Goal: Information Seeking & Learning: Learn about a topic

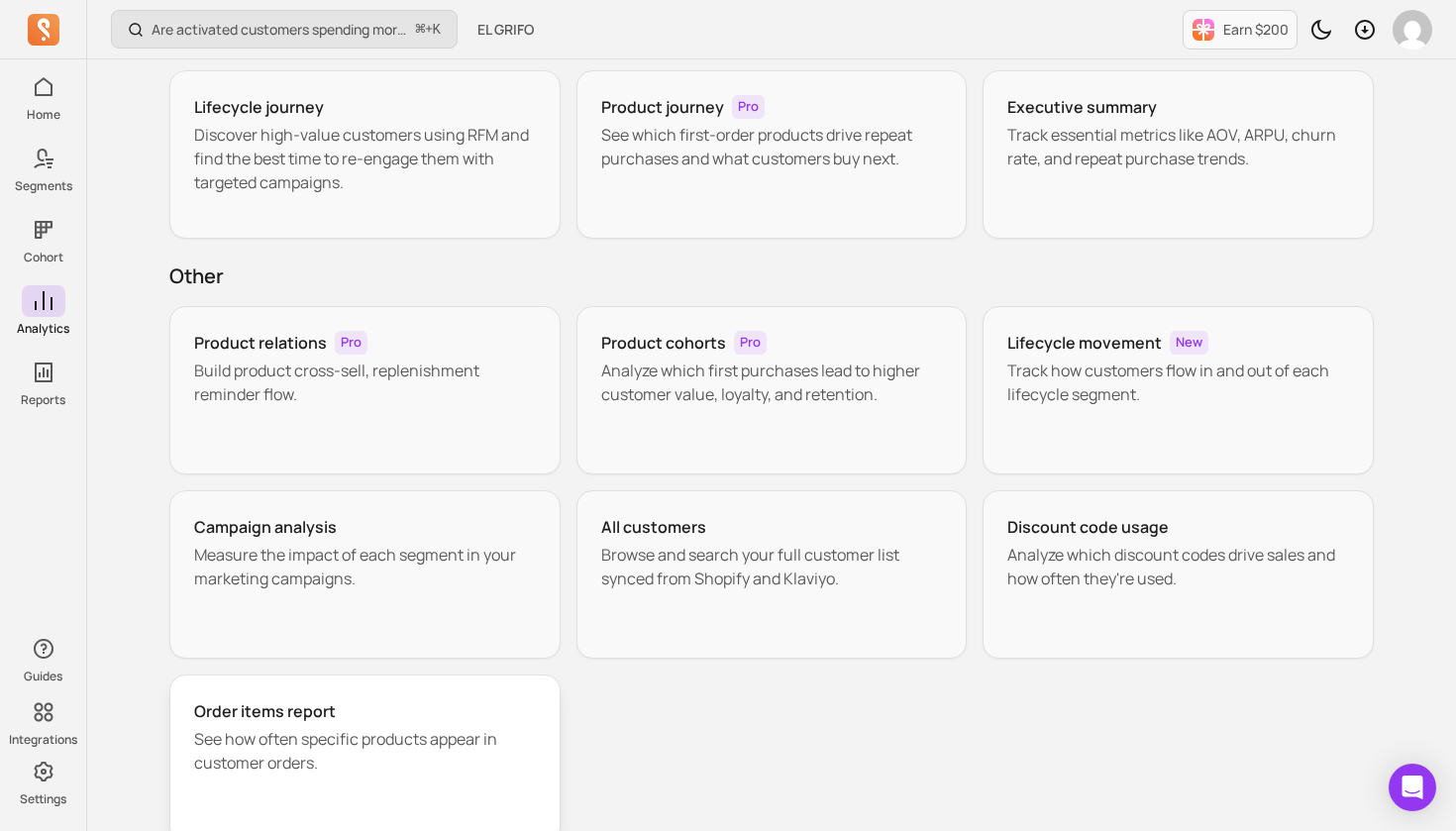
click at [291, 742] on p "See how often specific products appear in customer orders." at bounding box center [365, 750] width 342 height 48
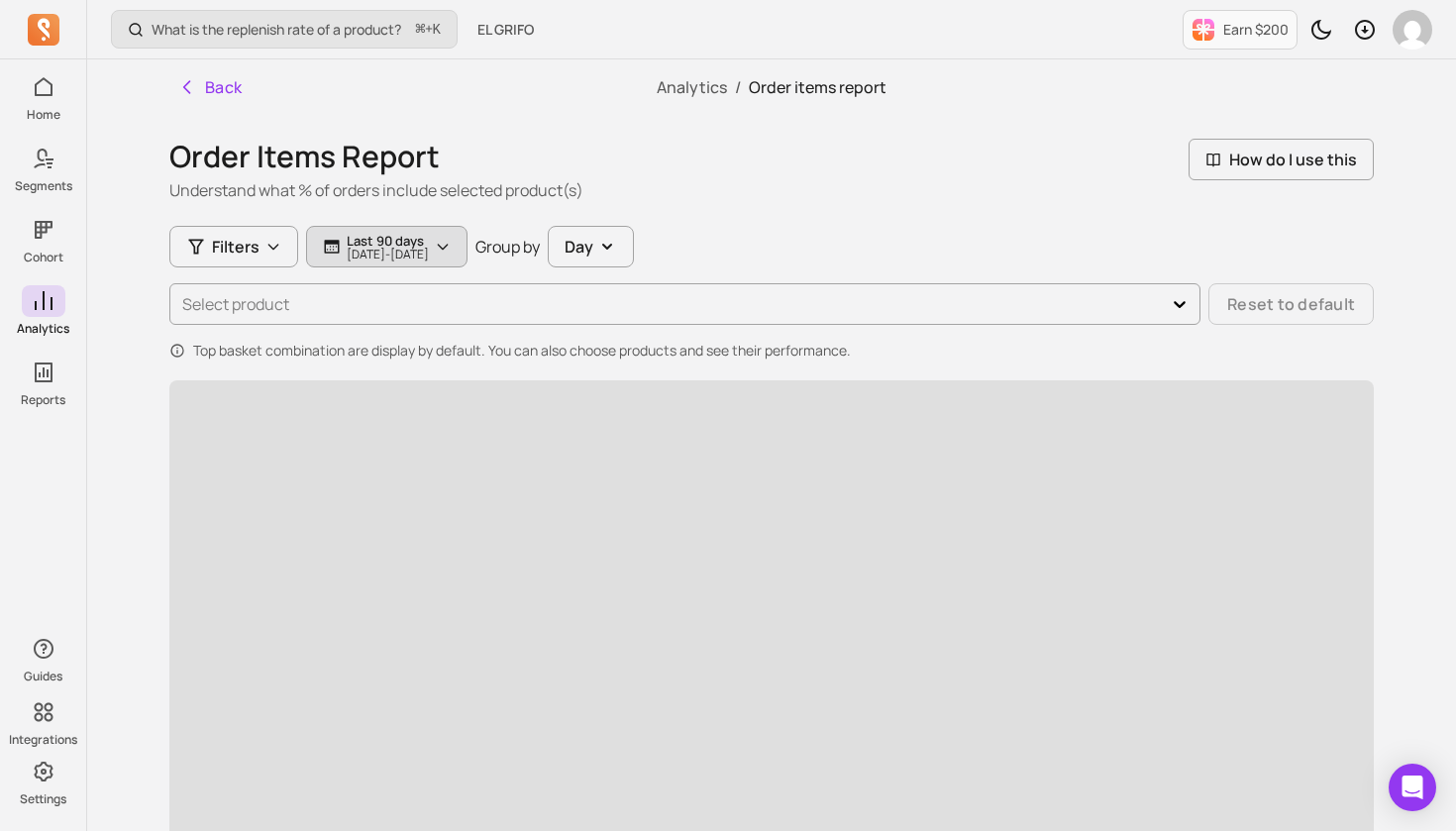
click at [396, 249] on p "[DATE] - [DATE]" at bounding box center [388, 254] width 83 height 12
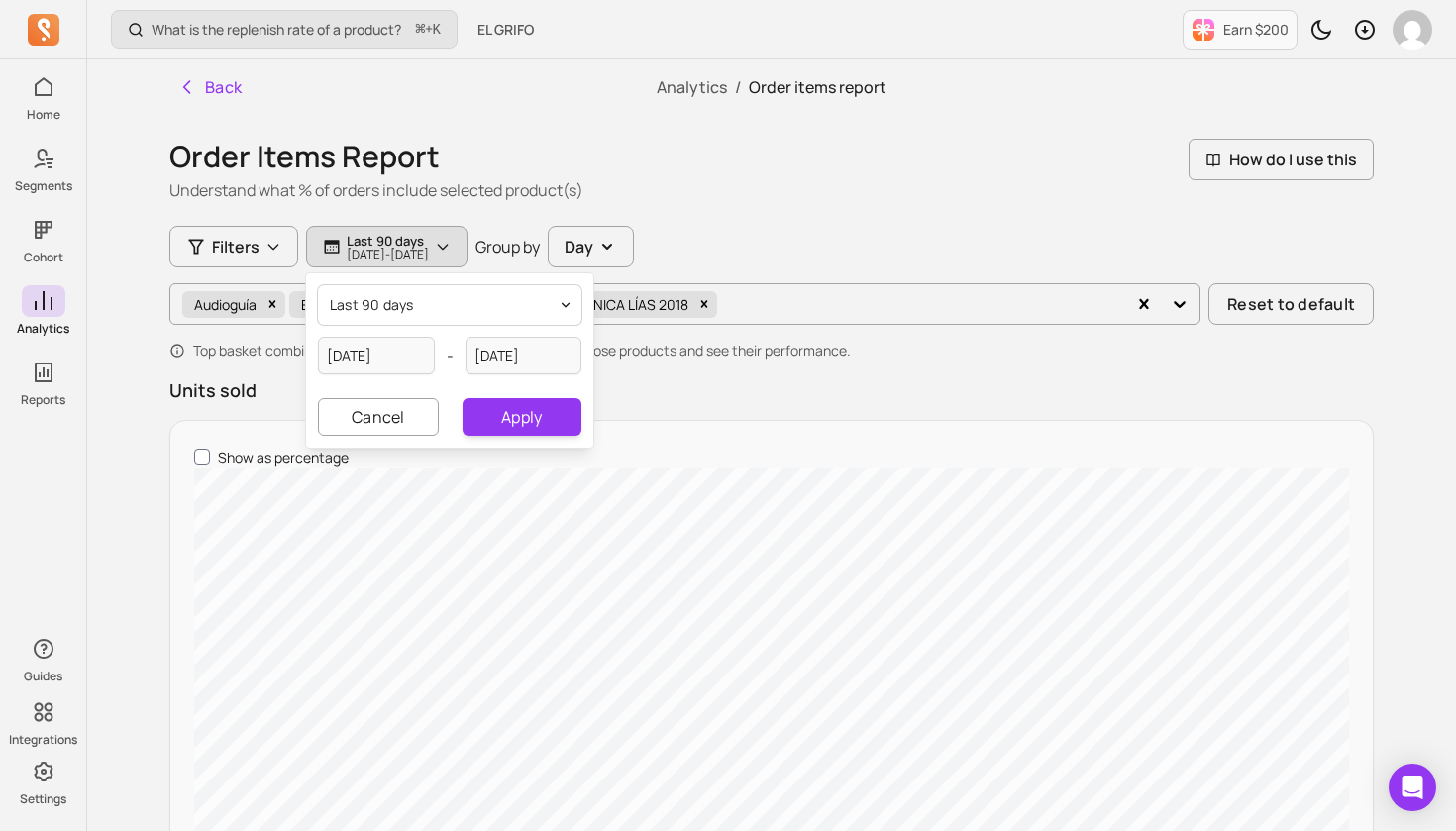
click at [463, 308] on button "last 90 days" at bounding box center [450, 305] width 264 height 40
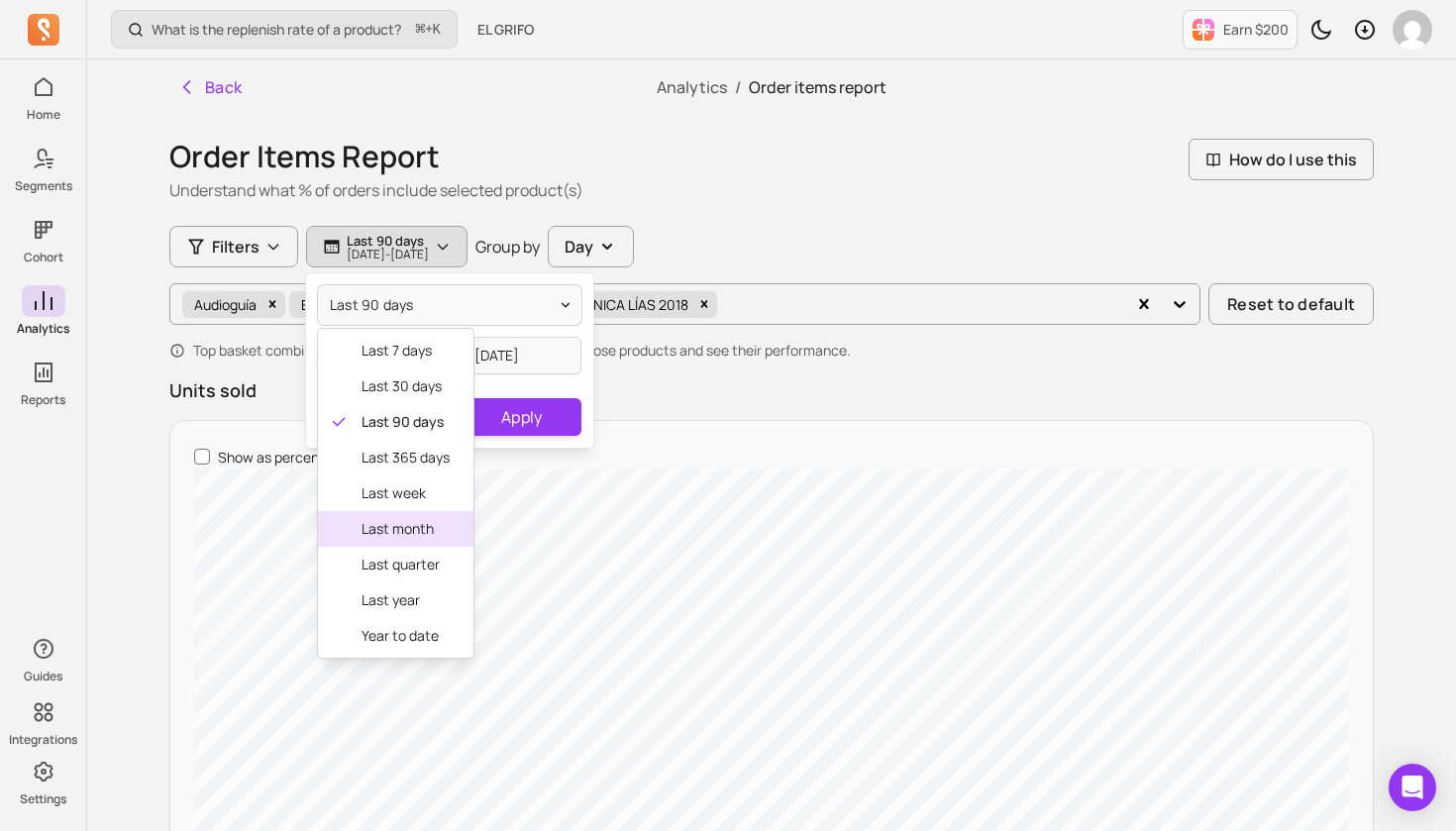
click at [406, 528] on span "last month" at bounding box center [405, 529] width 89 height 20
type input "[DATE]"
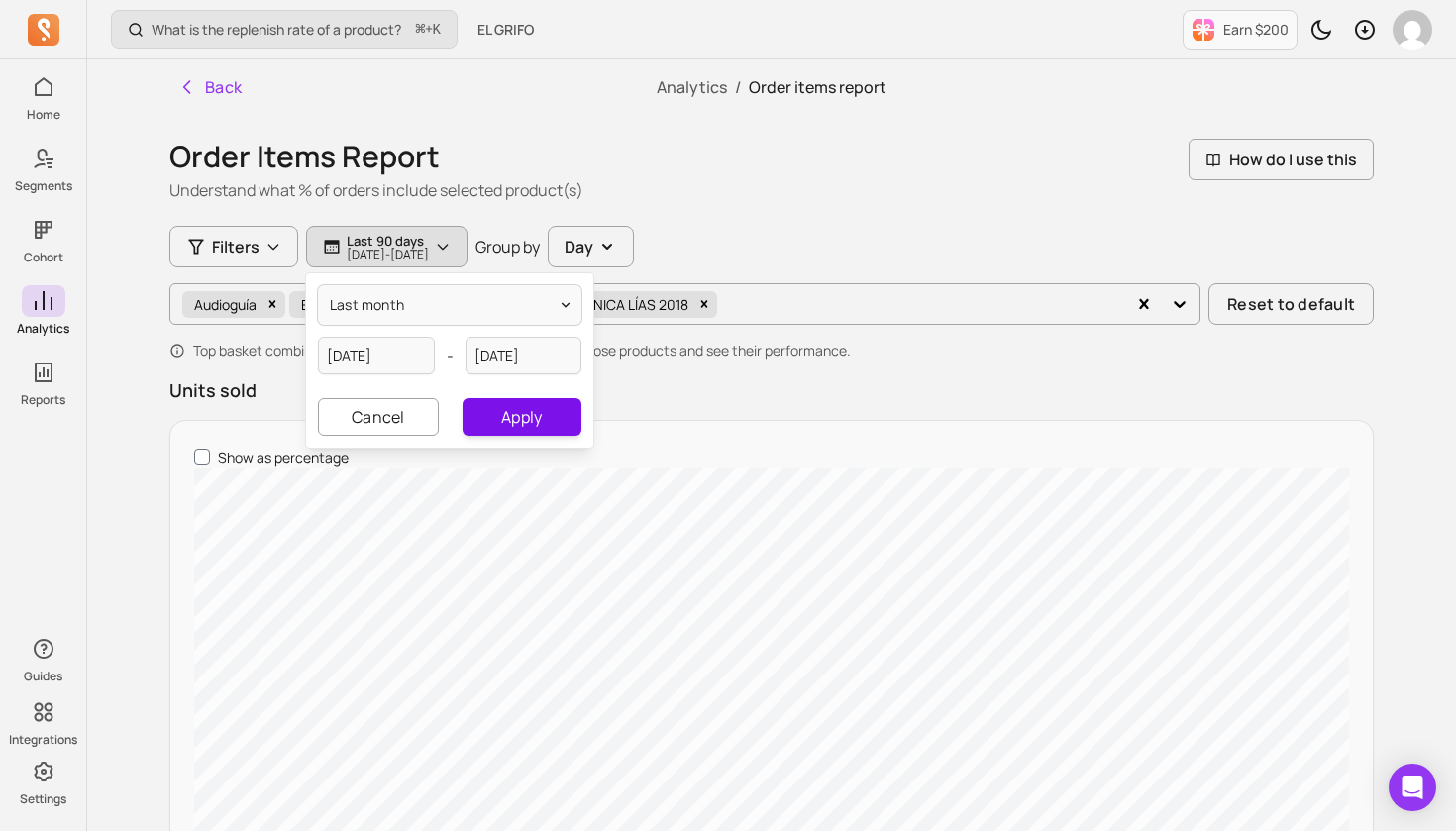
click at [522, 421] on button "Apply" at bounding box center [522, 416] width 119 height 38
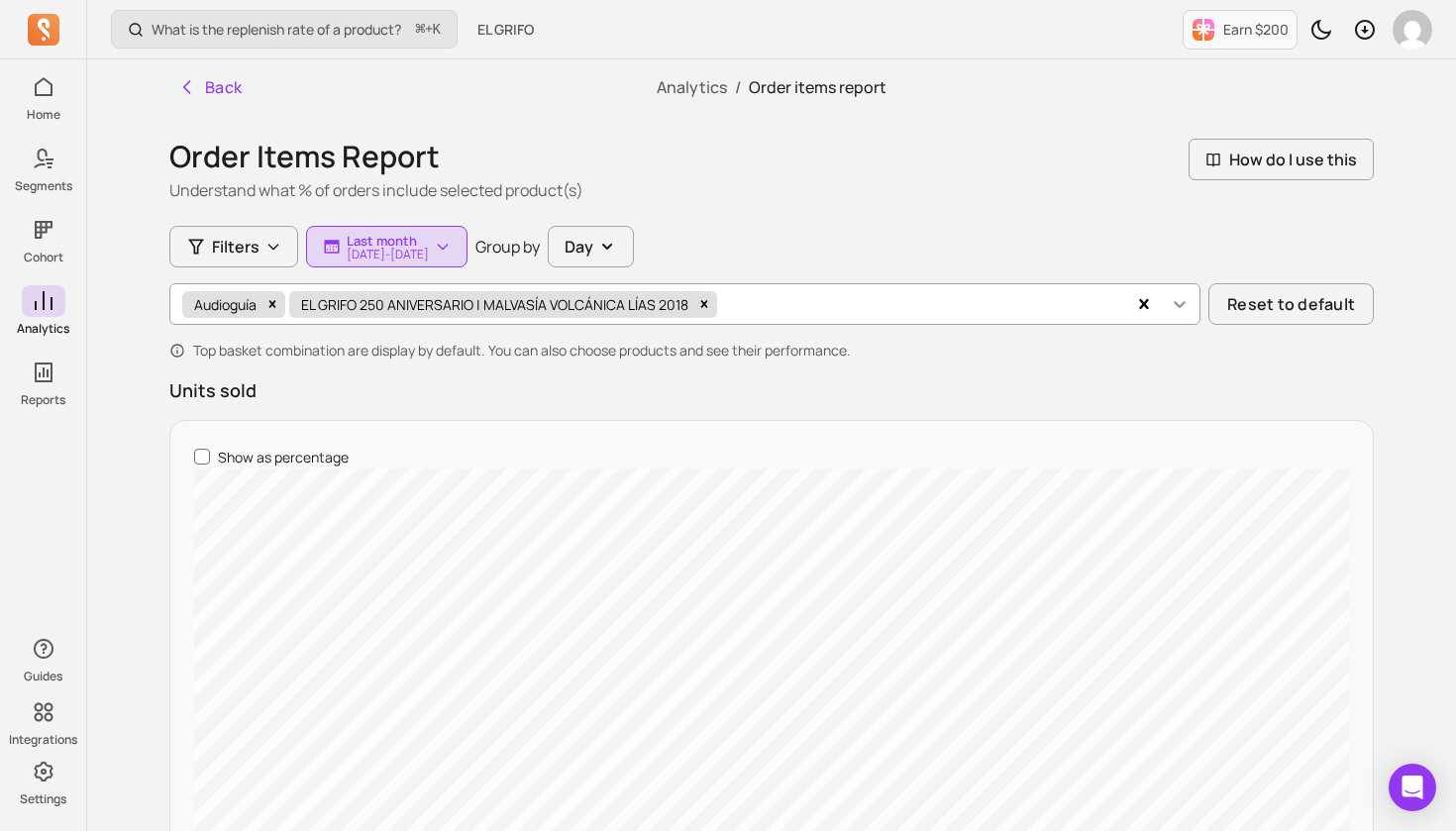
click at [1184, 303] on icon at bounding box center [1180, 304] width 20 height 20
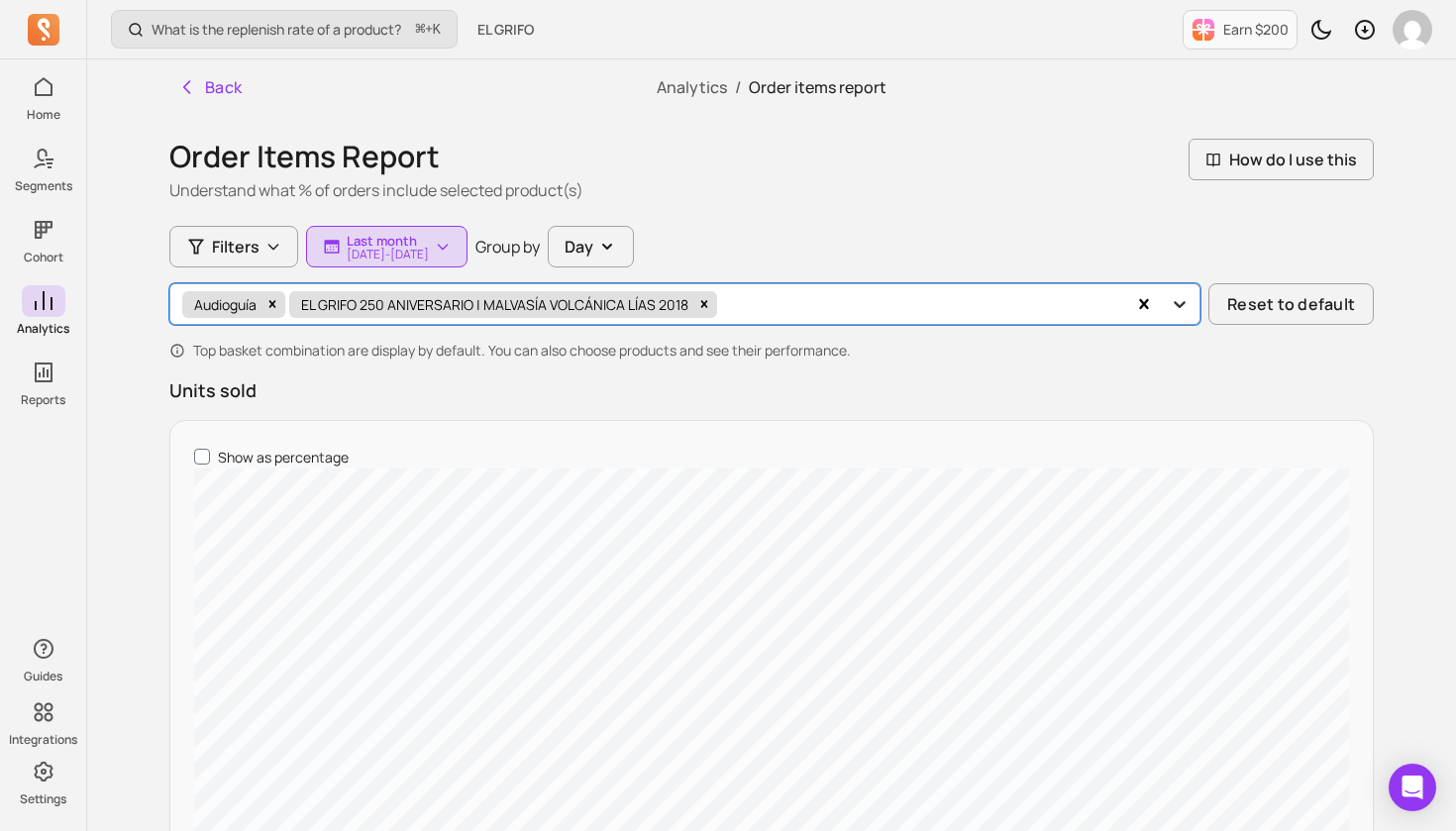
click at [1184, 303] on icon at bounding box center [1180, 304] width 20 height 20
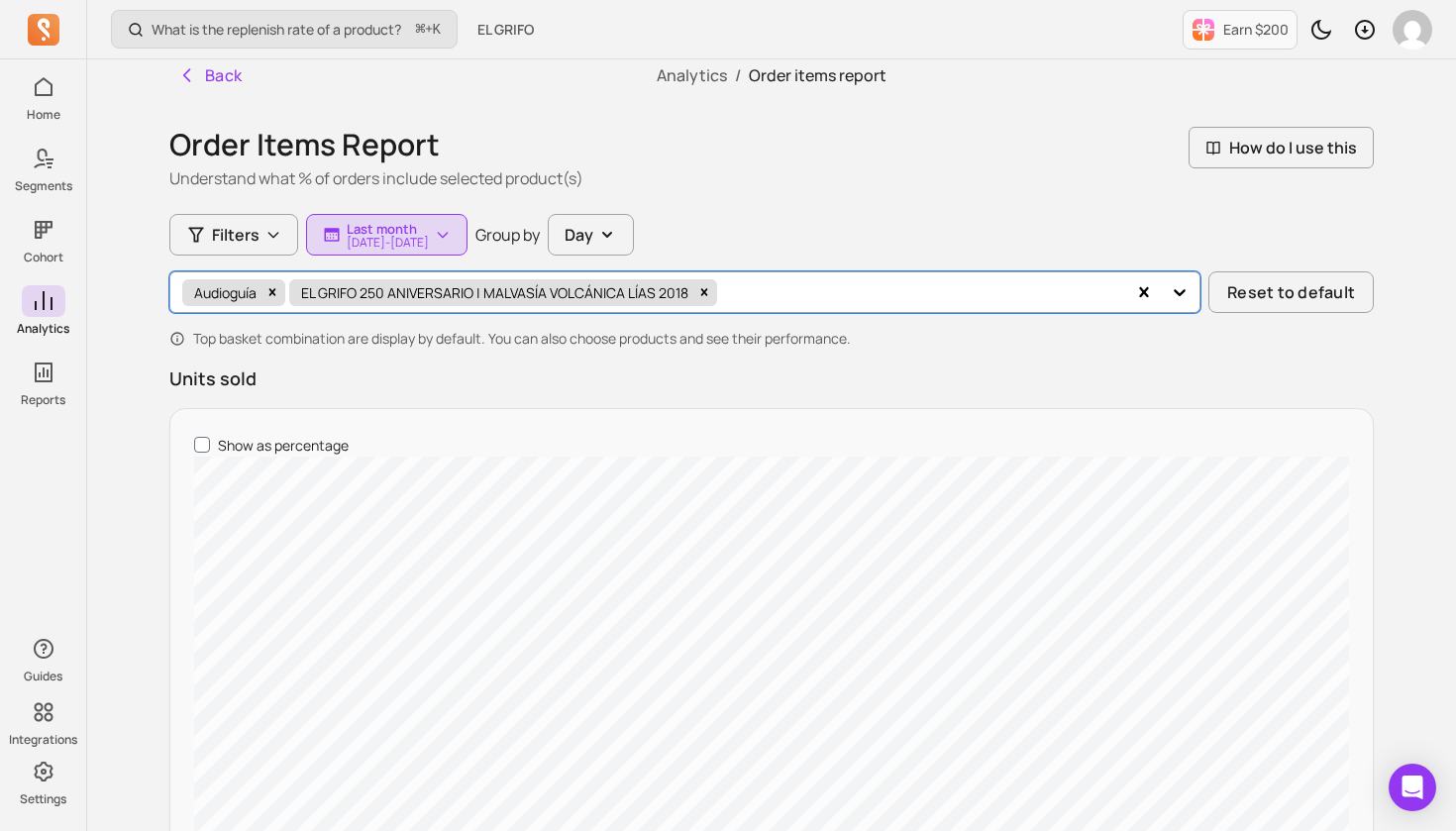
scroll to position [13, 0]
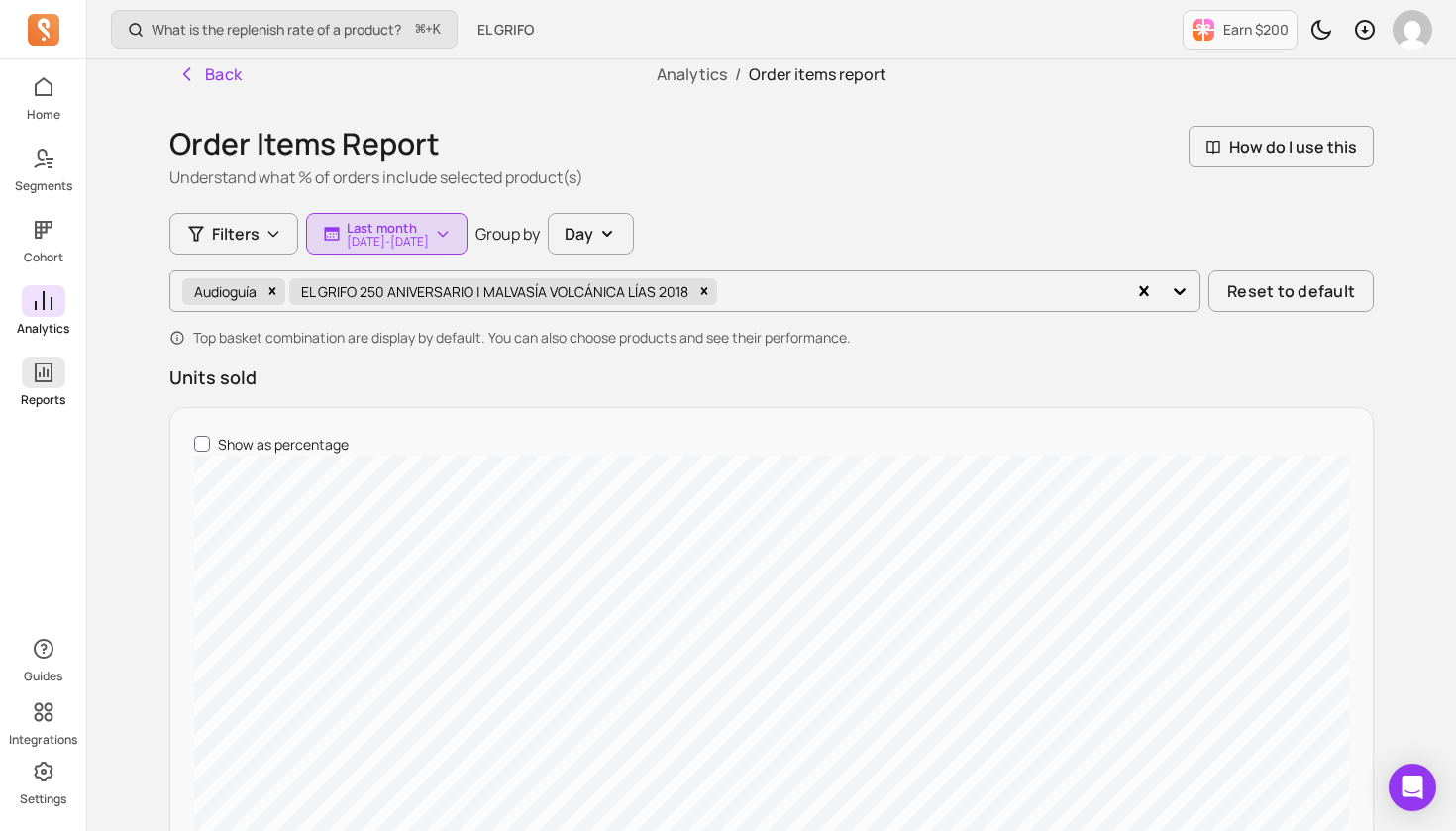
click at [41, 377] on icon at bounding box center [44, 372] width 24 height 24
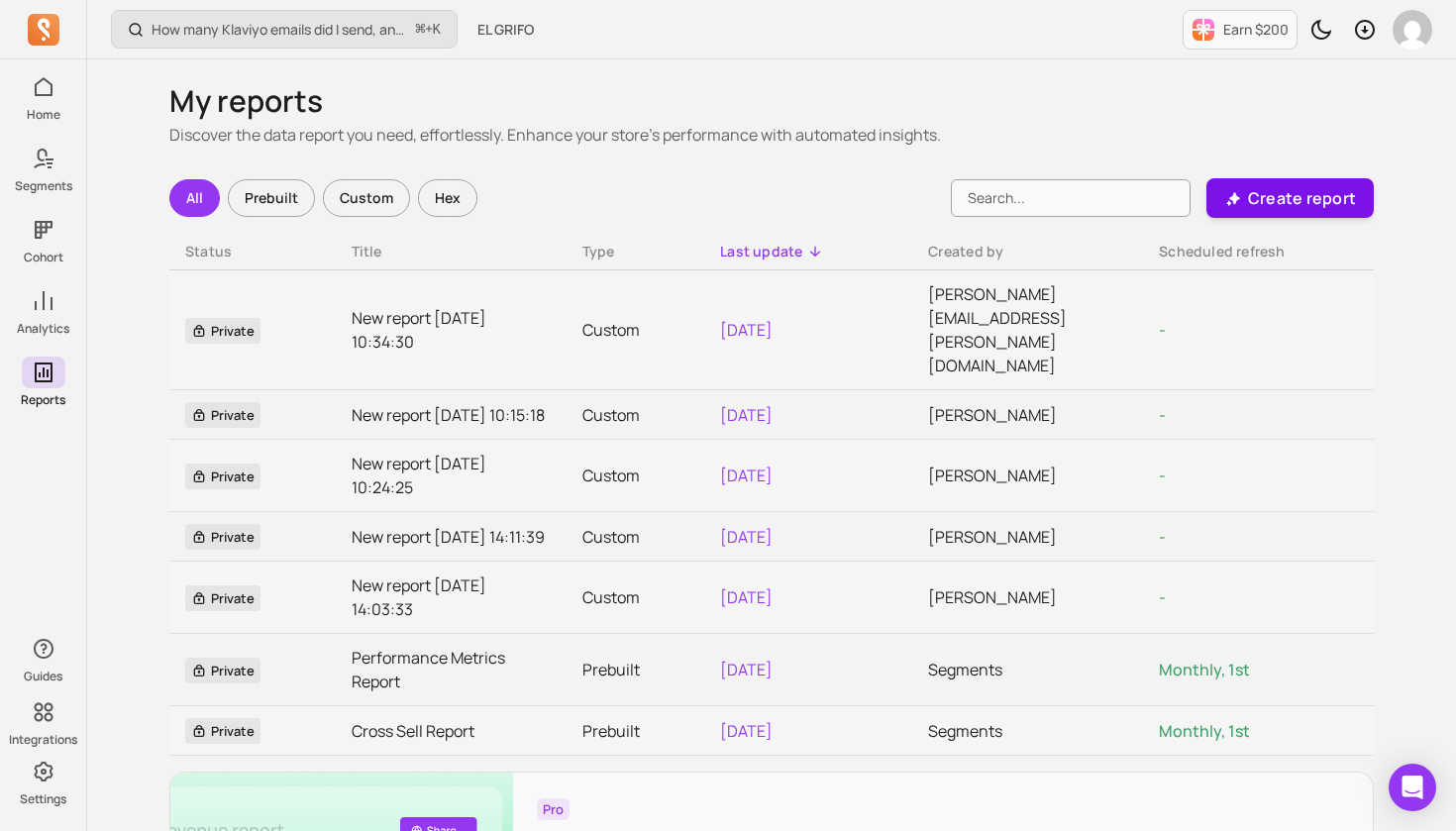
click at [1321, 193] on p "Create report" at bounding box center [1302, 198] width 108 height 24
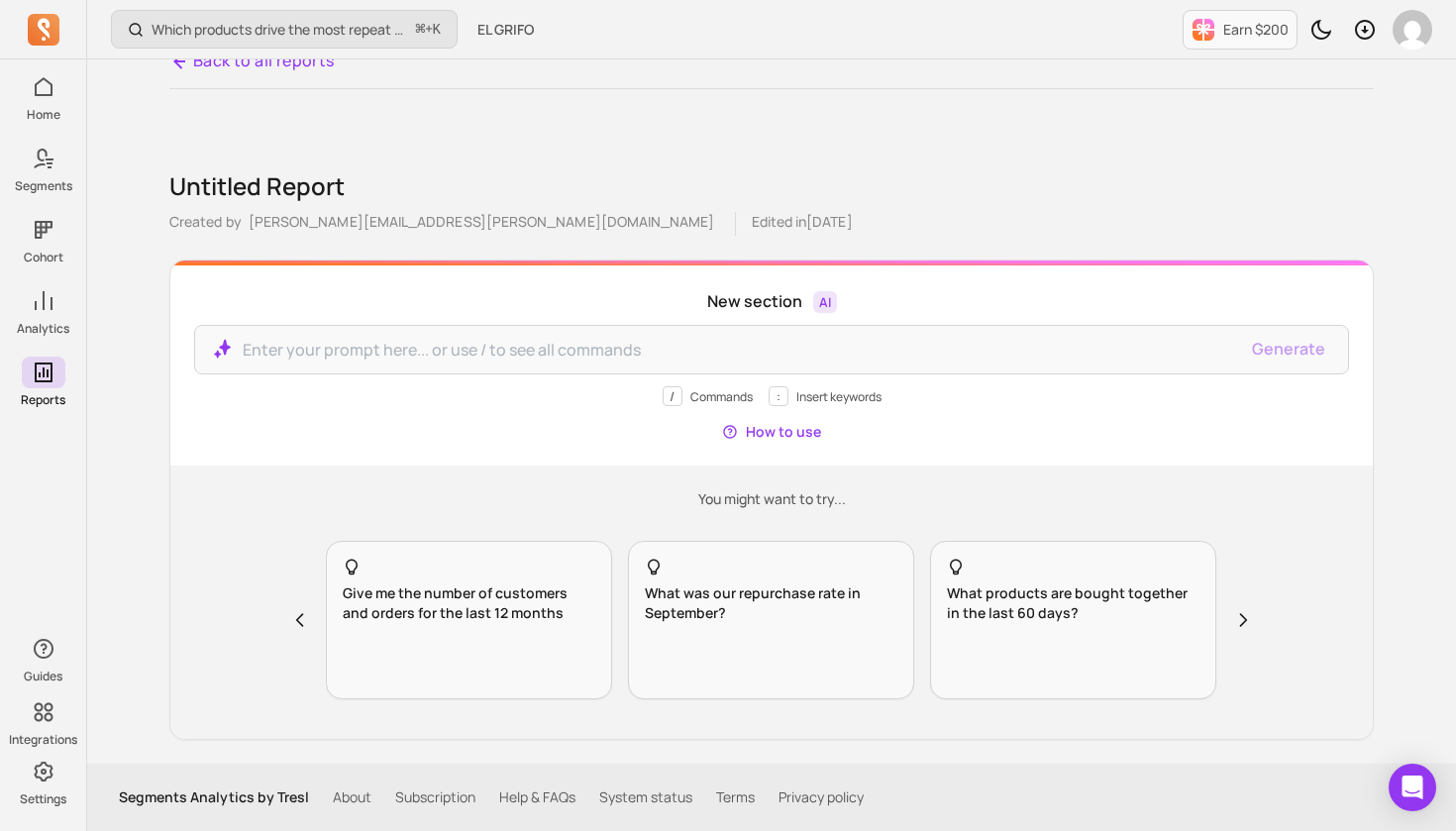
scroll to position [26, 0]
click at [363, 349] on p at bounding box center [740, 350] width 995 height 24
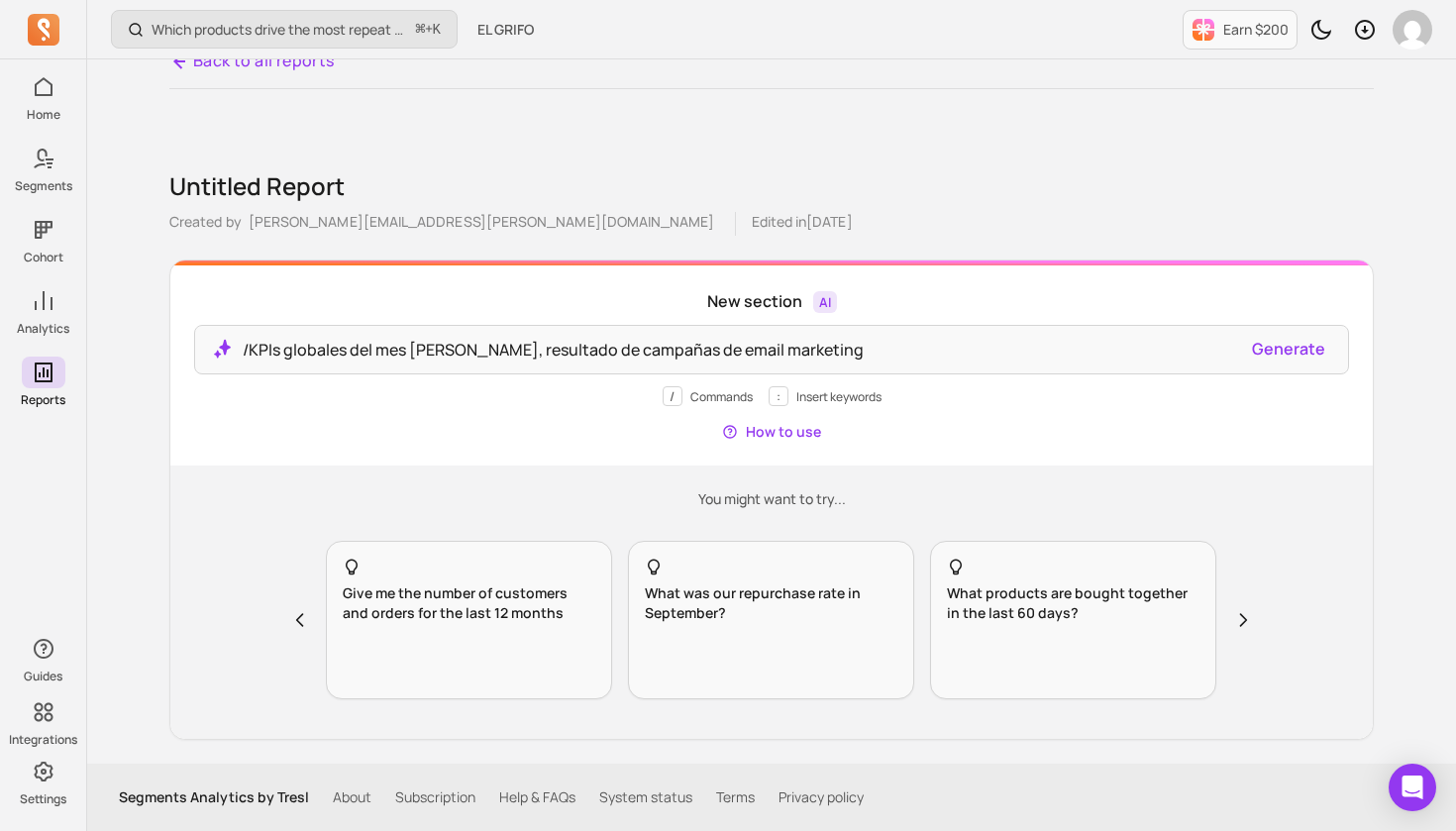
click at [1303, 349] on button "Generate" at bounding box center [1289, 349] width 74 height 24
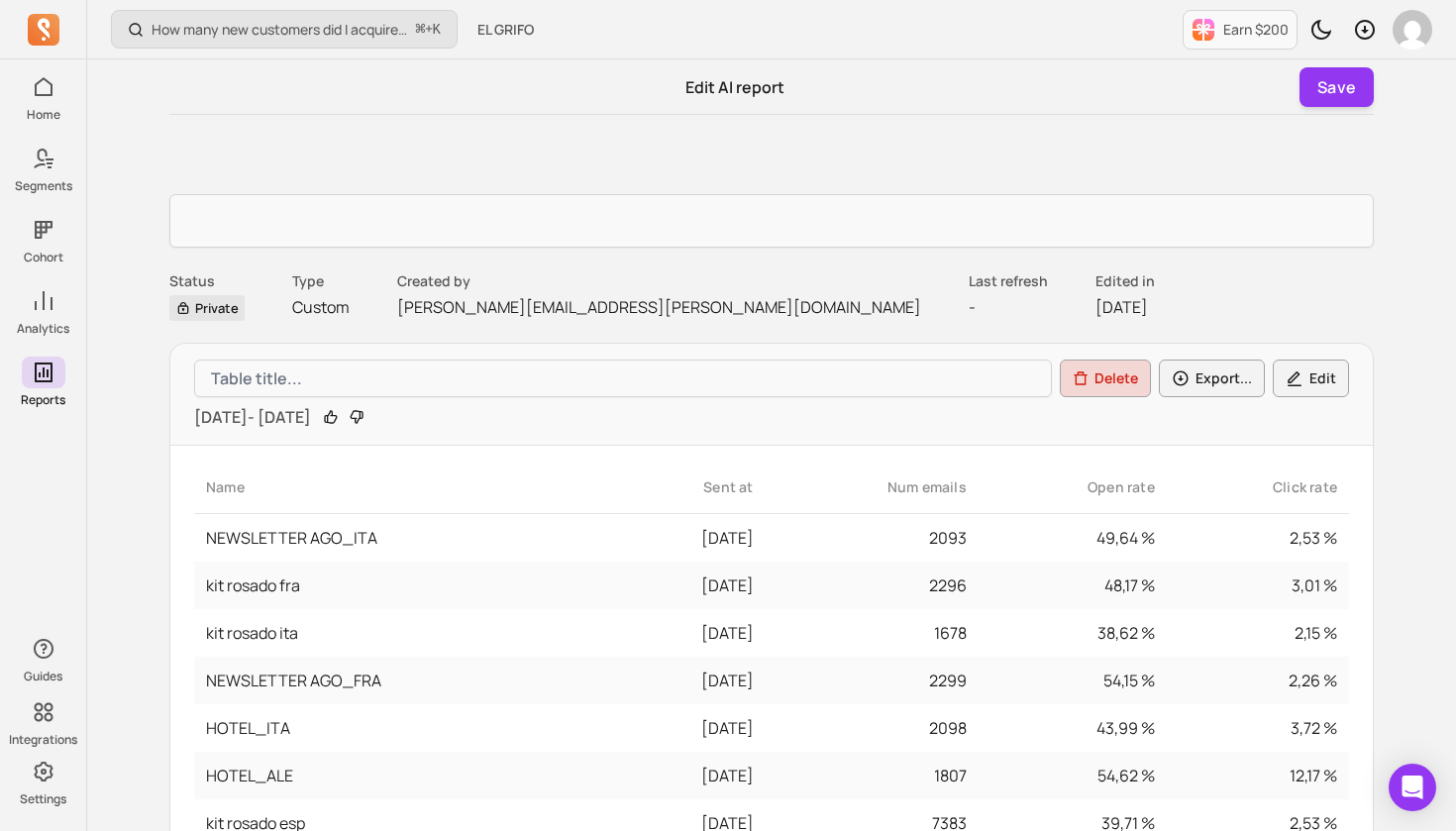
type input "New report [DATE] 11:49:55"
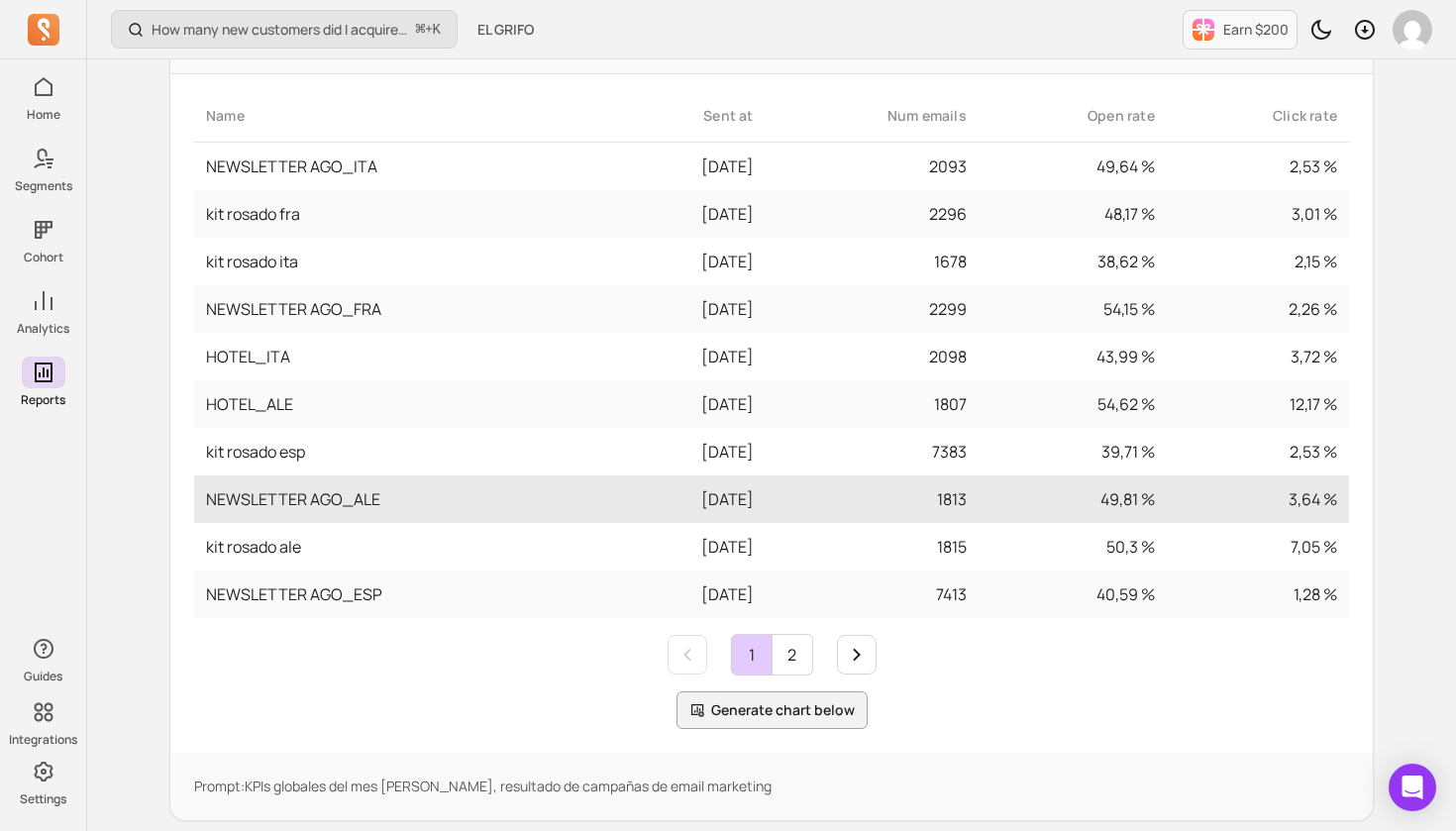
scroll to position [374, 0]
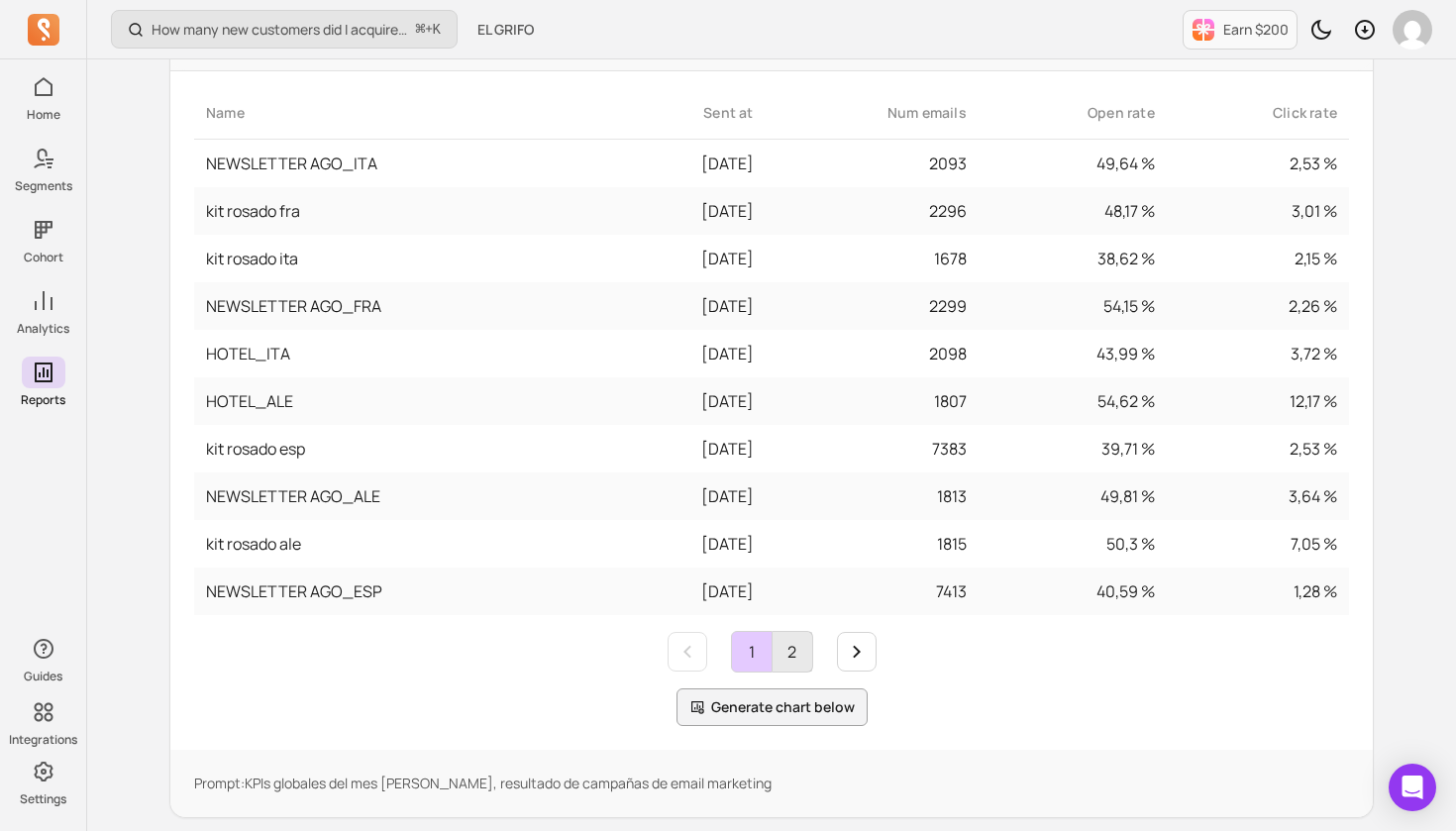
click at [793, 655] on link "2" at bounding box center [793, 651] width 40 height 40
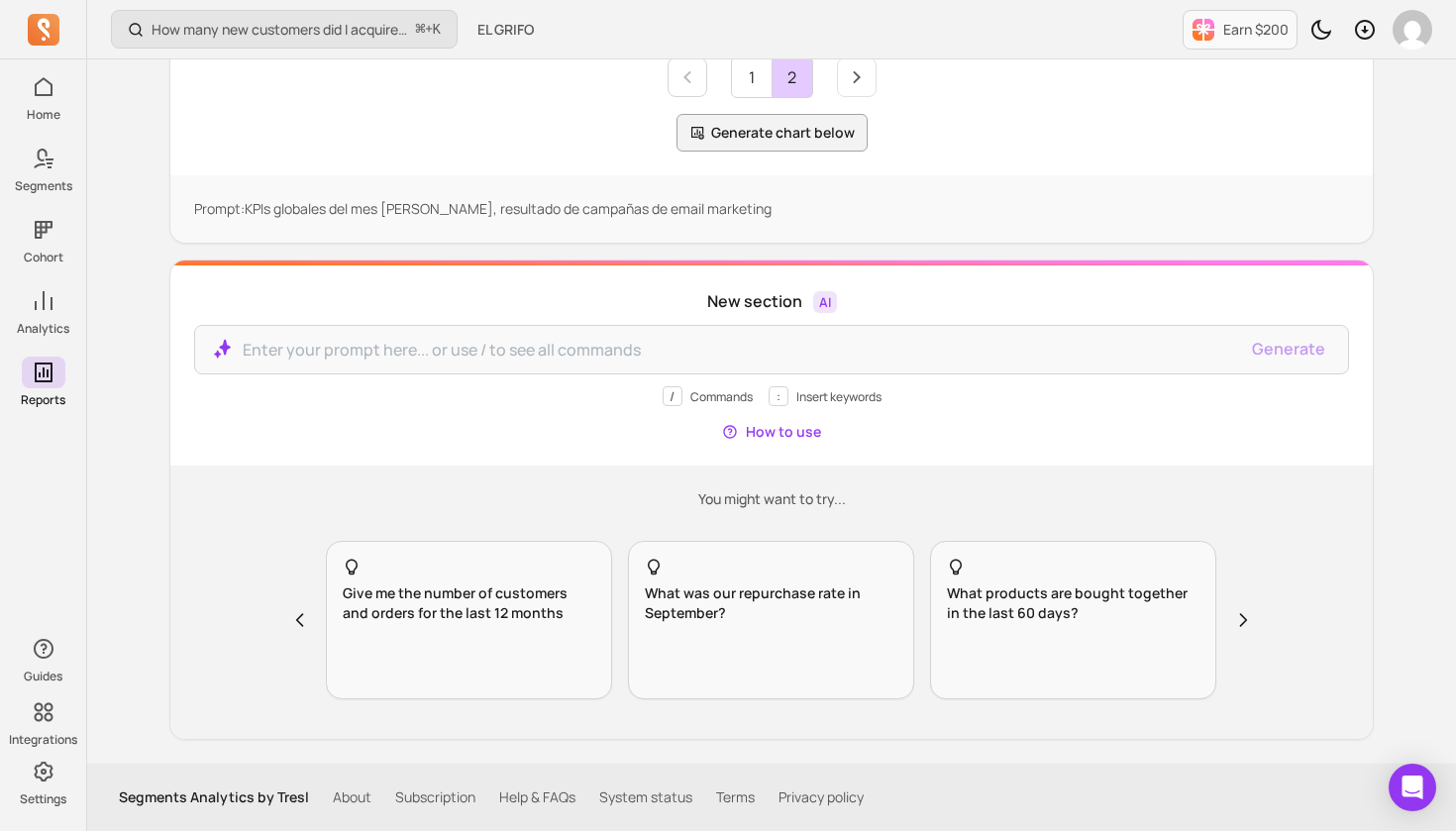
scroll to position [663, 0]
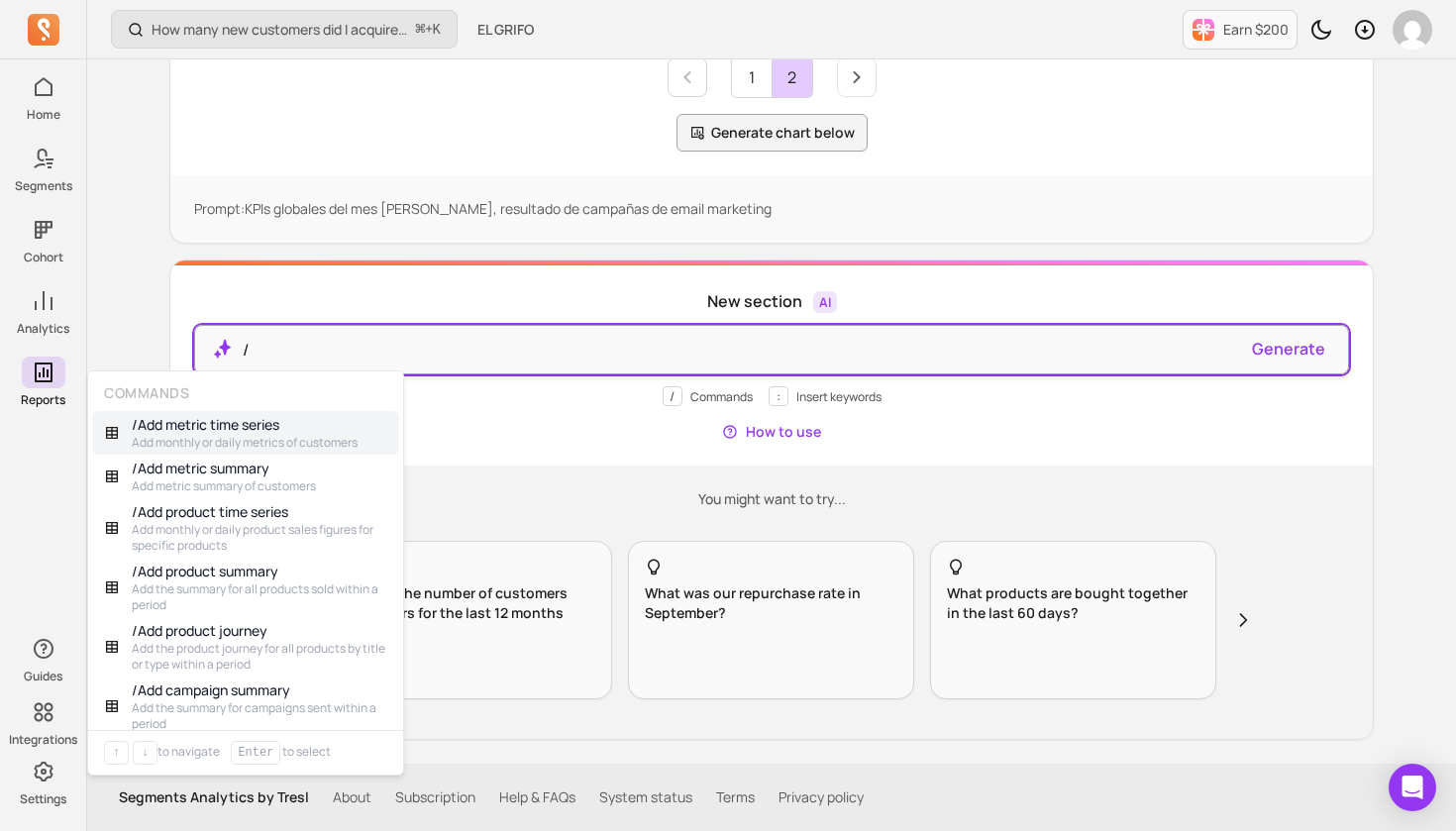
click at [278, 347] on p "/" at bounding box center [740, 350] width 995 height 24
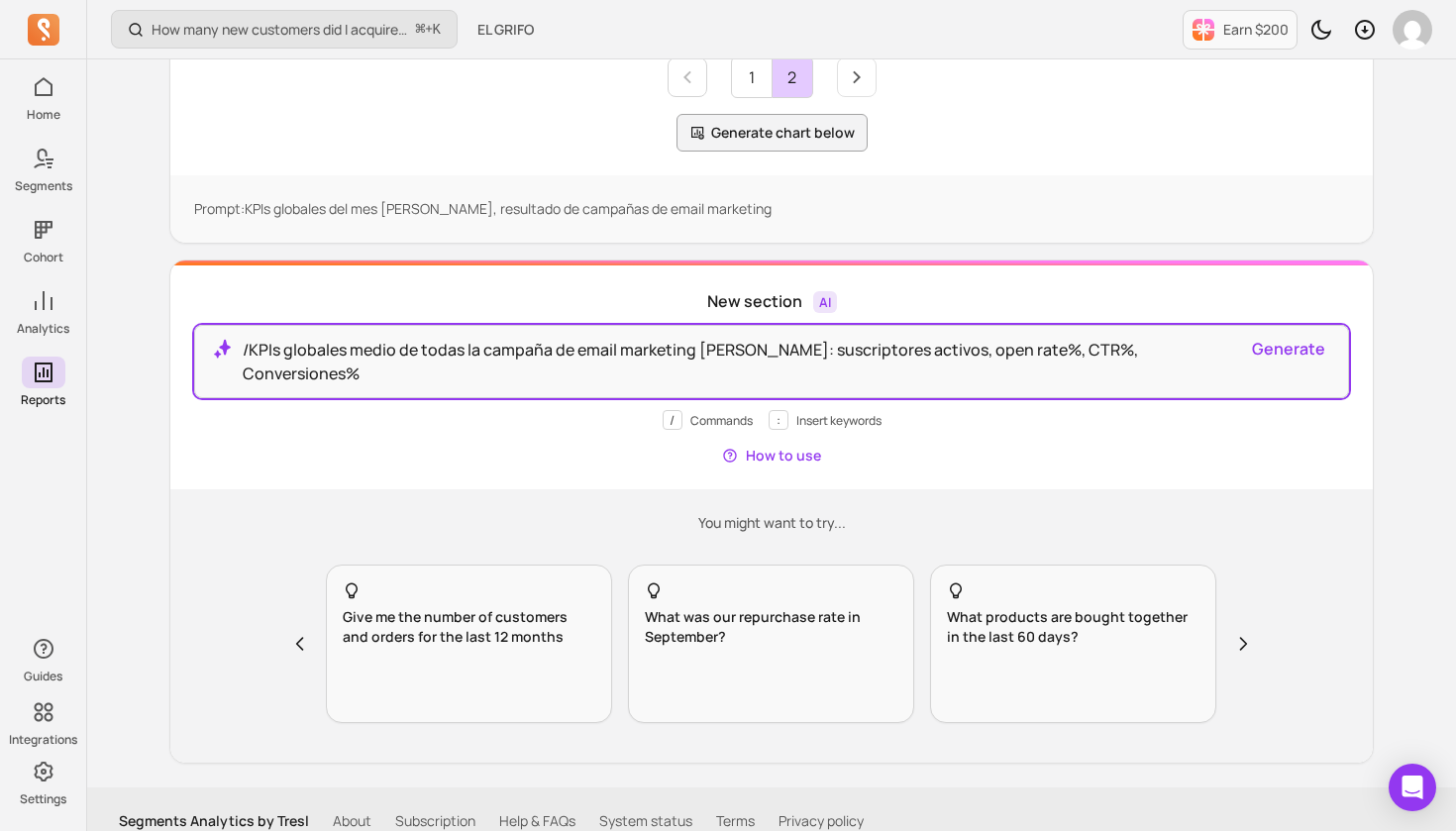
click at [1292, 347] on button "Generate" at bounding box center [1289, 349] width 74 height 24
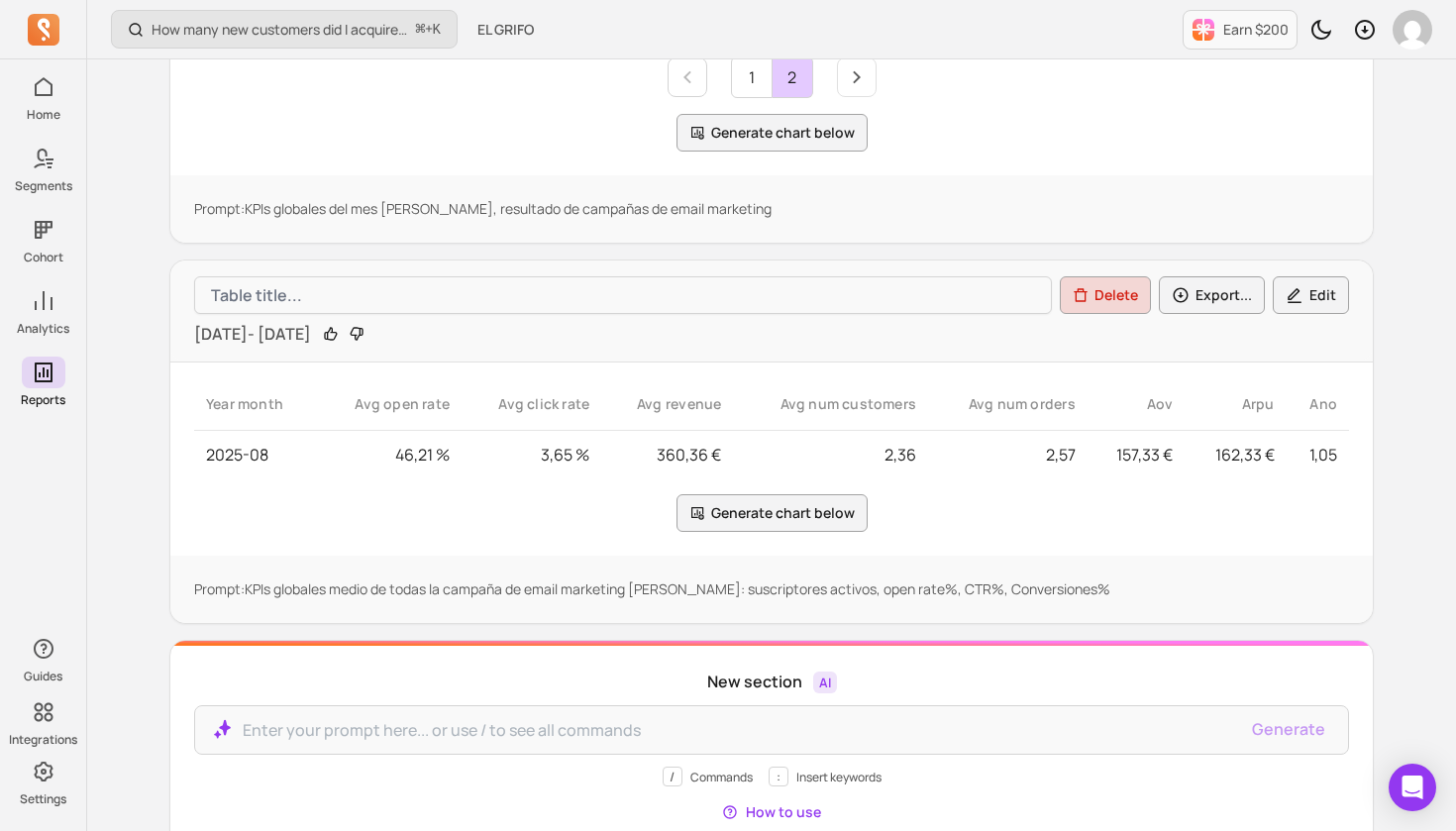
click at [1155, 400] on div "Aov" at bounding box center [1136, 404] width 75 height 20
click at [1161, 404] on icon at bounding box center [1167, 404] width 12 height 12
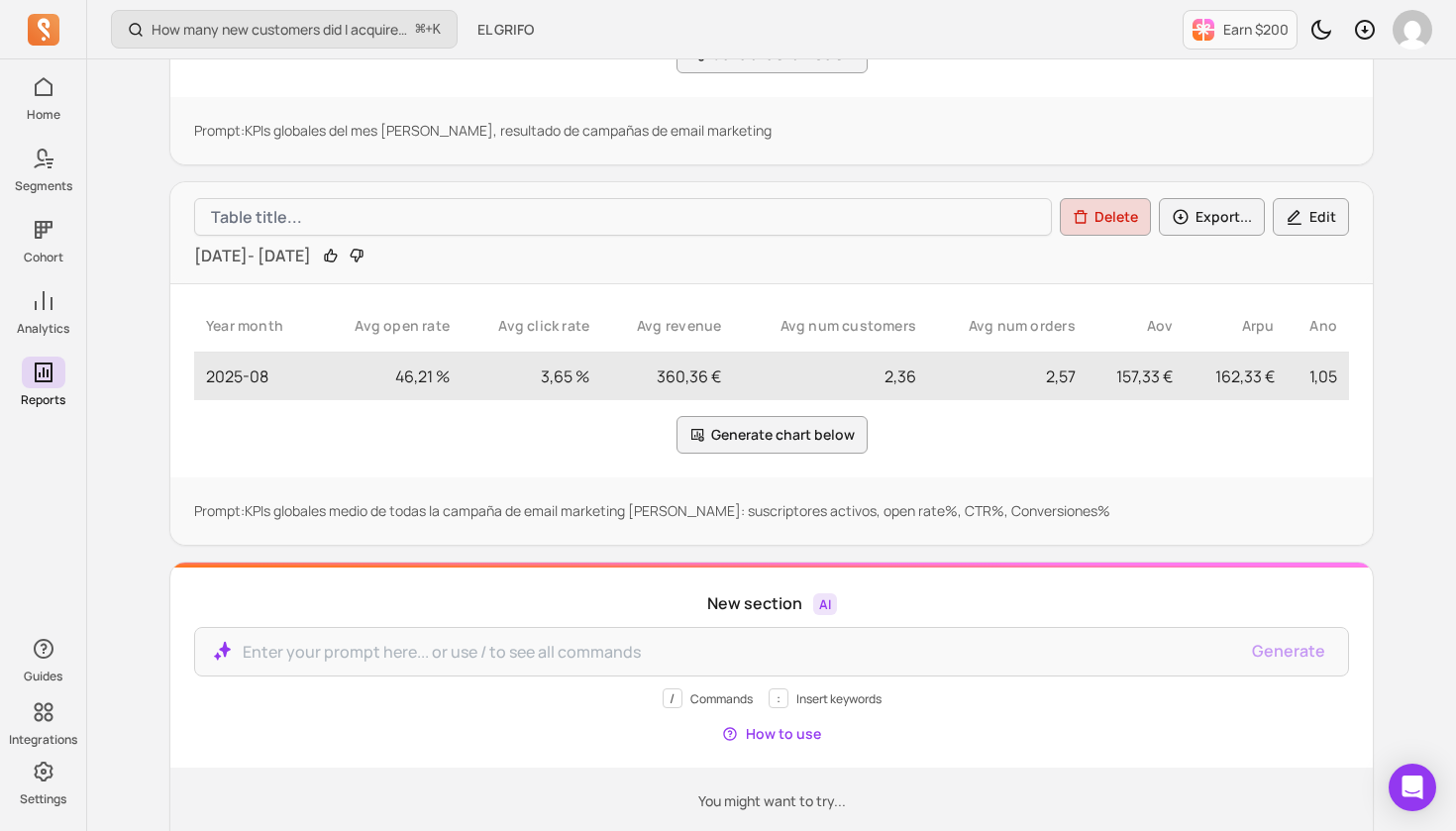
scroll to position [742, 0]
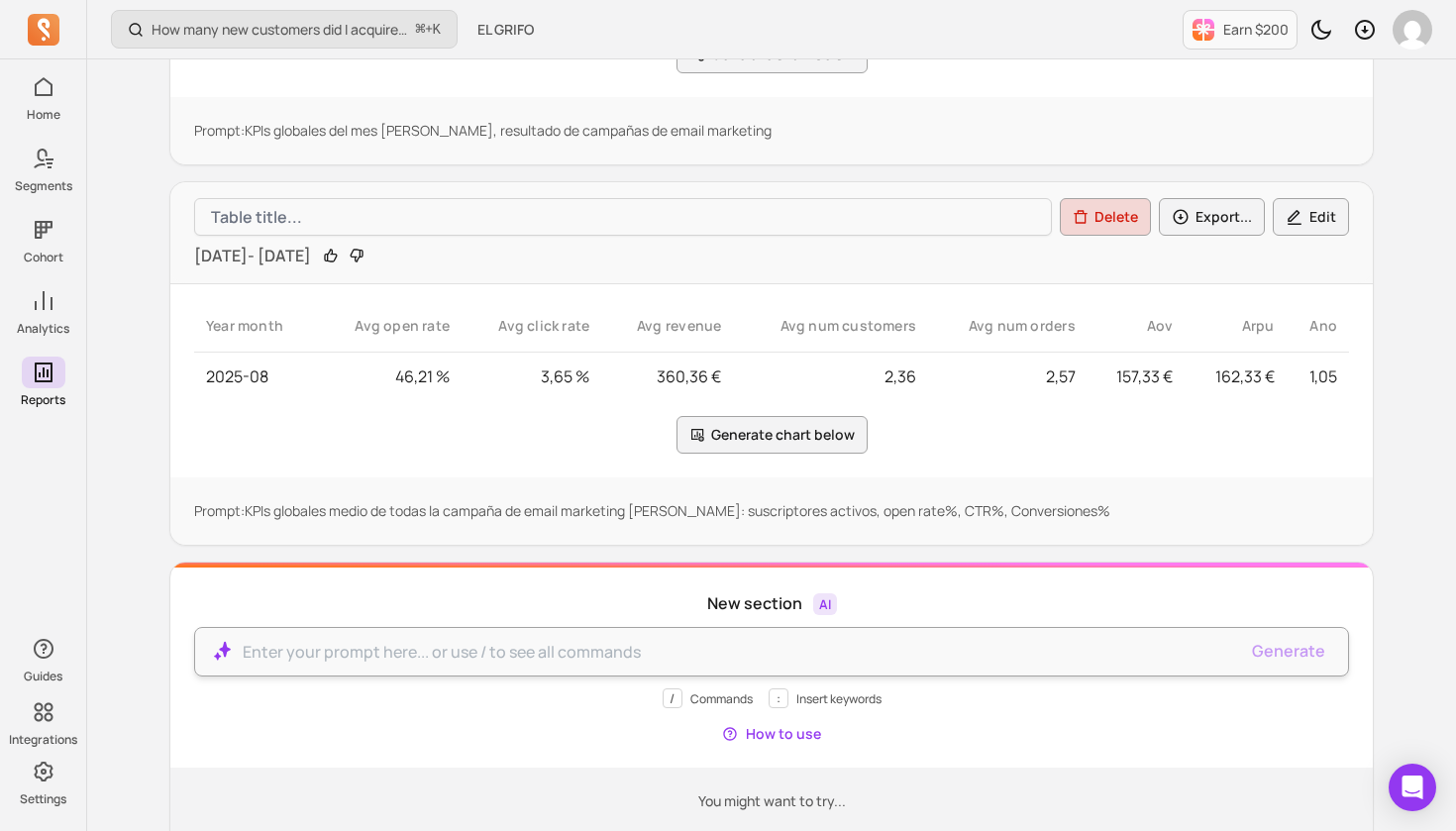
click at [460, 662] on p at bounding box center [740, 651] width 995 height 24
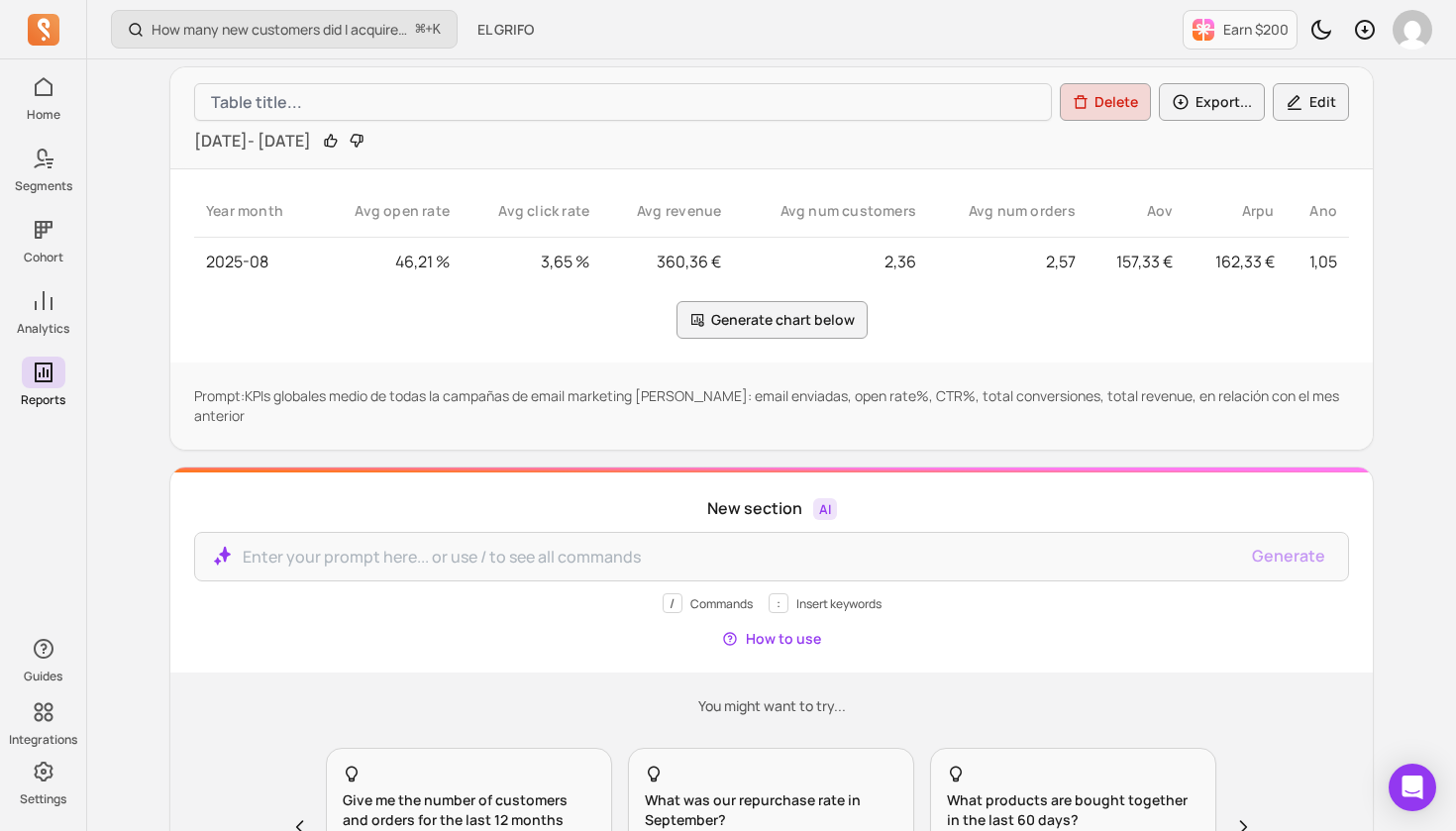
scroll to position [1235, 0]
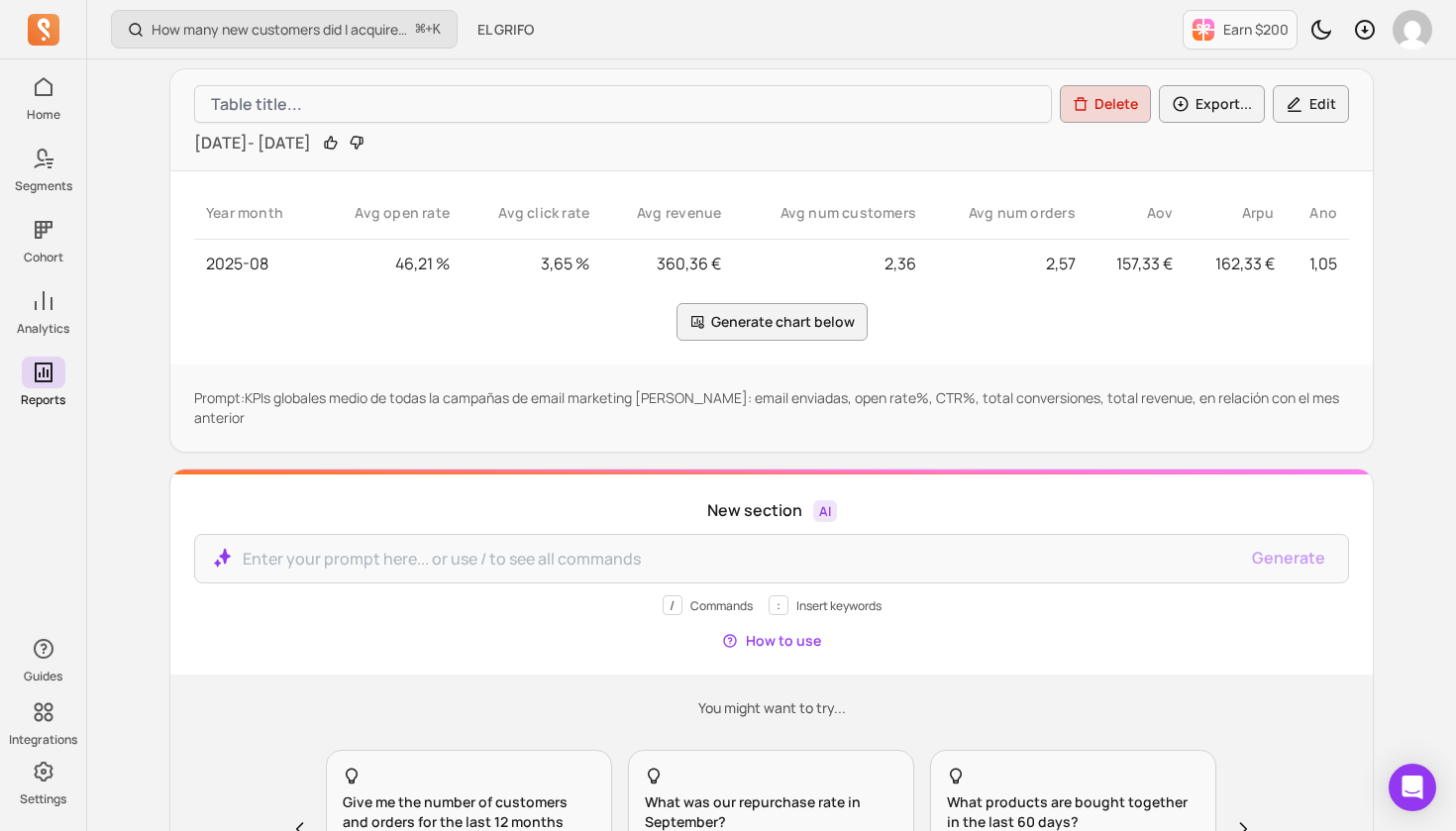
click at [814, 315] on button "Generate chart below" at bounding box center [772, 322] width 191 height 38
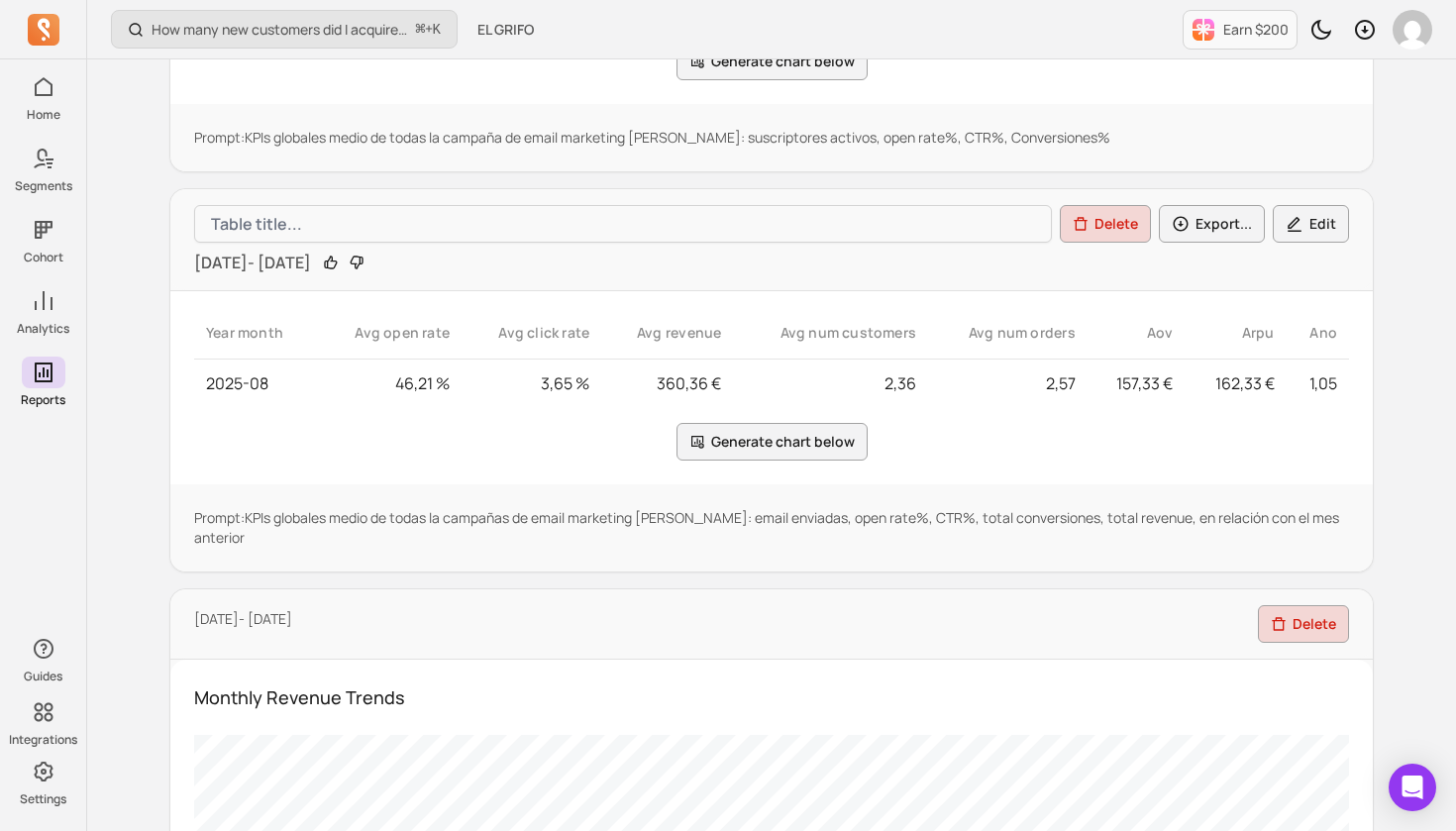
scroll to position [1158, 0]
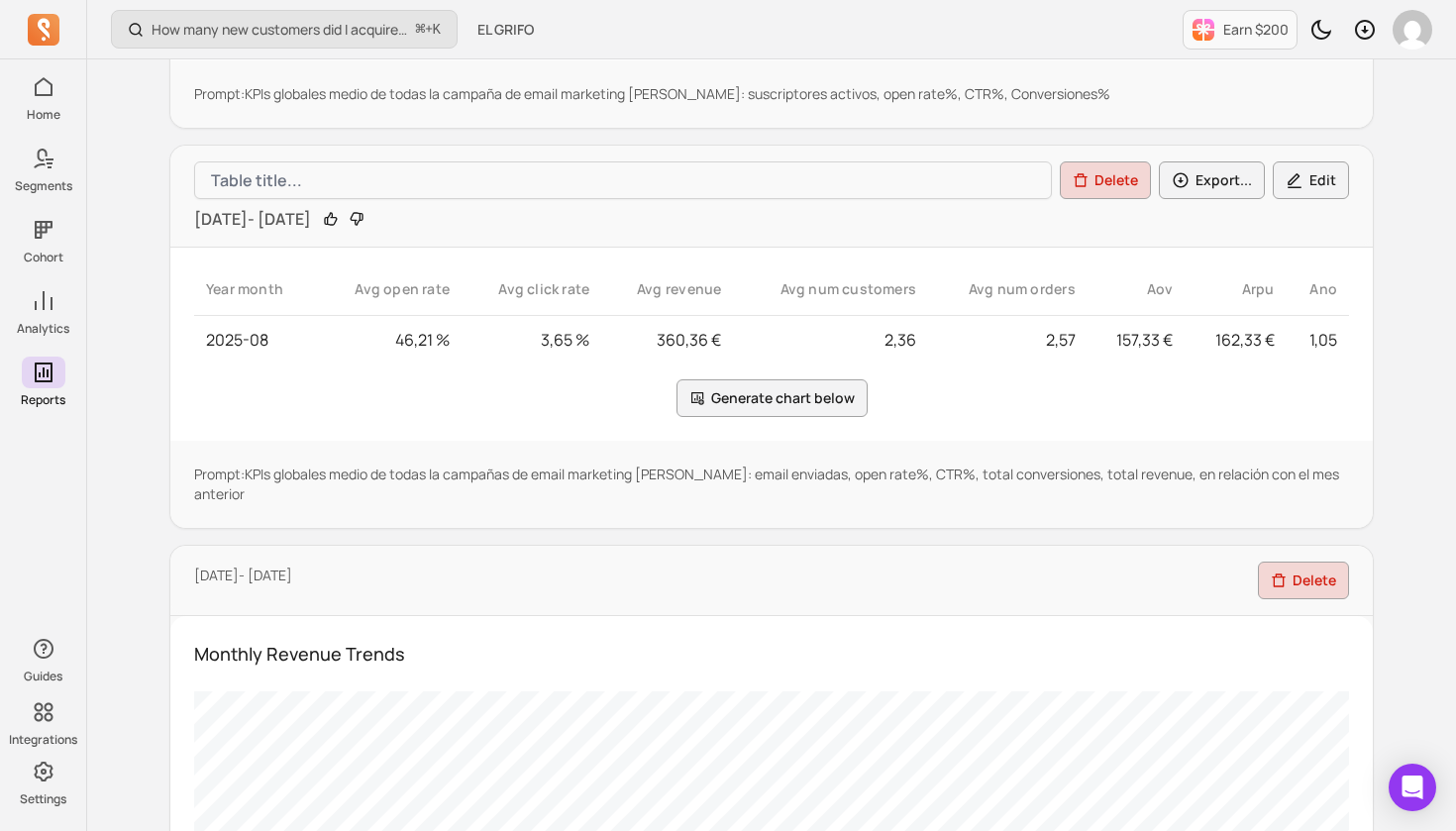
click at [1309, 562] on button "Delete" at bounding box center [1304, 581] width 91 height 38
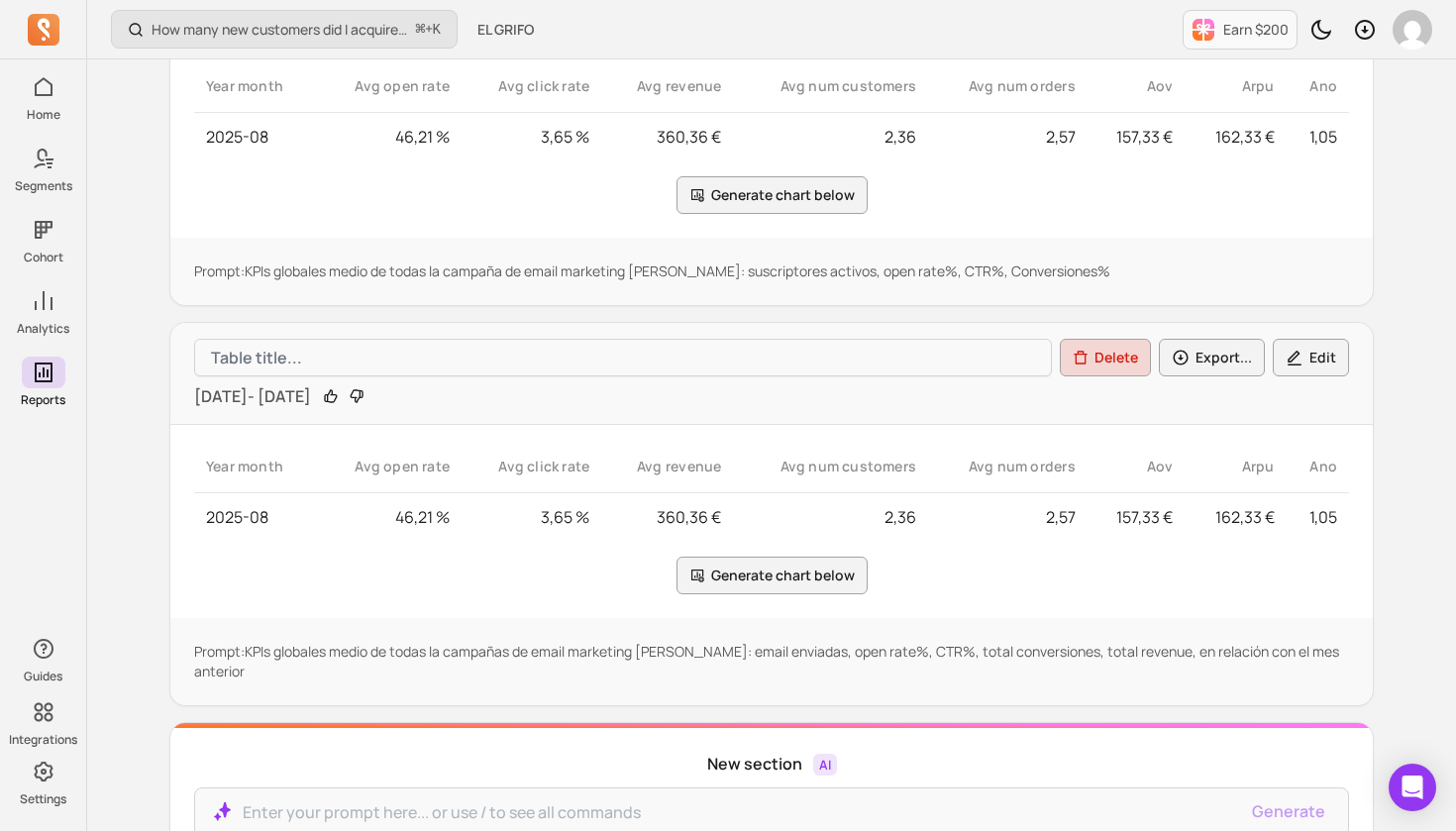
scroll to position [983, 0]
click at [1220, 357] on button "Export..." at bounding box center [1211, 356] width 106 height 38
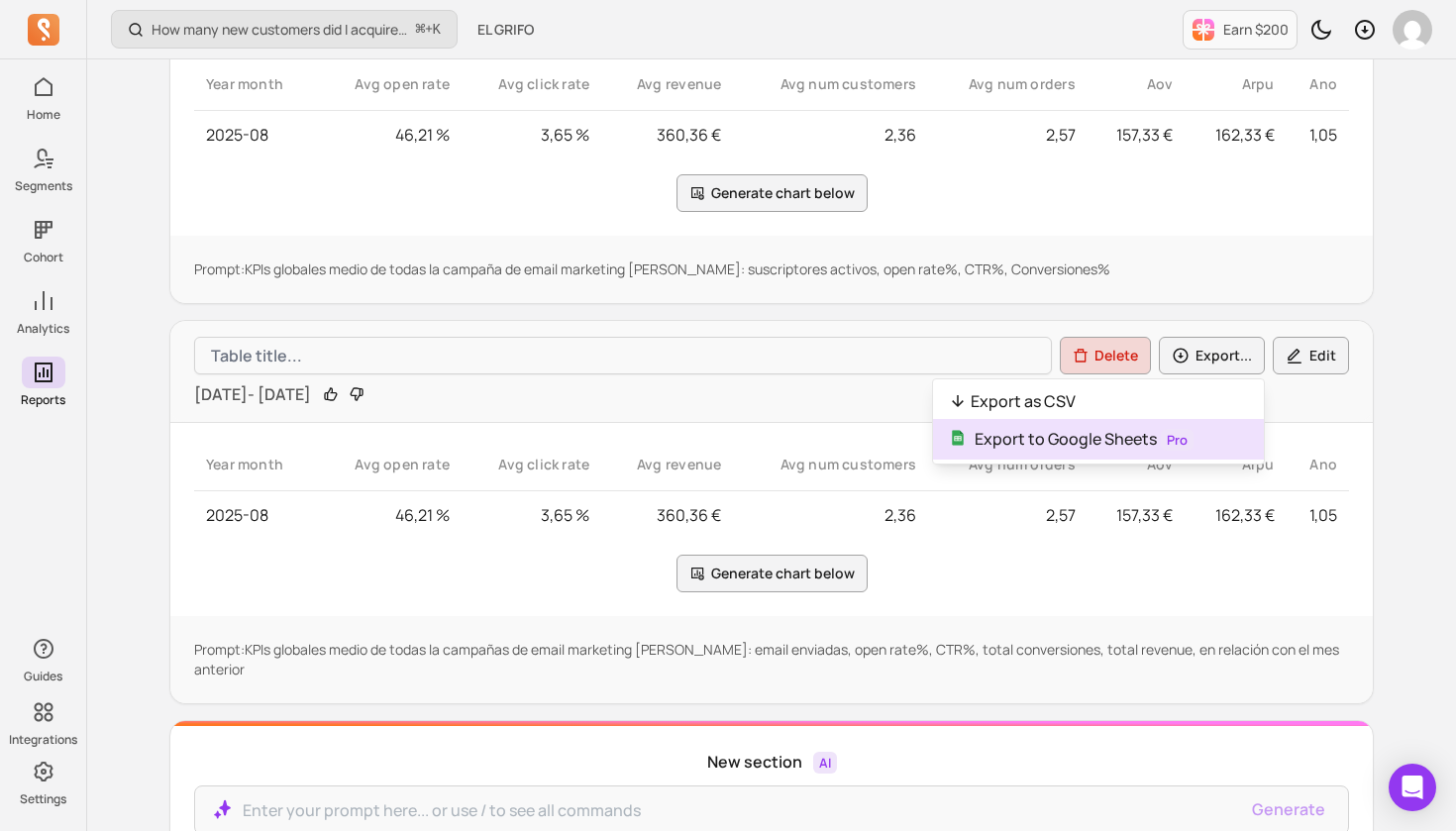
click at [1008, 440] on p "Export to Google Sheets Pro" at bounding box center [1084, 438] width 219 height 25
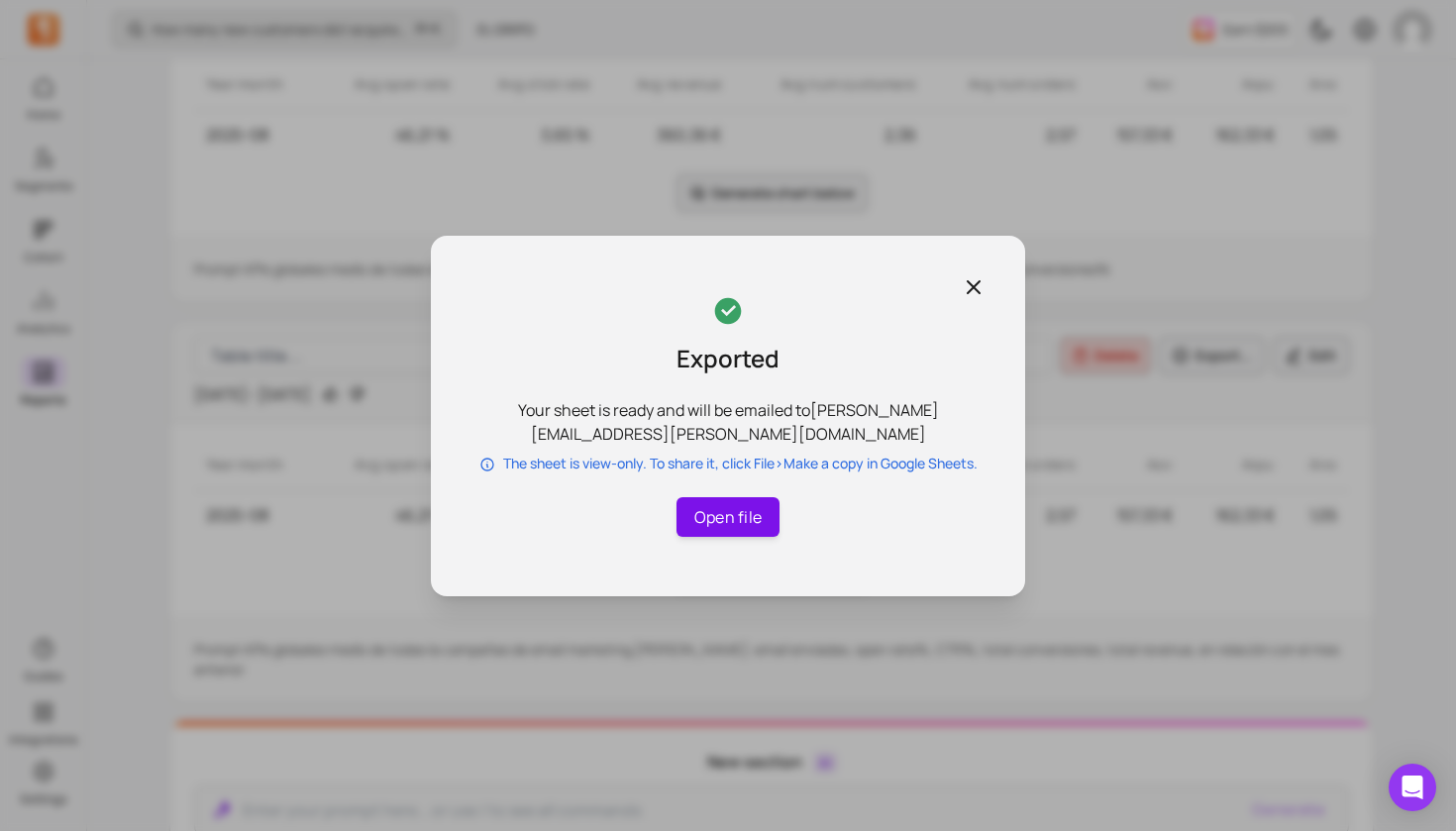
click at [729, 505] on link "Open file" at bounding box center [728, 517] width 103 height 40
drag, startPoint x: 973, startPoint y: 287, endPoint x: 997, endPoint y: 289, distance: 24.1
click at [973, 287] on icon "button" at bounding box center [974, 287] width 12 height 12
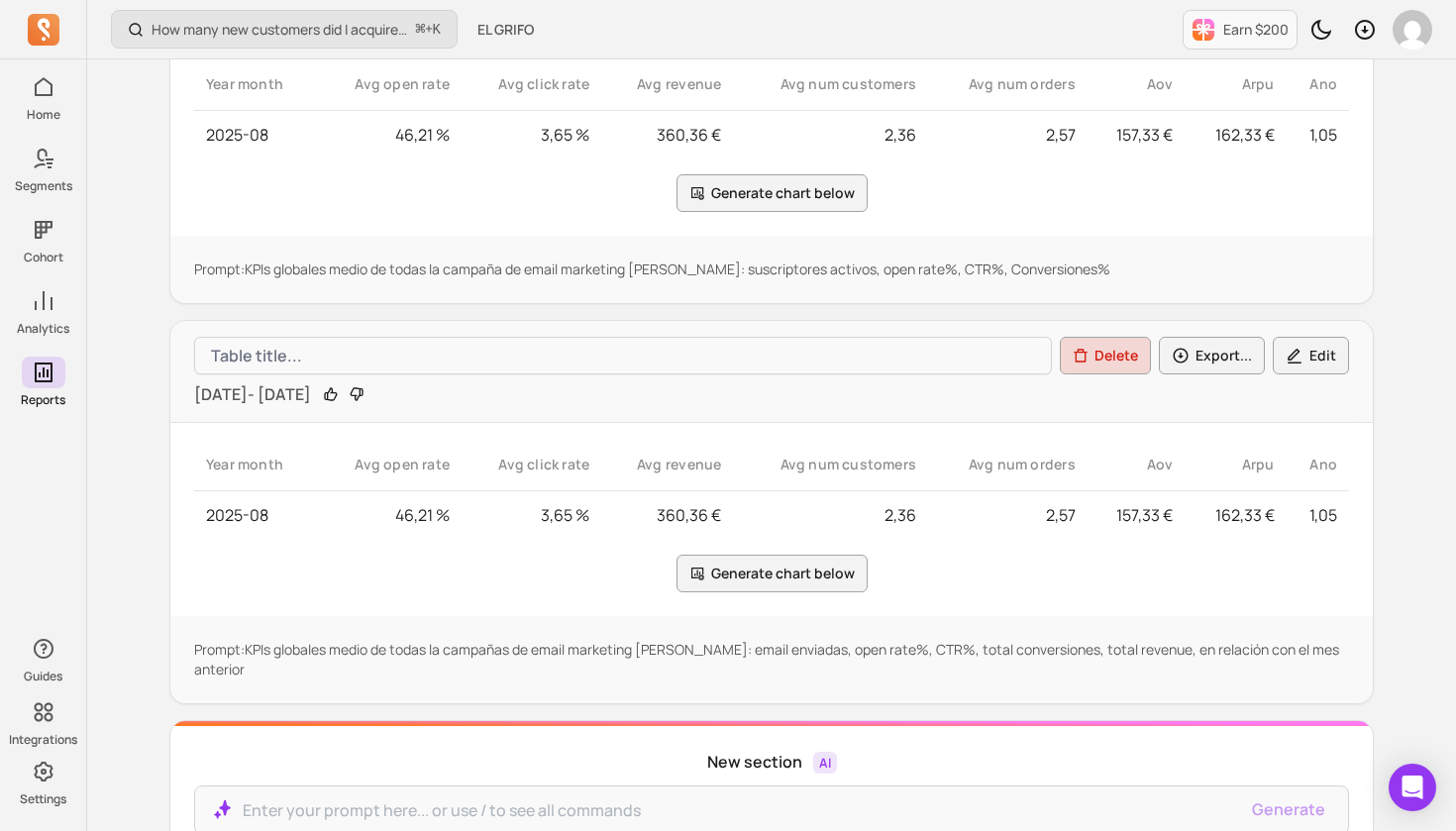
click at [1311, 351] on button "Edit" at bounding box center [1311, 356] width 77 height 38
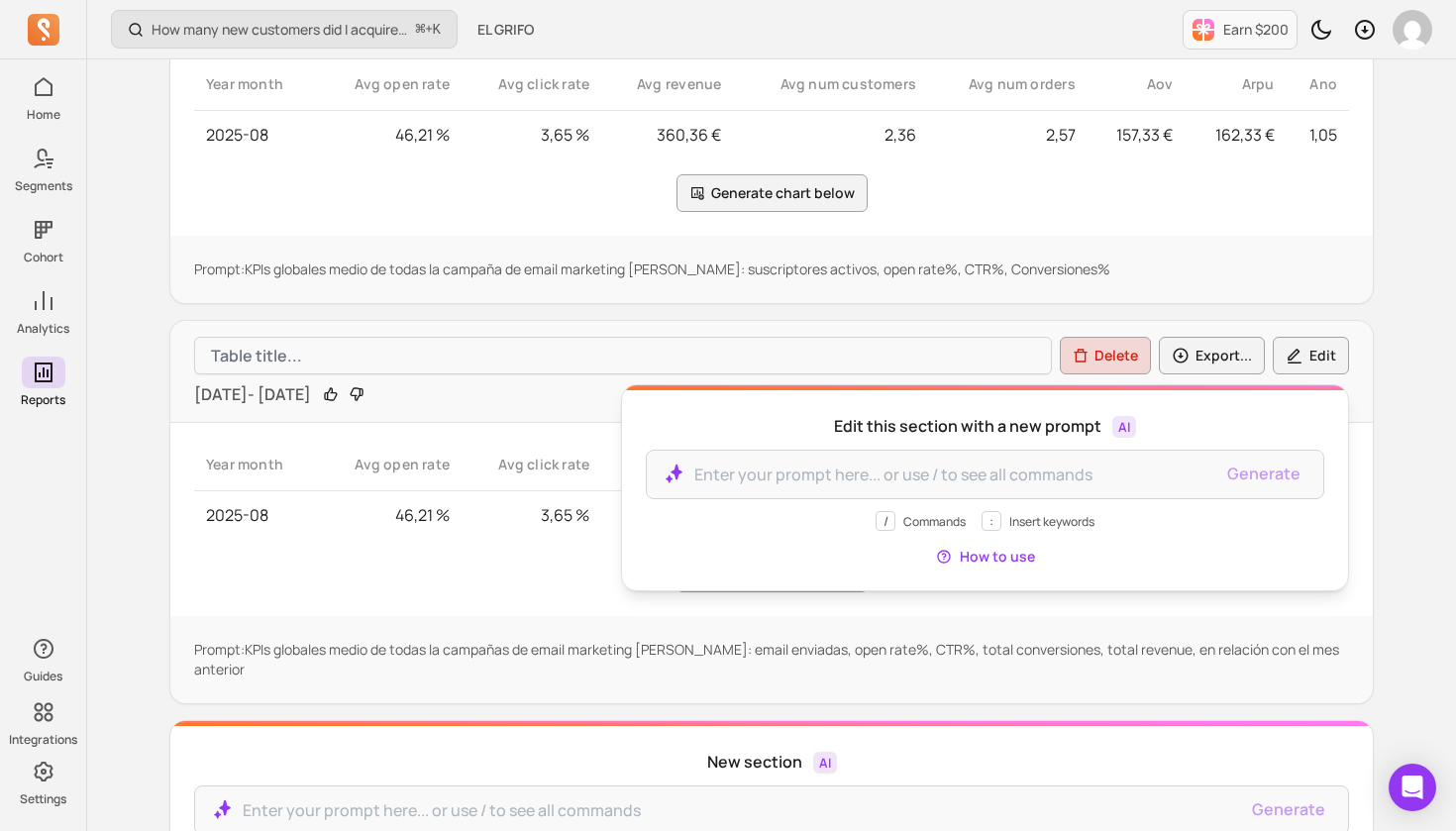
click at [1428, 343] on div "How many new customers did I acquire this period? ⌘ + K EL GRIFO Earn $200 Edit…" at bounding box center [772, 153] width 1368 height 2273
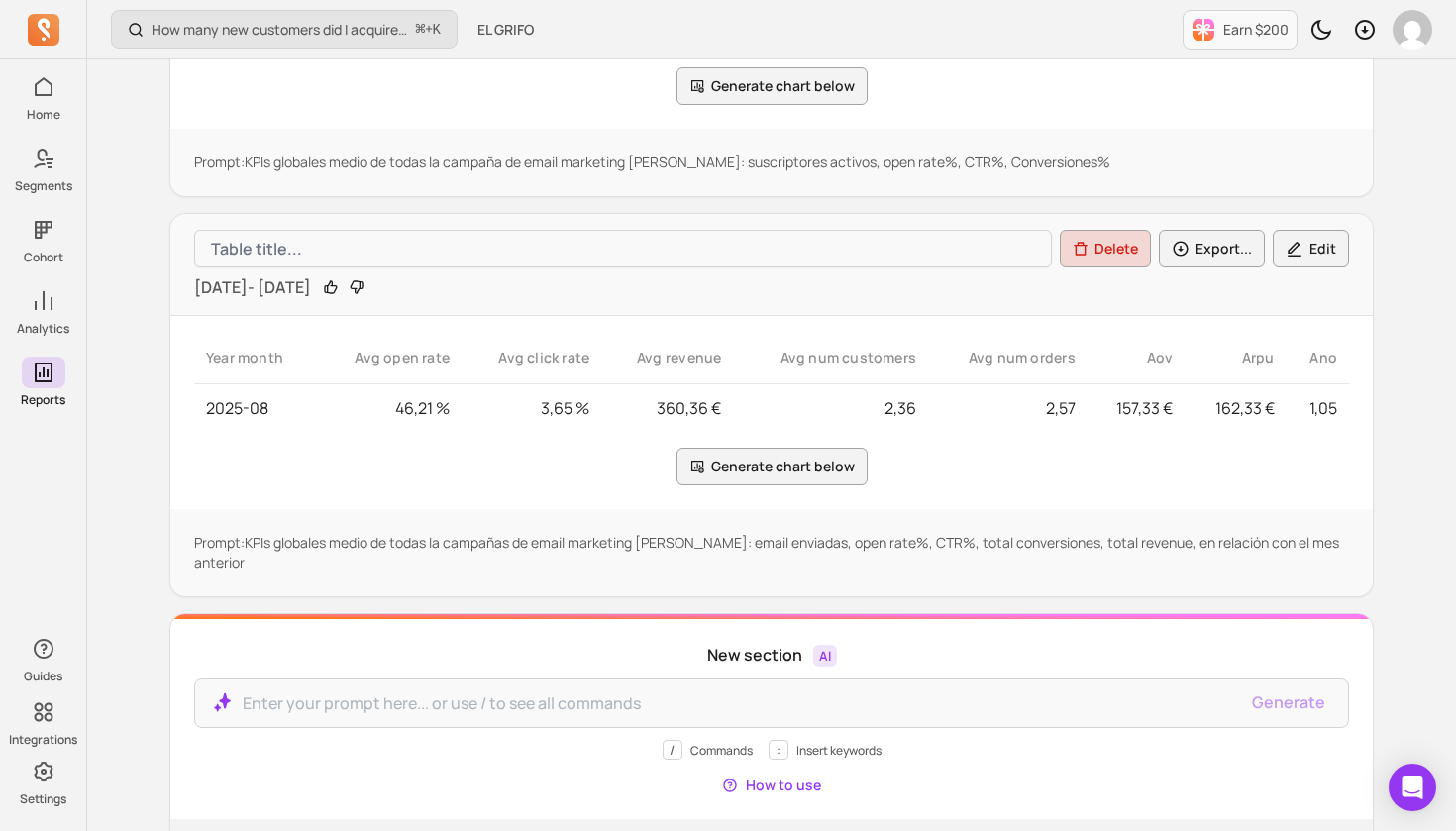
scroll to position [1084, 0]
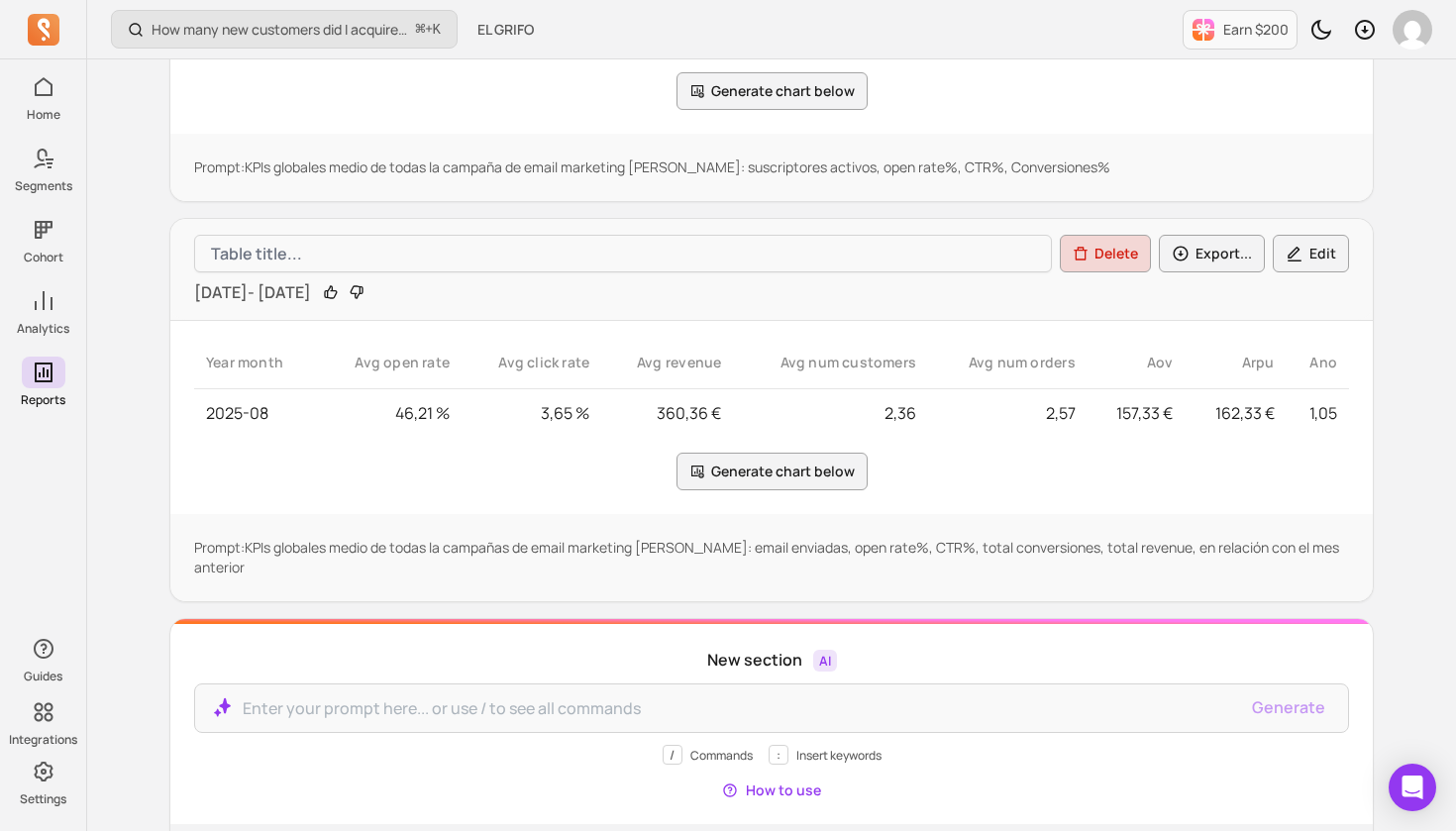
click at [1154, 364] on div "Aov" at bounding box center [1136, 363] width 75 height 20
click at [1166, 362] on icon at bounding box center [1167, 362] width 12 height 6
click at [1267, 363] on div "Arpu" at bounding box center [1235, 363] width 78 height 20
click at [1267, 363] on icon at bounding box center [1269, 362] width 12 height 6
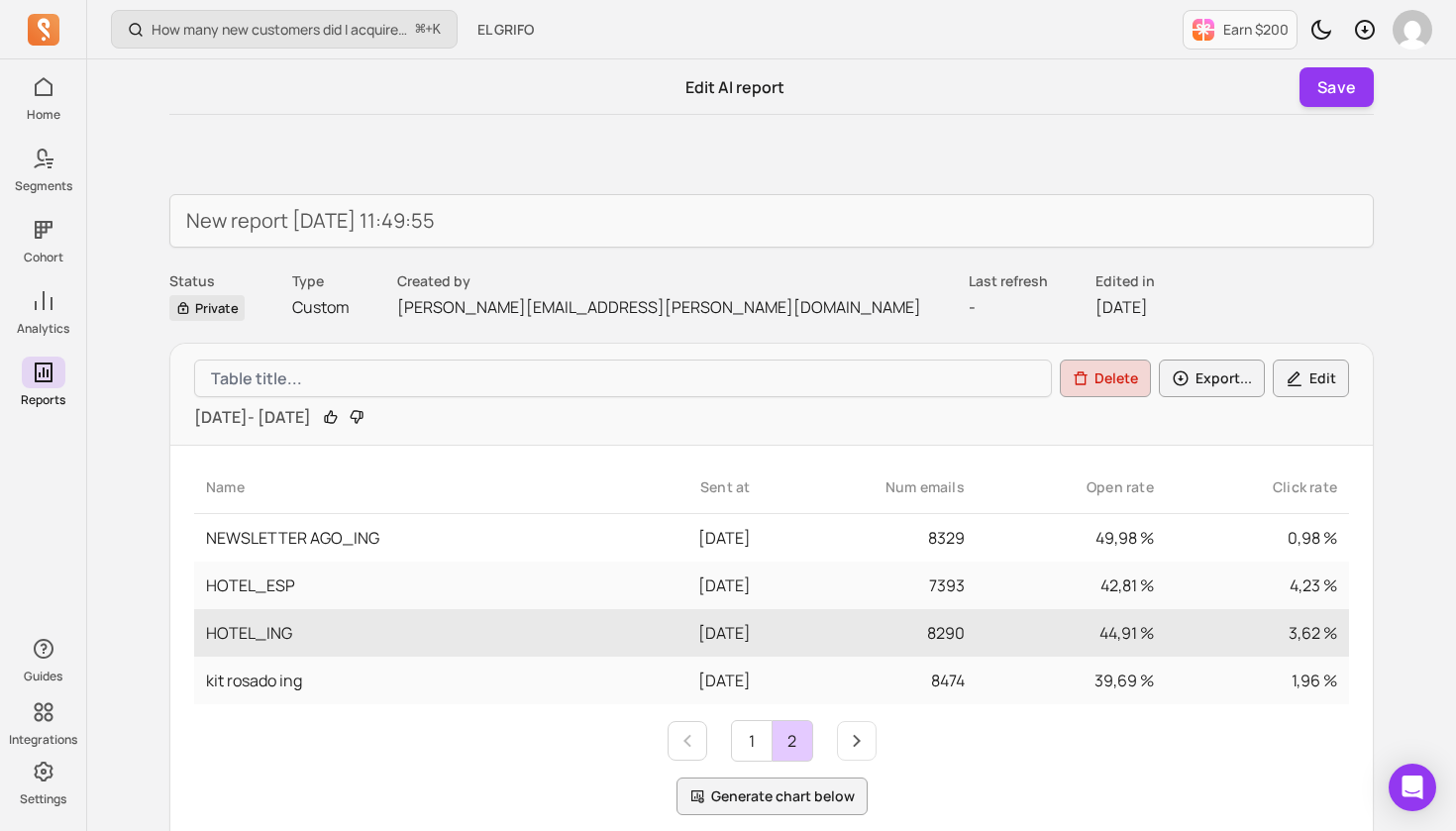
scroll to position [0, 0]
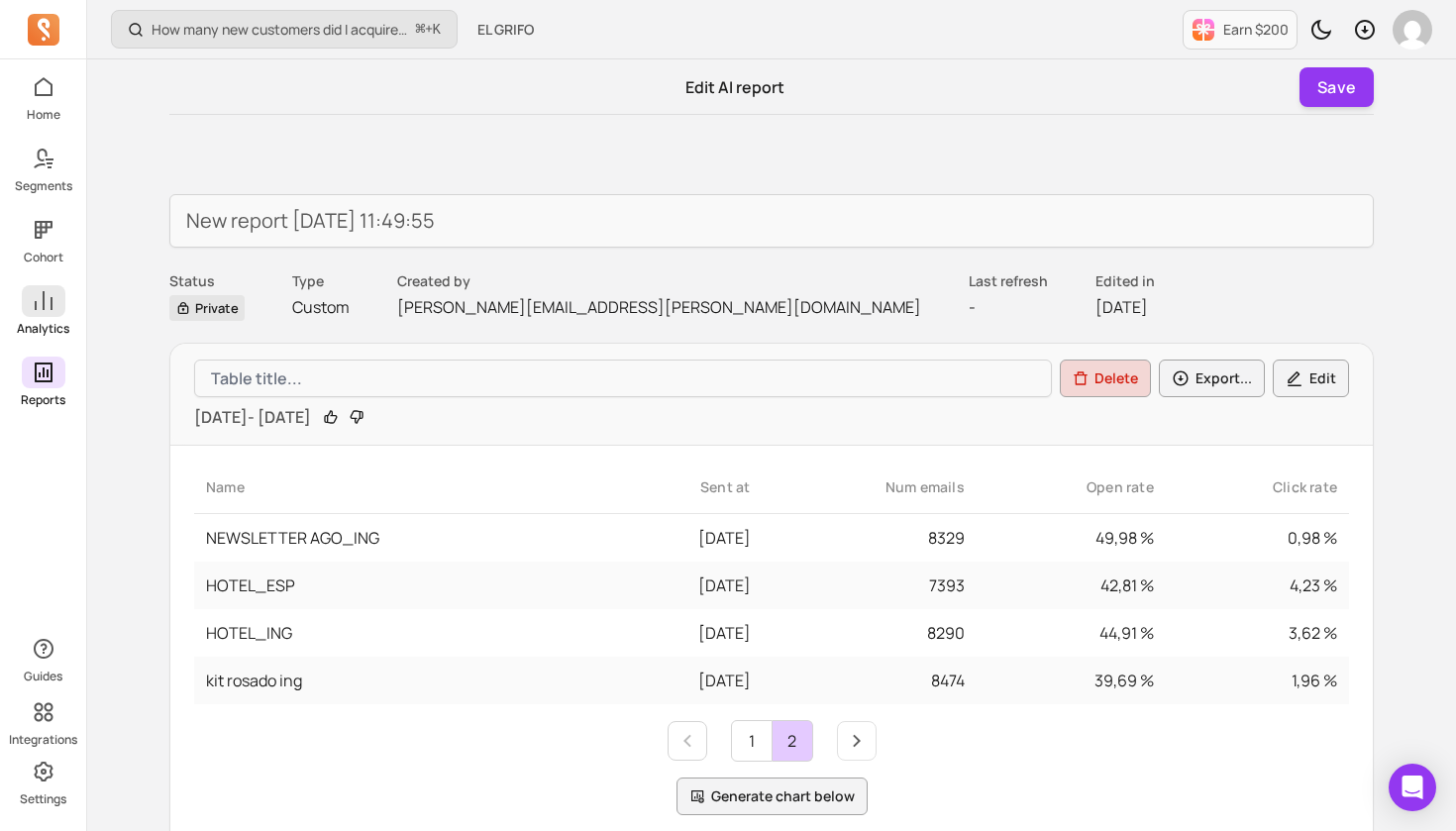
click at [41, 296] on icon at bounding box center [44, 301] width 24 height 24
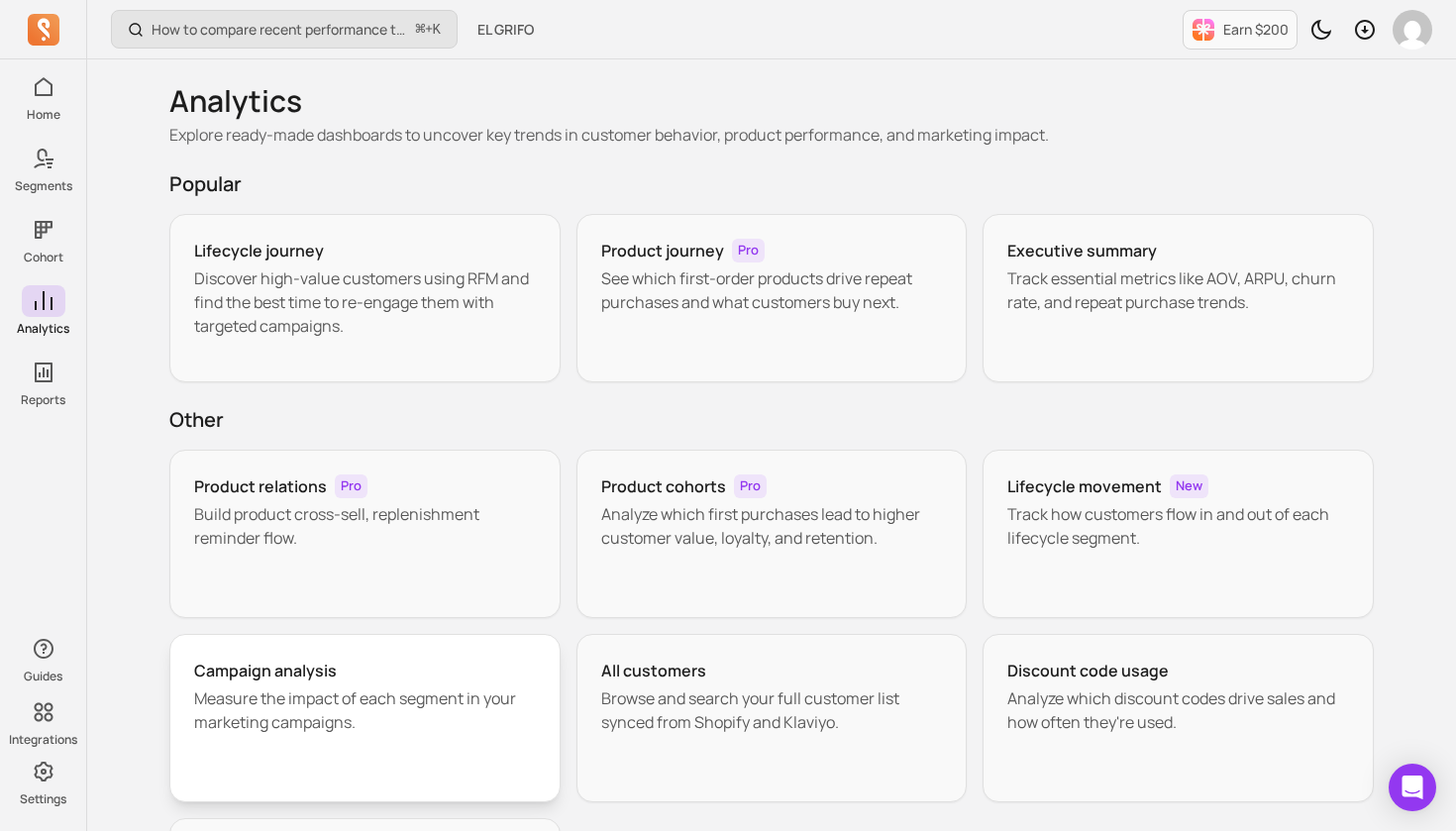
click at [268, 679] on h3 "Campaign analysis" at bounding box center [265, 670] width 142 height 24
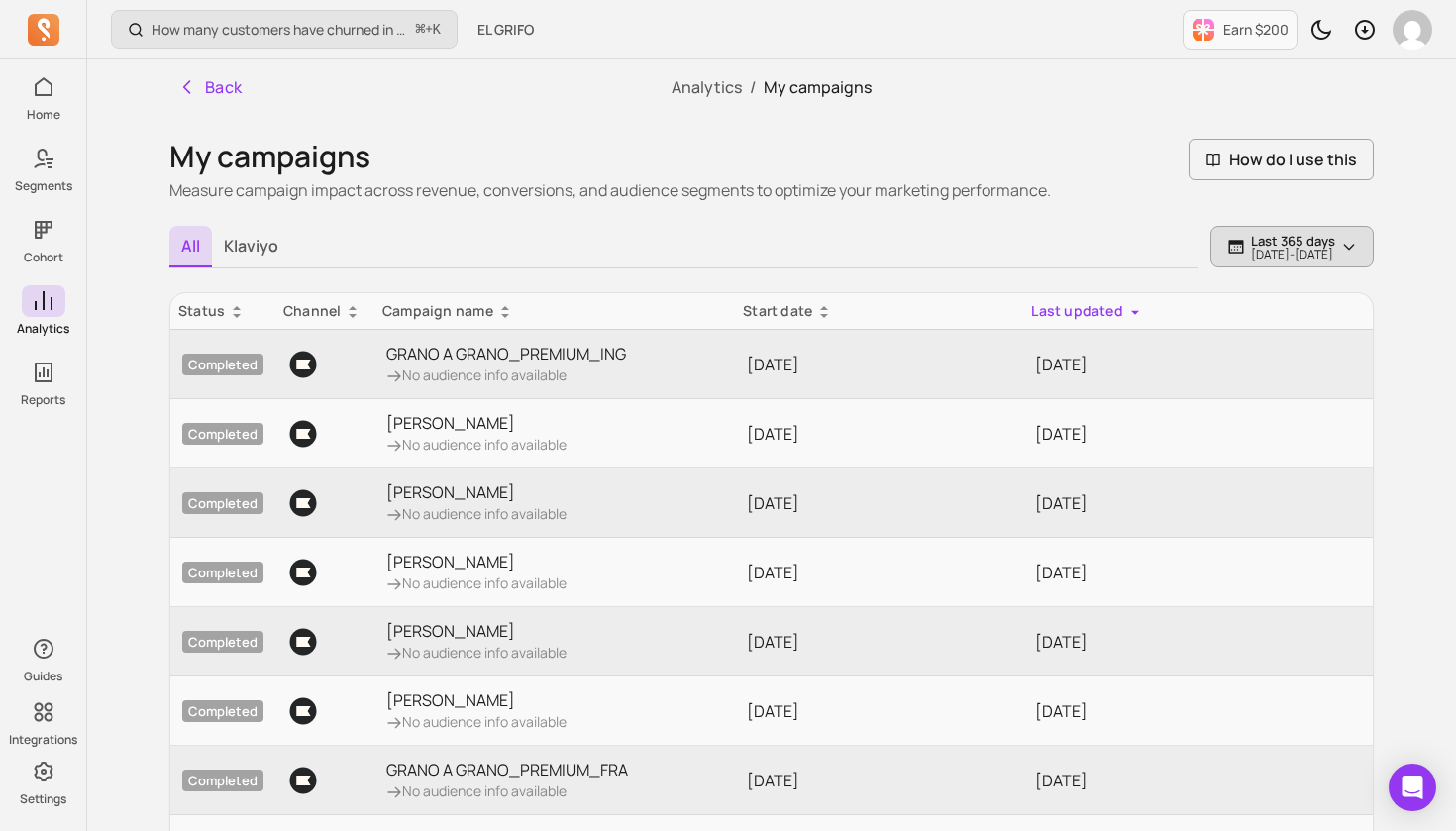
click at [1338, 246] on button "Last 365 days [DATE] - [DATE]" at bounding box center [1292, 247] width 163 height 42
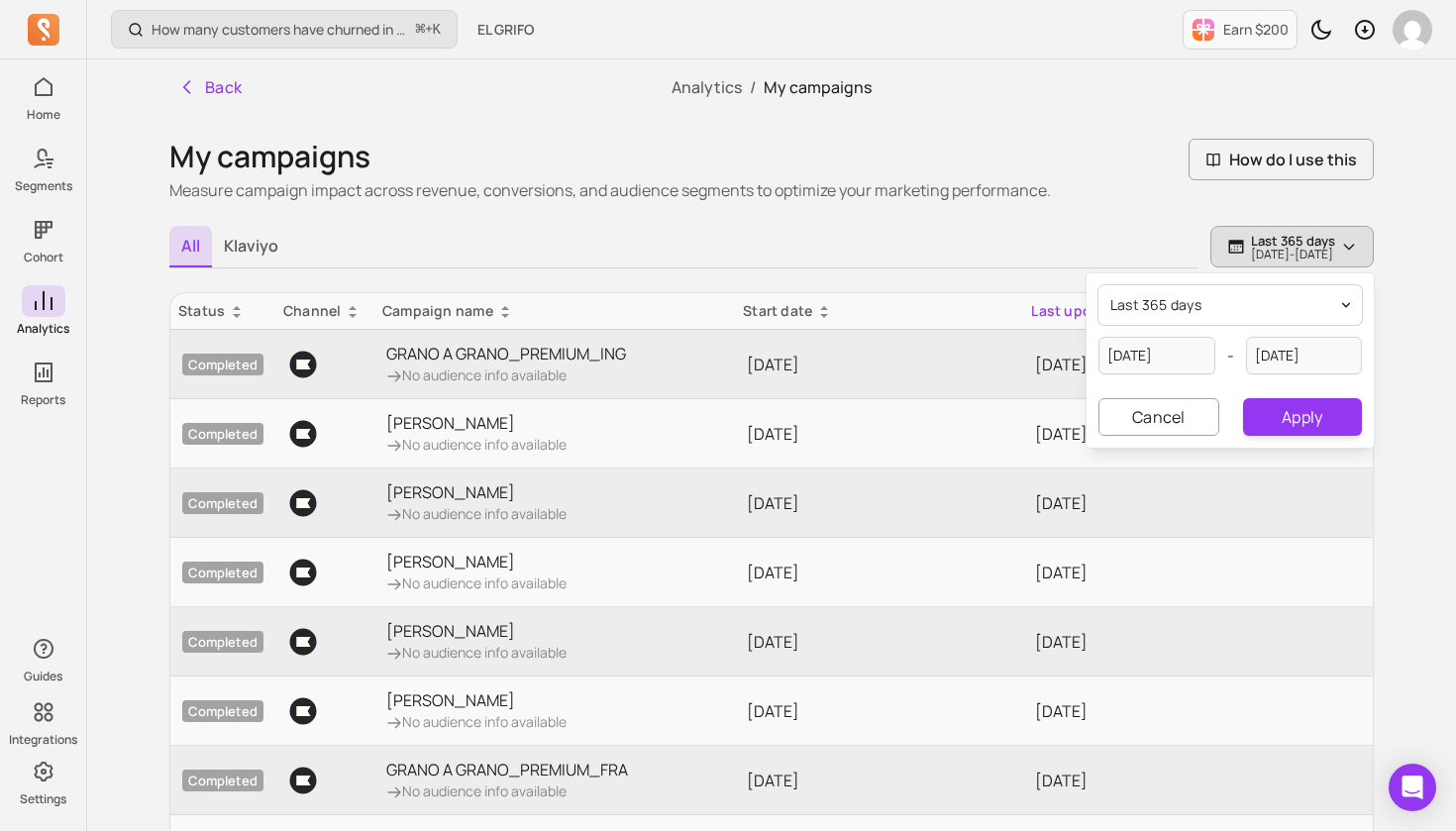
click at [1221, 303] on button "last 365 days" at bounding box center [1229, 305] width 264 height 40
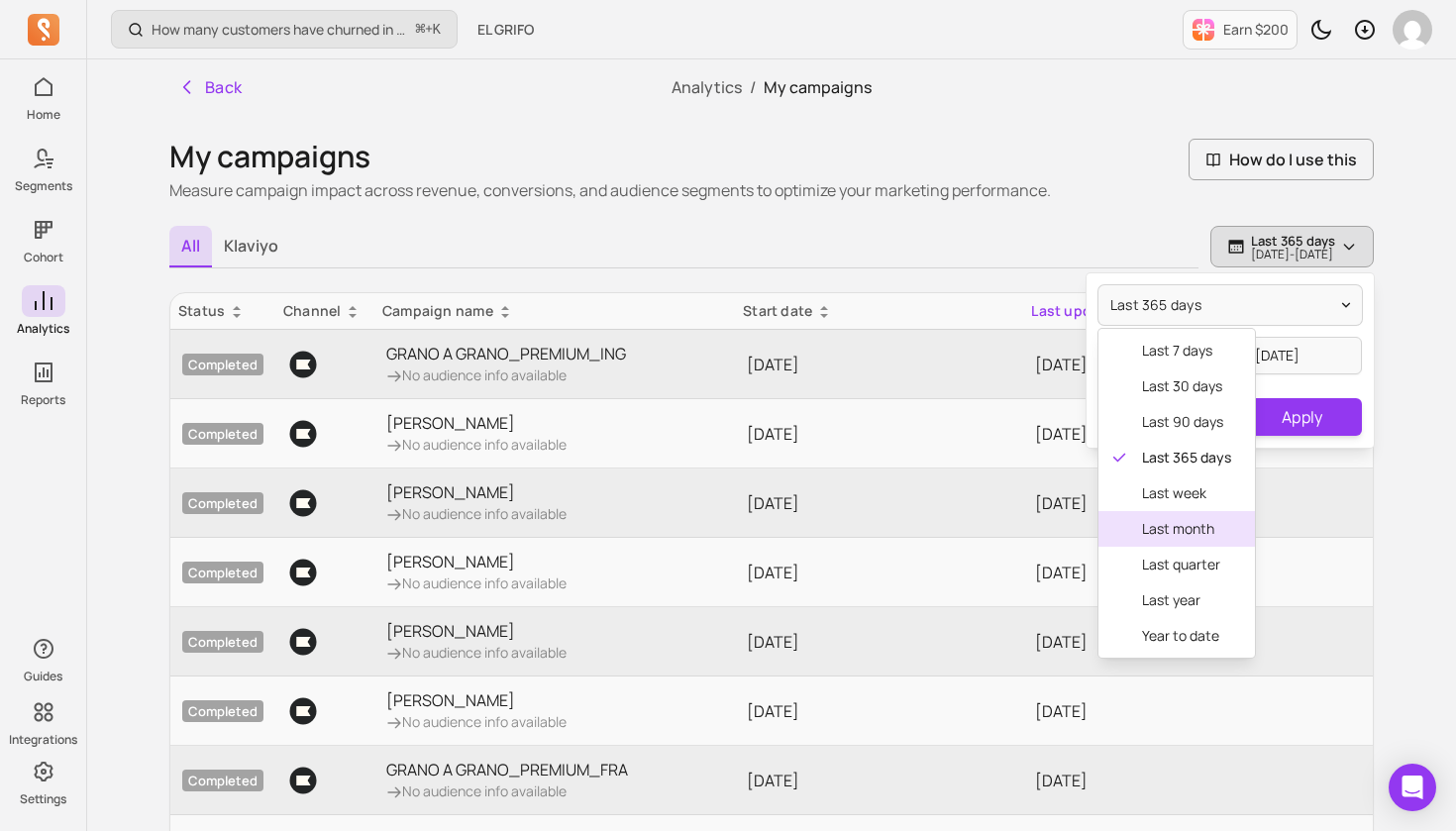
click at [1179, 530] on span "last month" at bounding box center [1186, 529] width 90 height 20
type input "[DATE]"
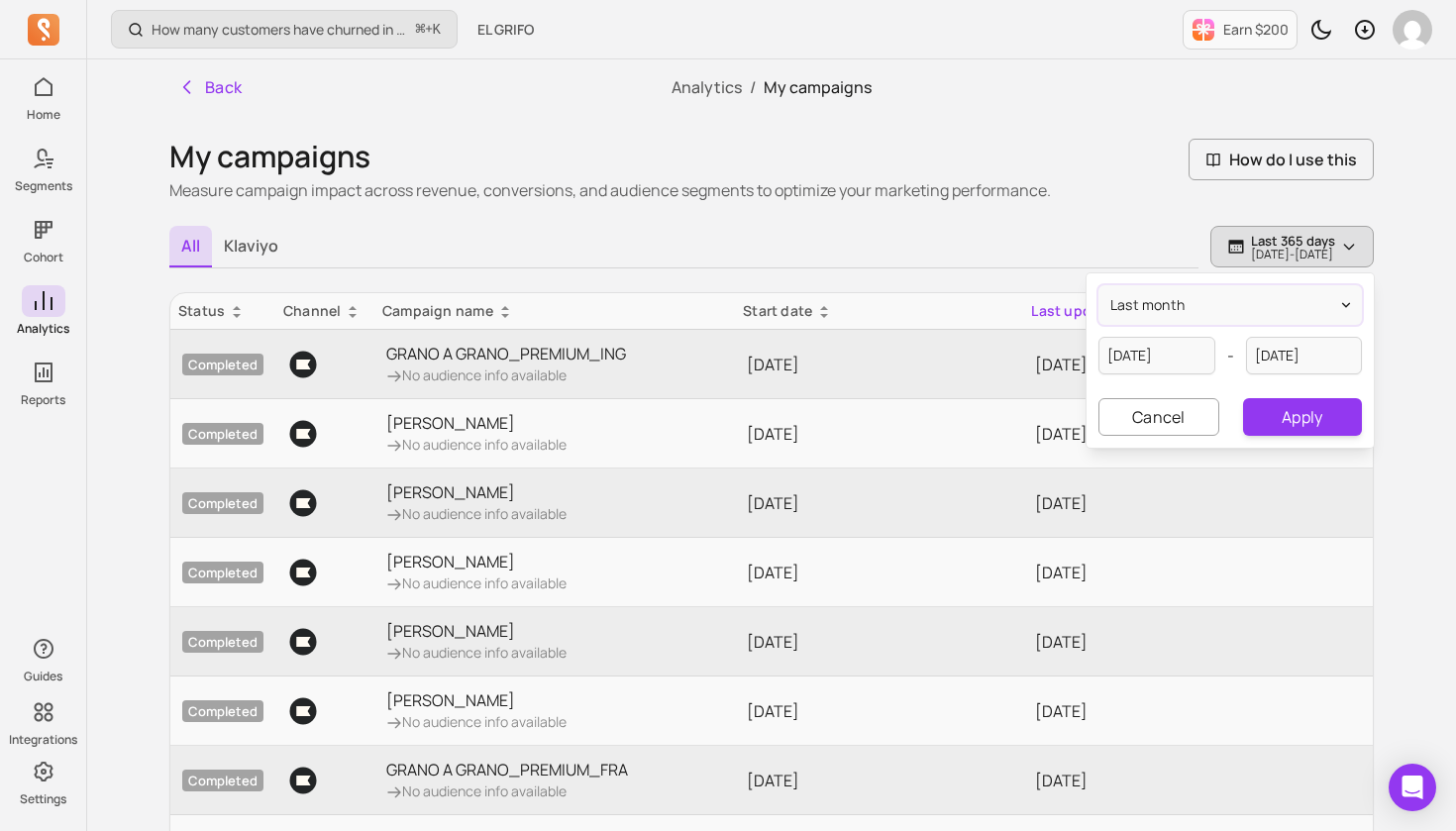
scroll to position [2, 0]
click at [1310, 423] on button "Apply" at bounding box center [1303, 415] width 119 height 38
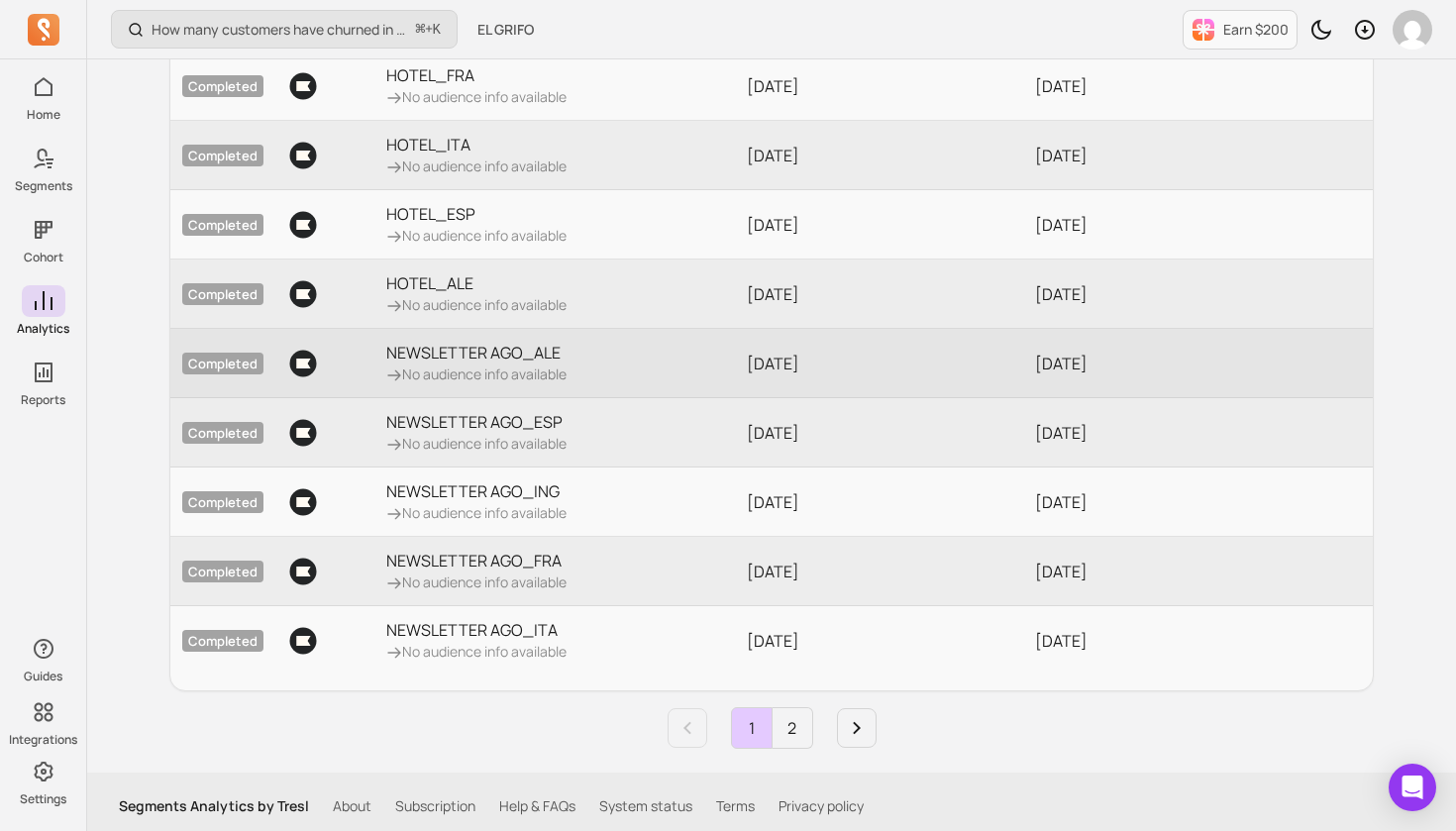
scroll to position [347, 0]
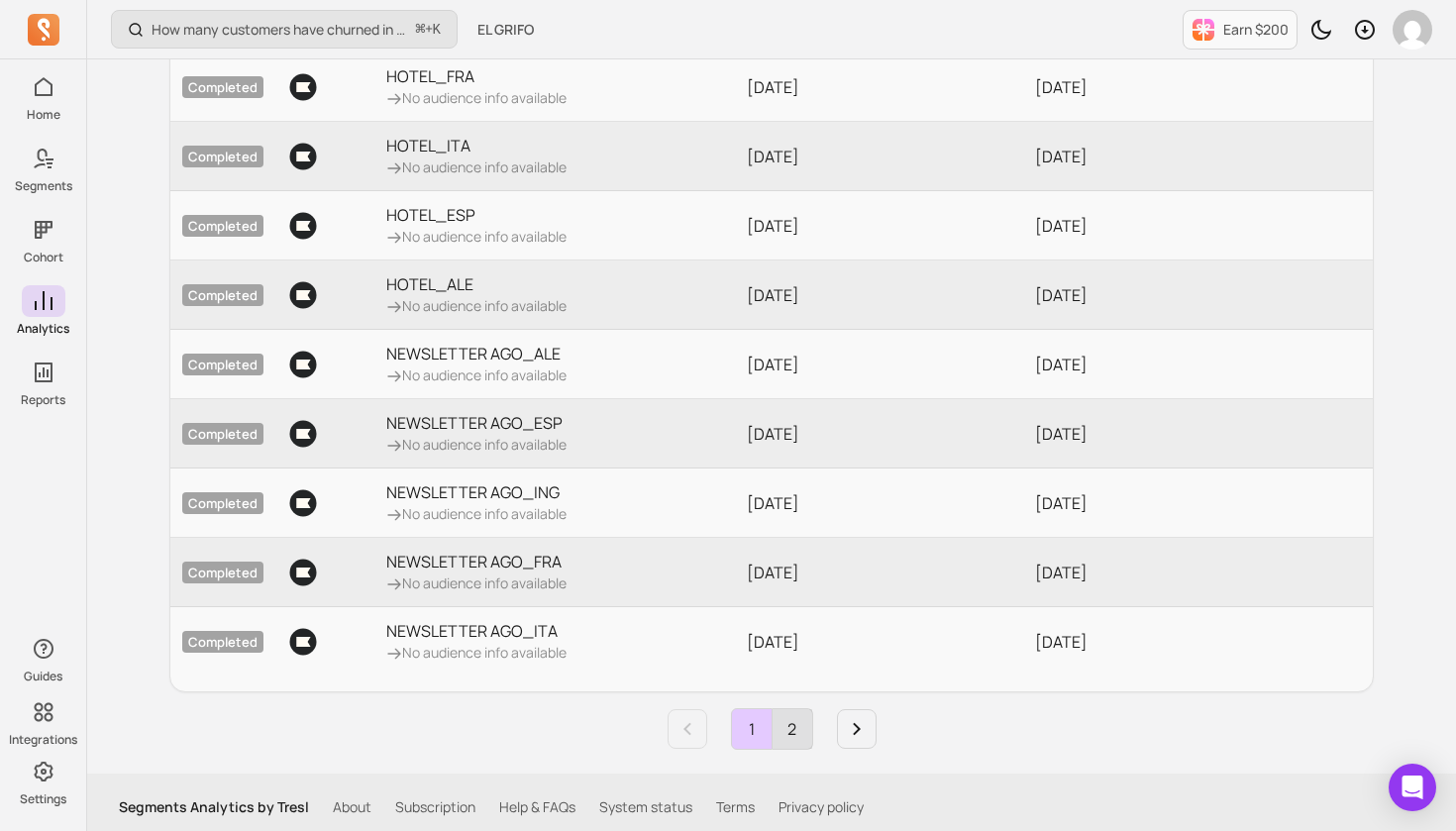
click at [795, 725] on link "2" at bounding box center [793, 729] width 40 height 40
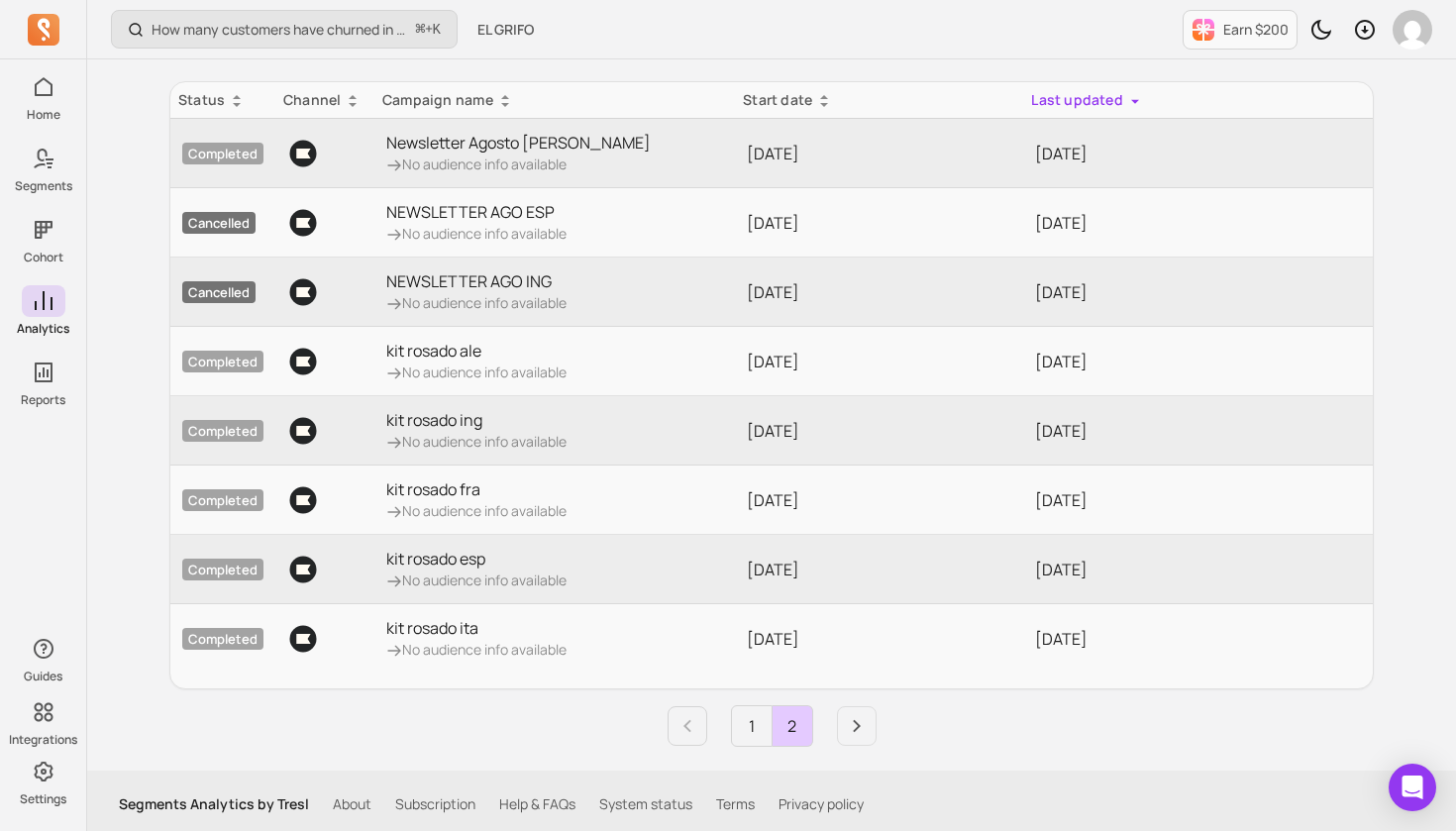
scroll to position [210, 0]
click at [748, 724] on link "1" at bounding box center [752, 727] width 40 height 40
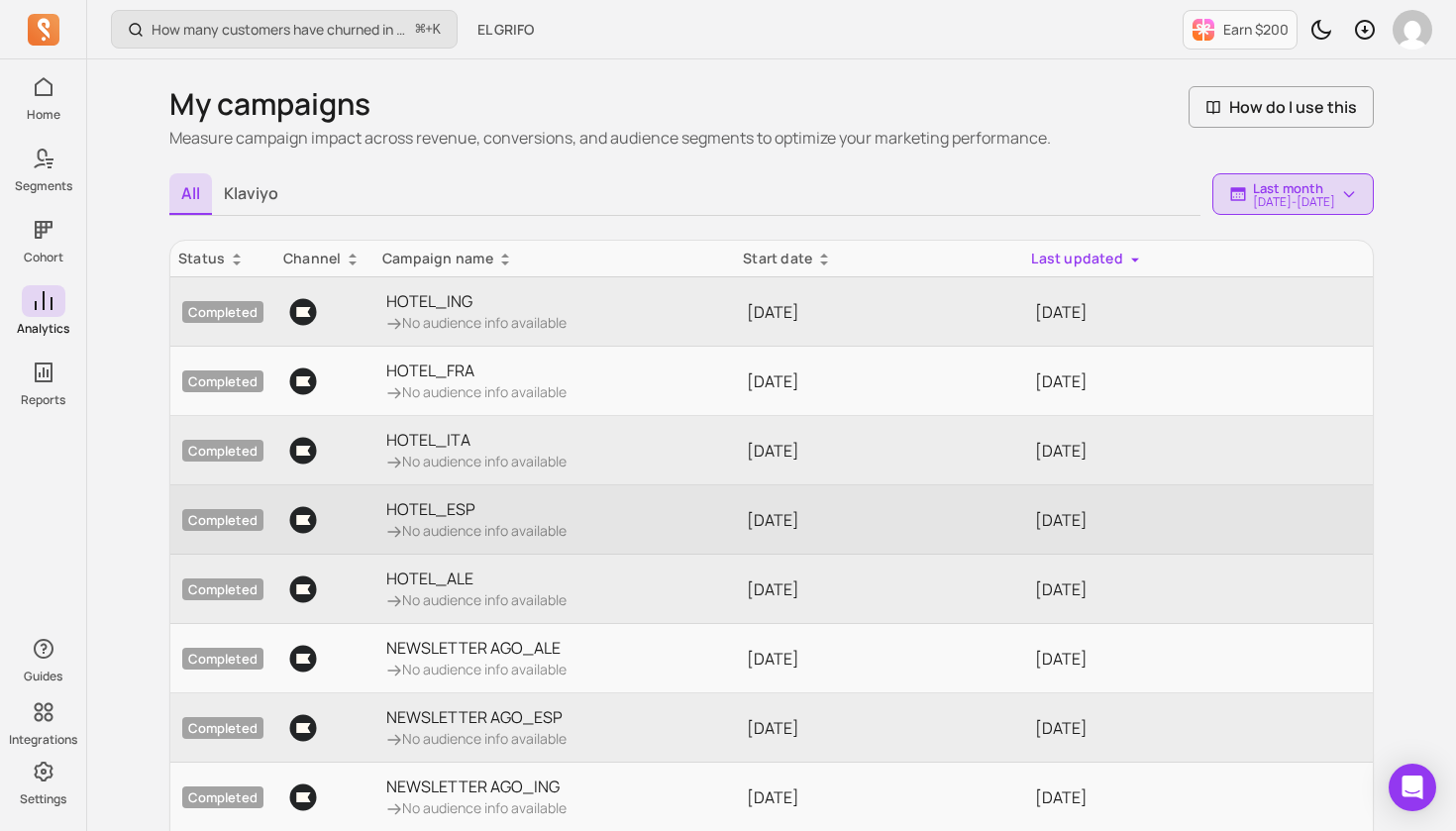
scroll to position [53, 0]
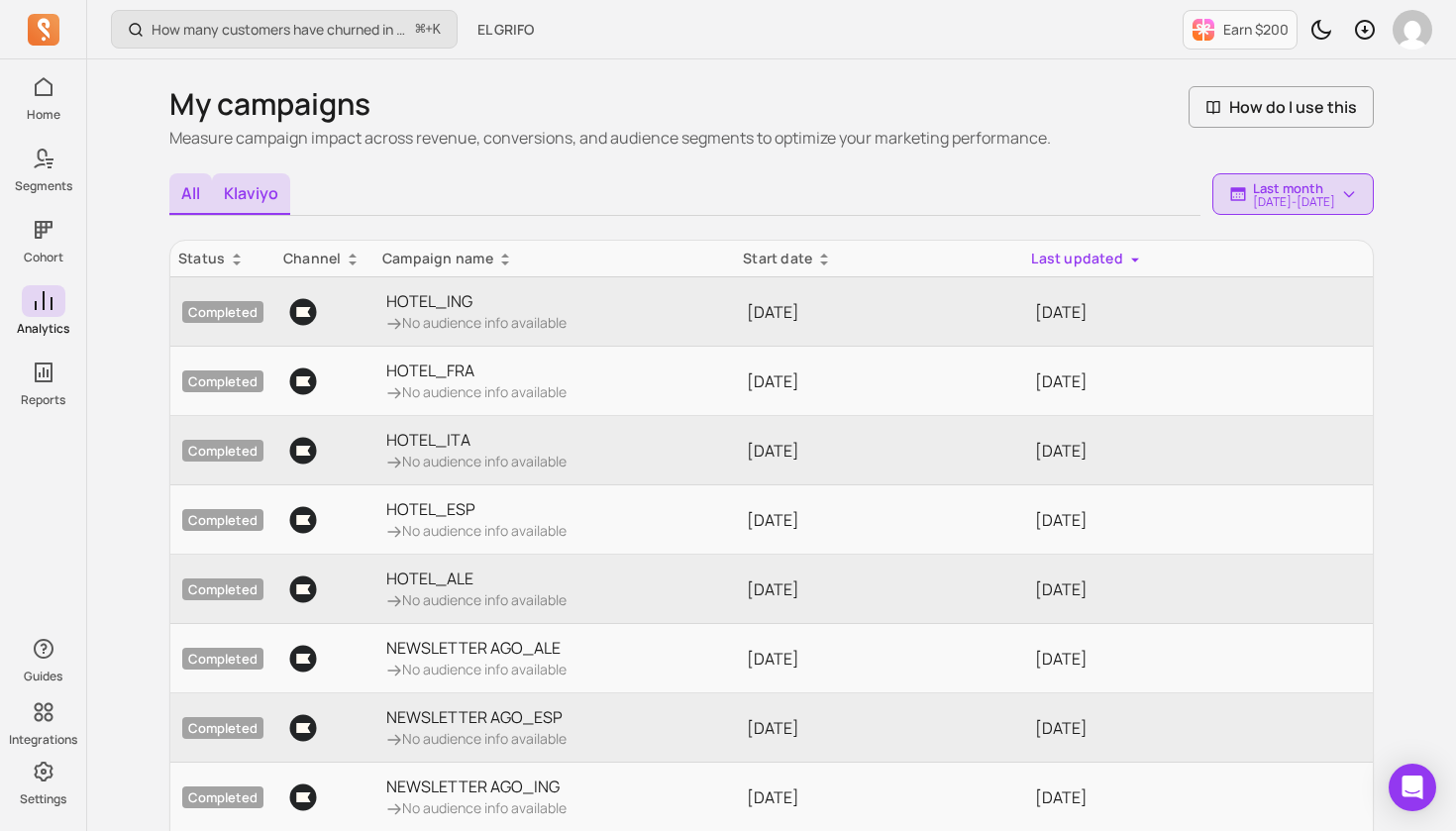
click at [252, 195] on button "Klaviyo" at bounding box center [251, 194] width 79 height 42
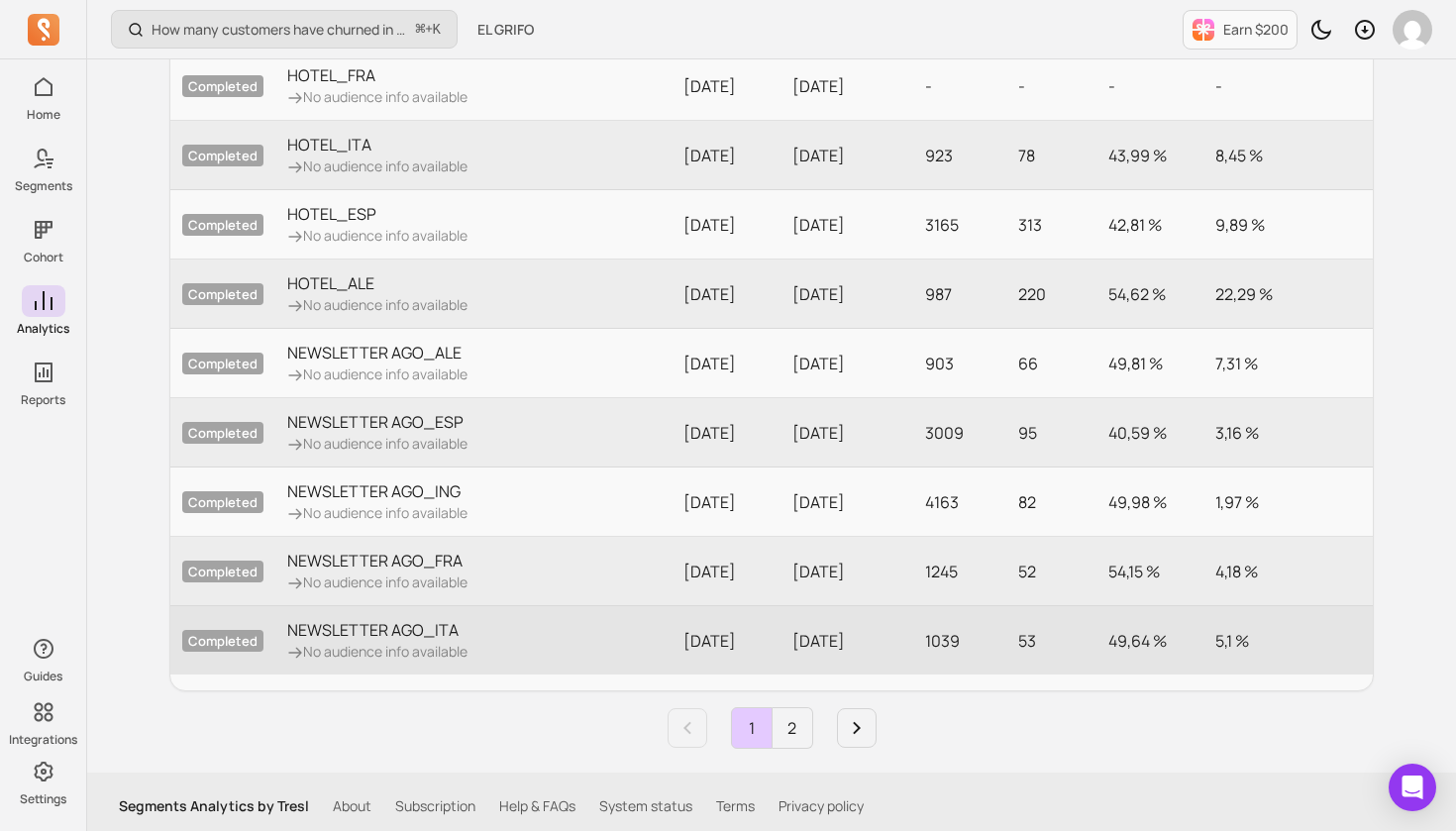
scroll to position [347, 0]
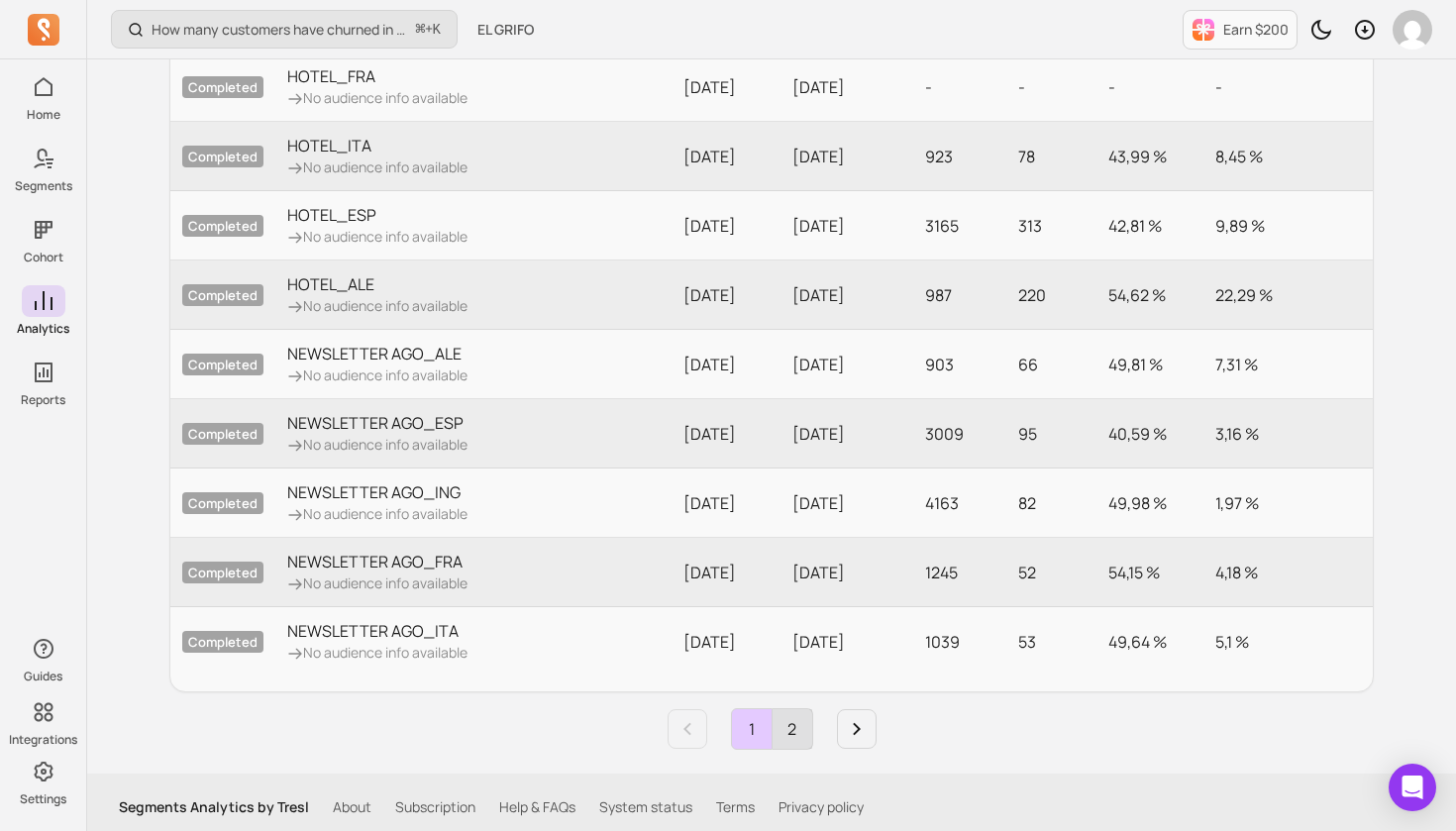
click at [792, 725] on link "2" at bounding box center [793, 729] width 40 height 40
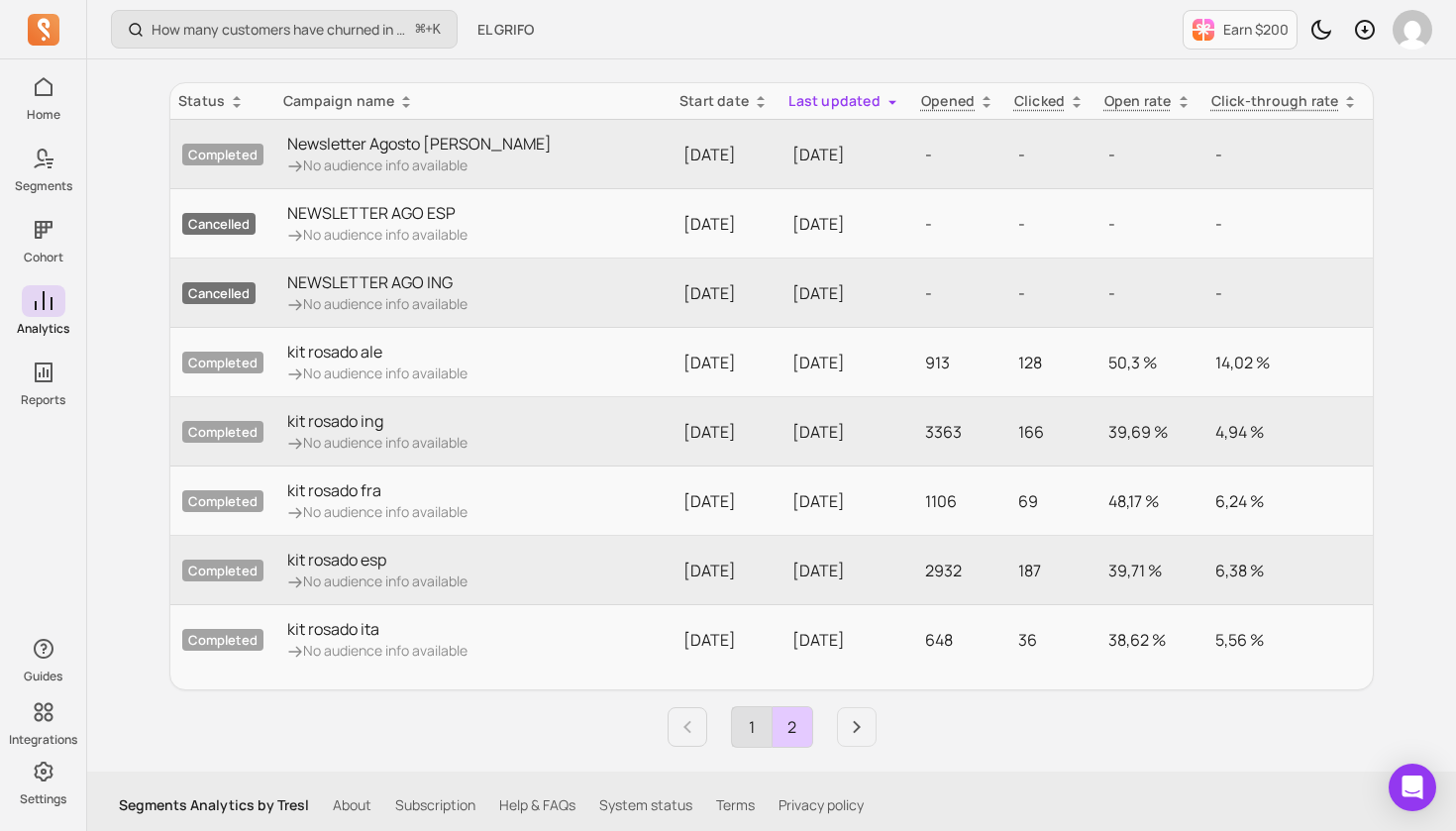
click at [755, 720] on link "1" at bounding box center [752, 727] width 40 height 40
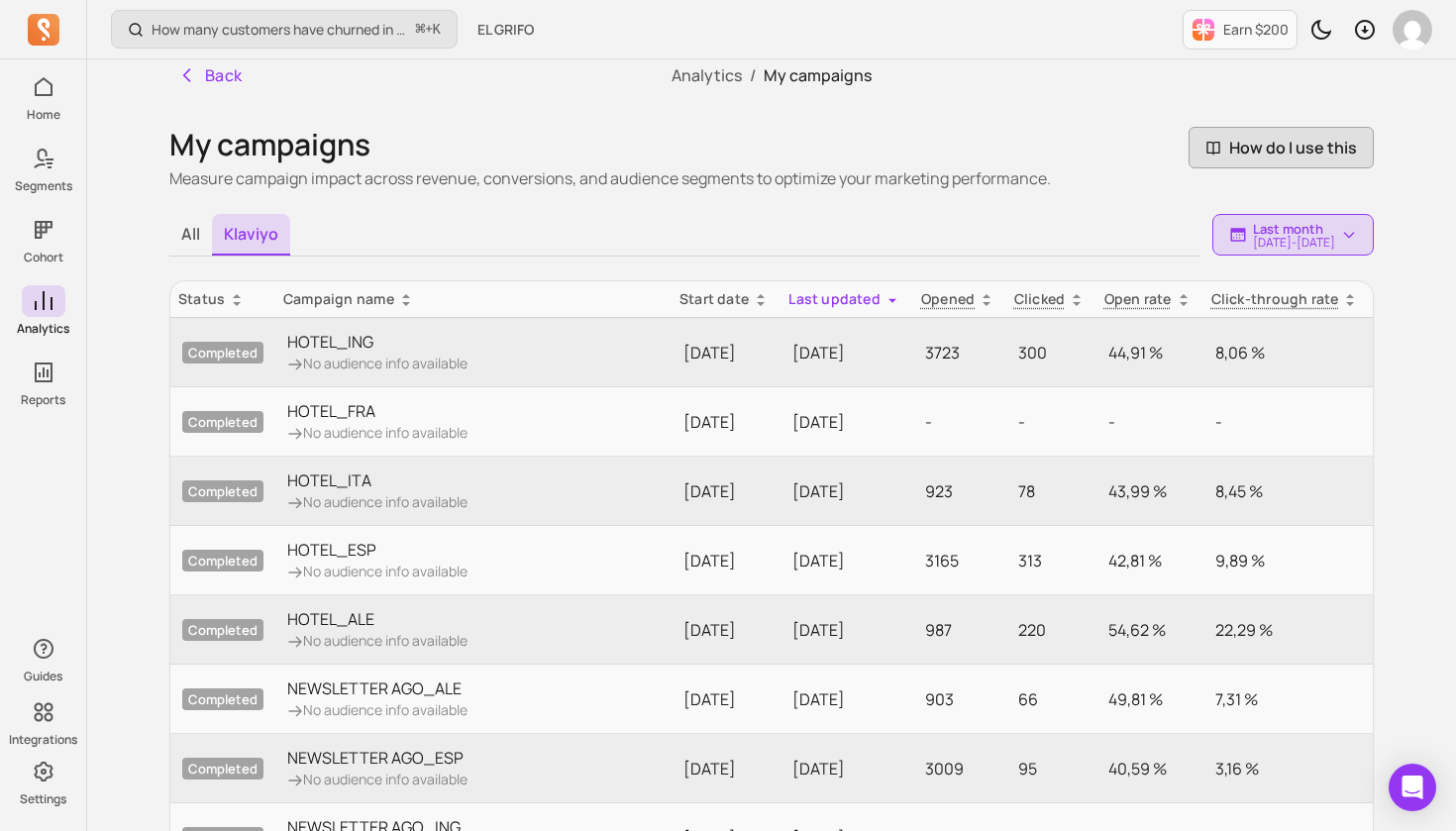
scroll to position [15, 0]
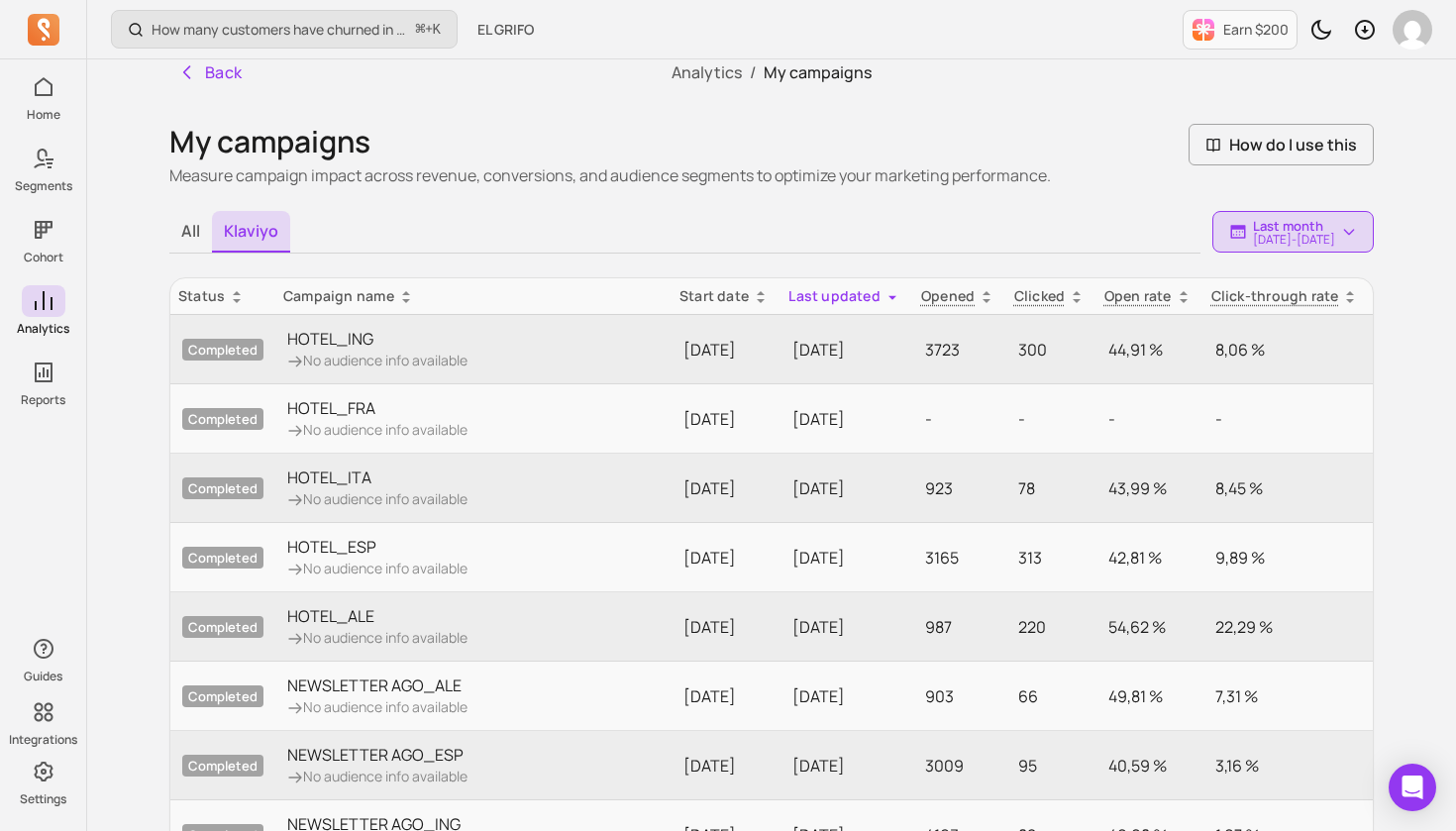
click at [1184, 299] on icon at bounding box center [1183, 301] width 8 height 4
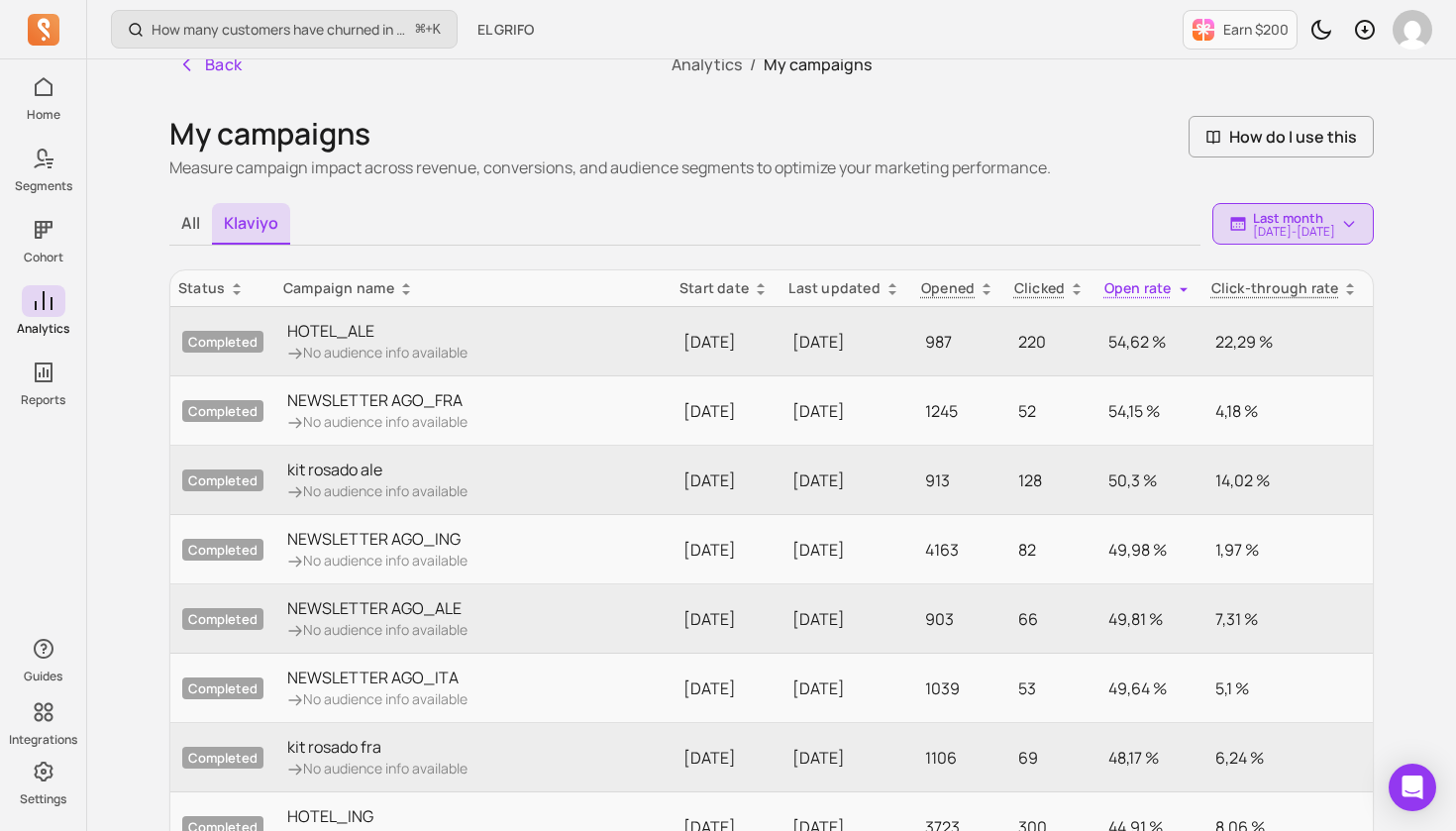
scroll to position [23, 1]
click at [988, 290] on icon at bounding box center [987, 291] width 16 height 16
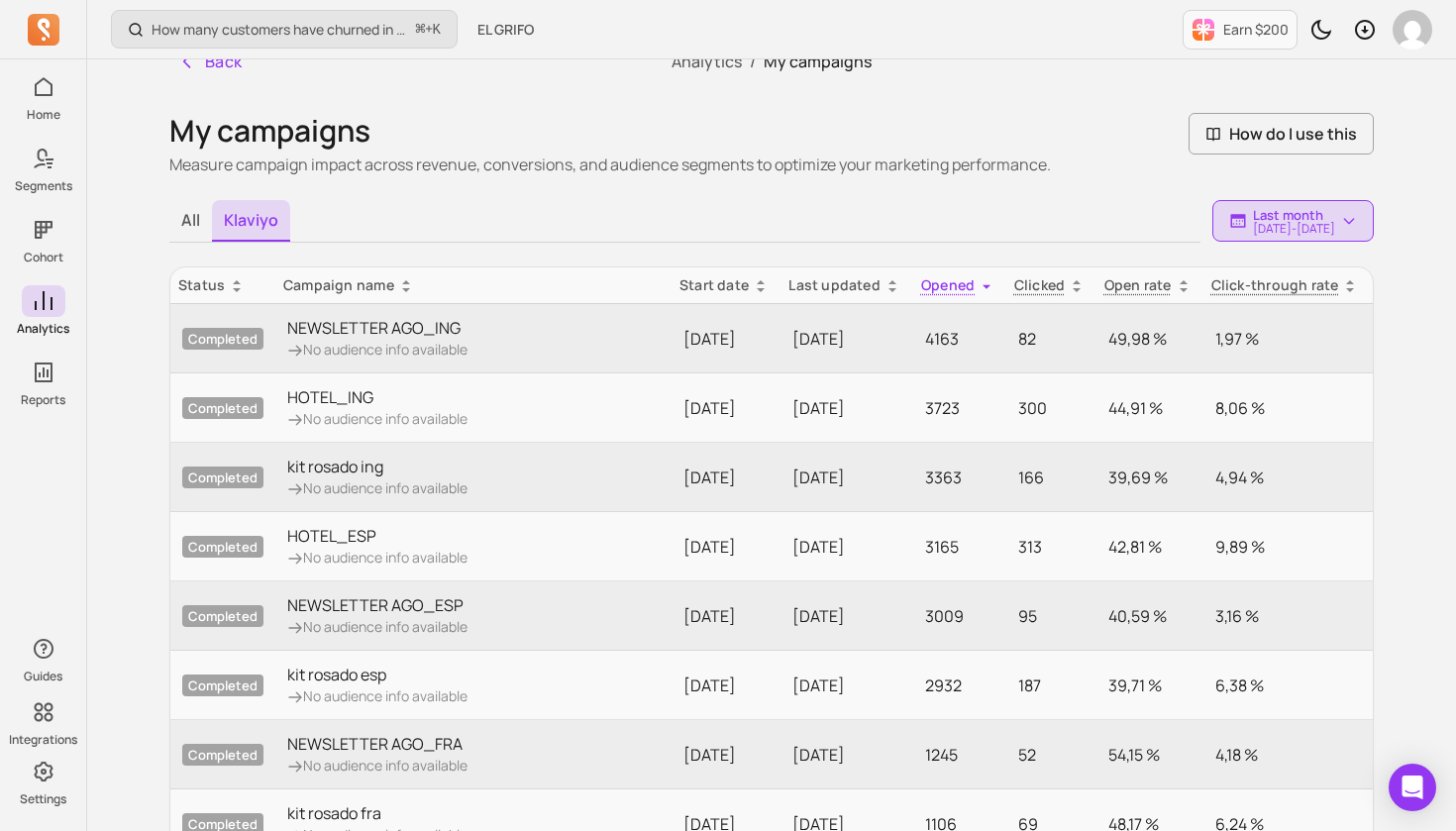
click at [988, 290] on icon at bounding box center [987, 286] width 16 height 16
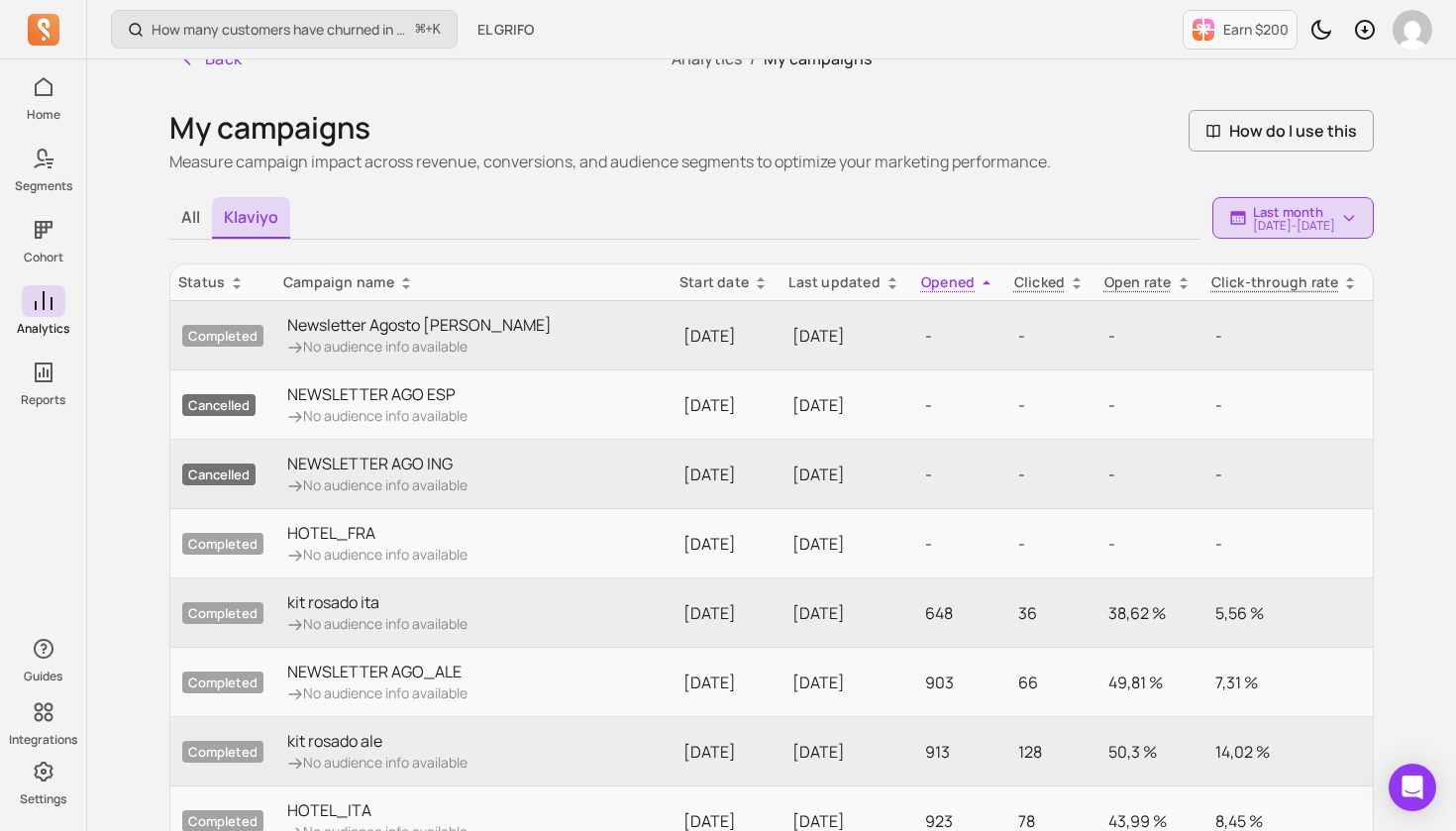
scroll to position [35, 1]
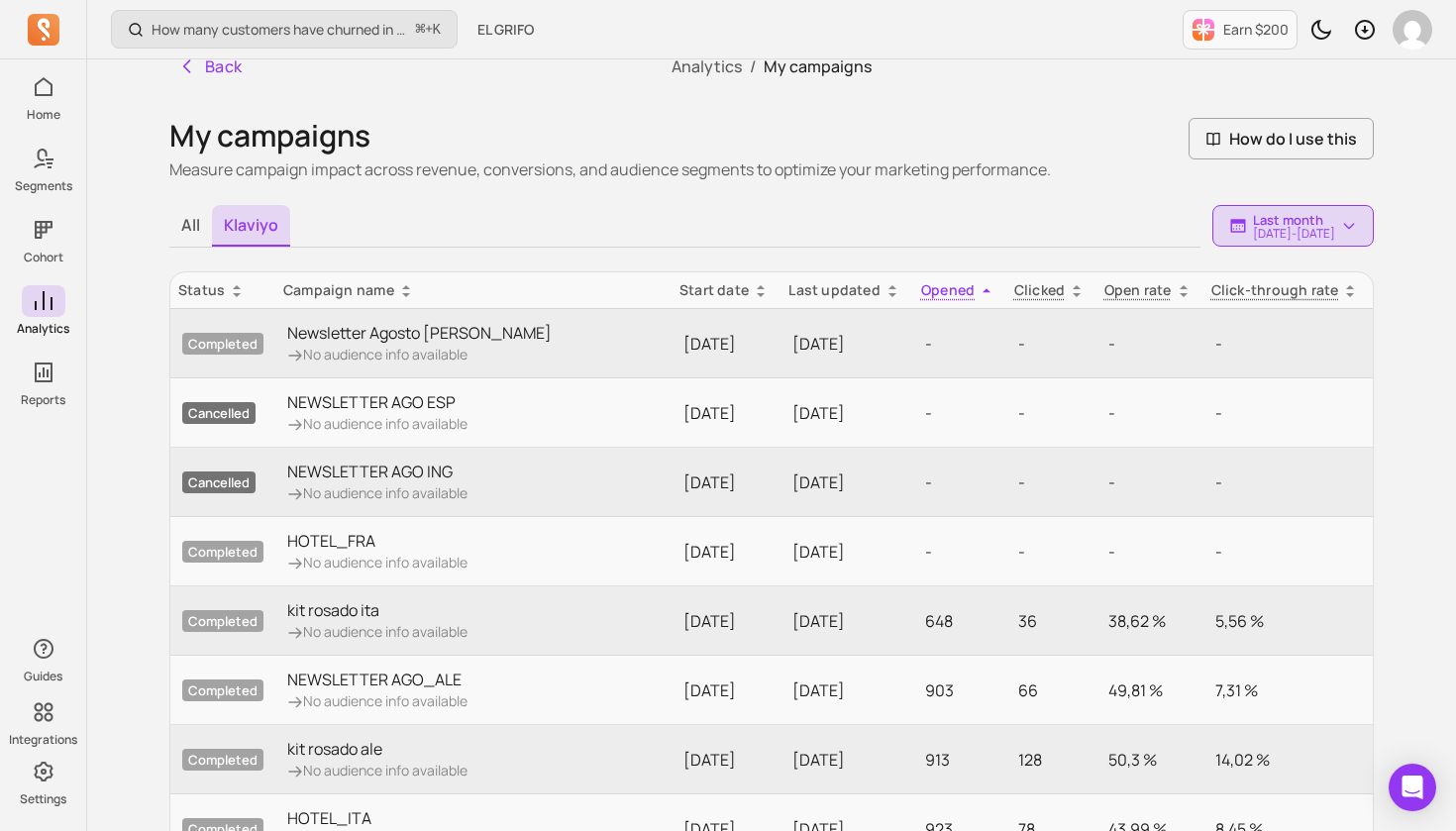
click at [994, 286] on icon at bounding box center [987, 291] width 16 height 16
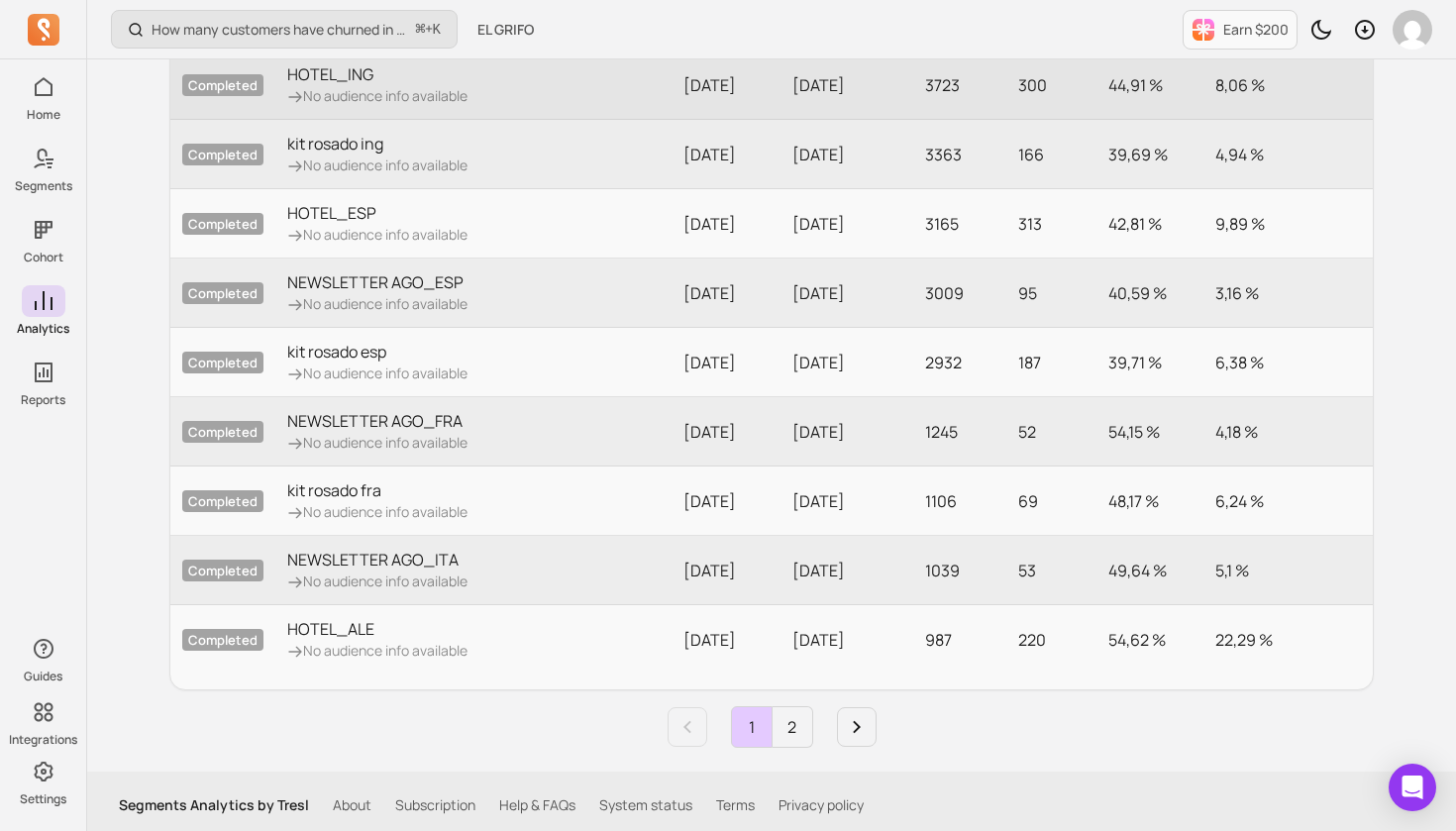
scroll to position [347, 0]
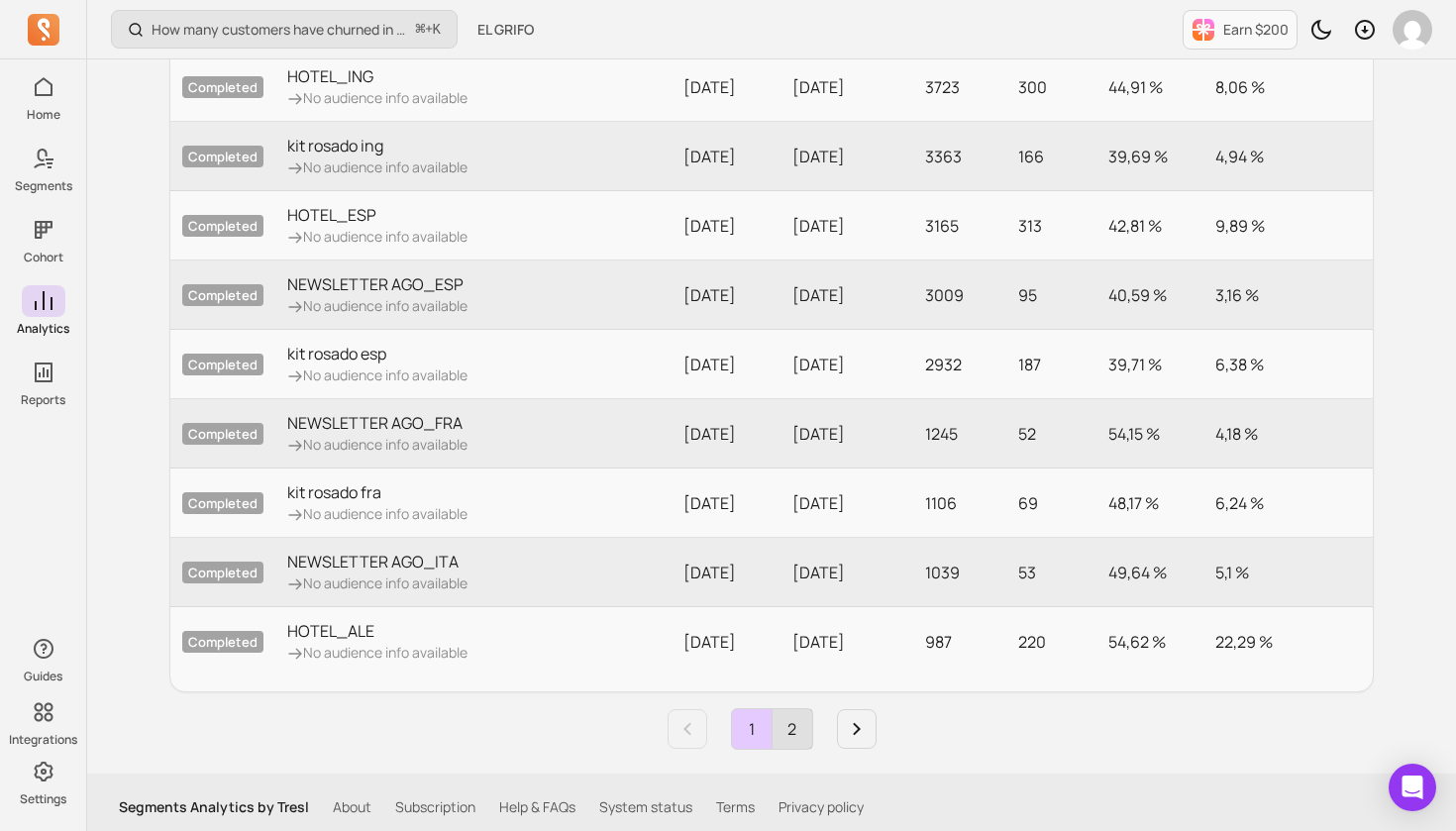
click at [792, 721] on link "2" at bounding box center [793, 729] width 40 height 40
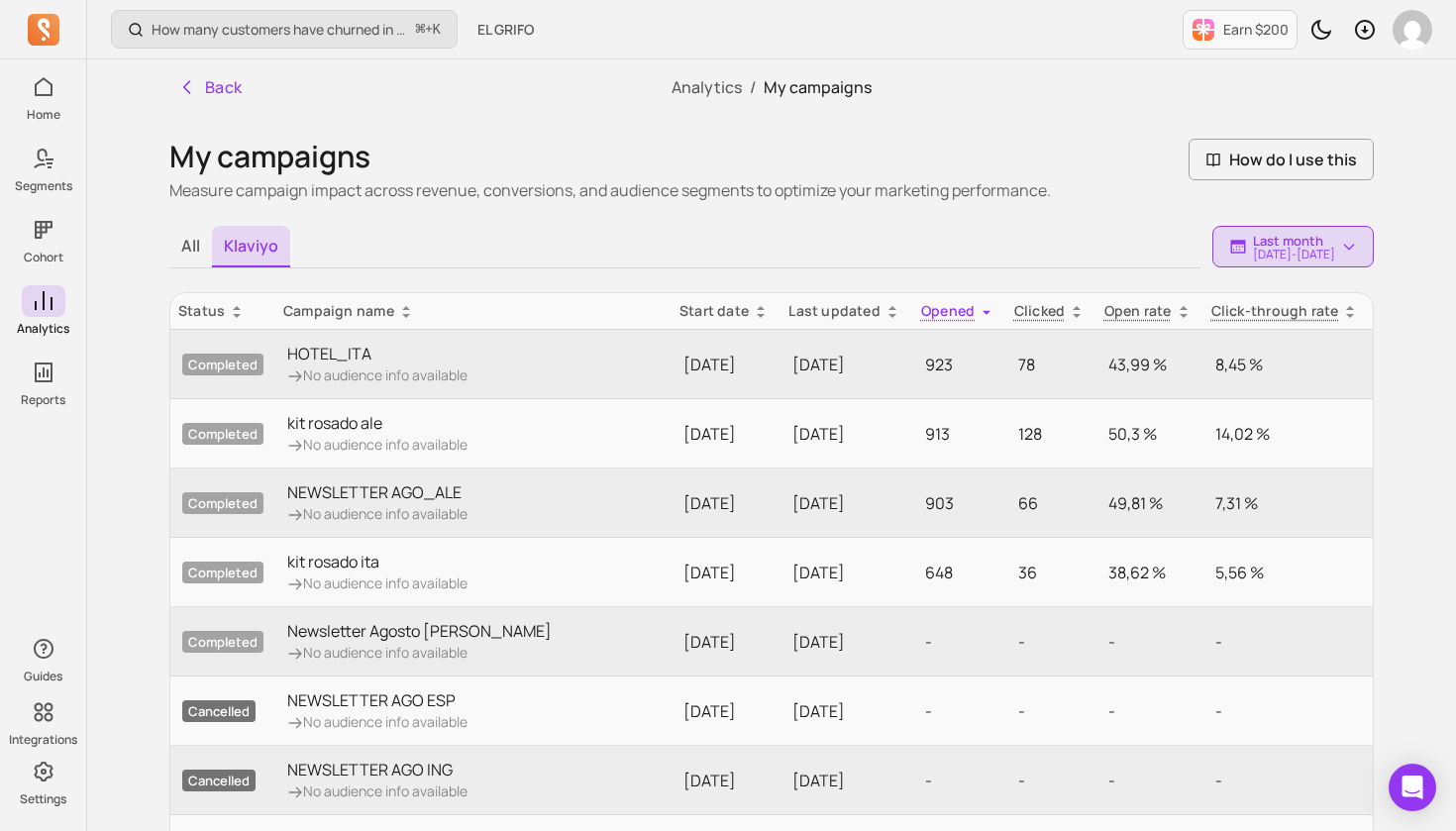
scroll to position [0, 0]
click at [1185, 313] on icon at bounding box center [1183, 312] width 16 height 16
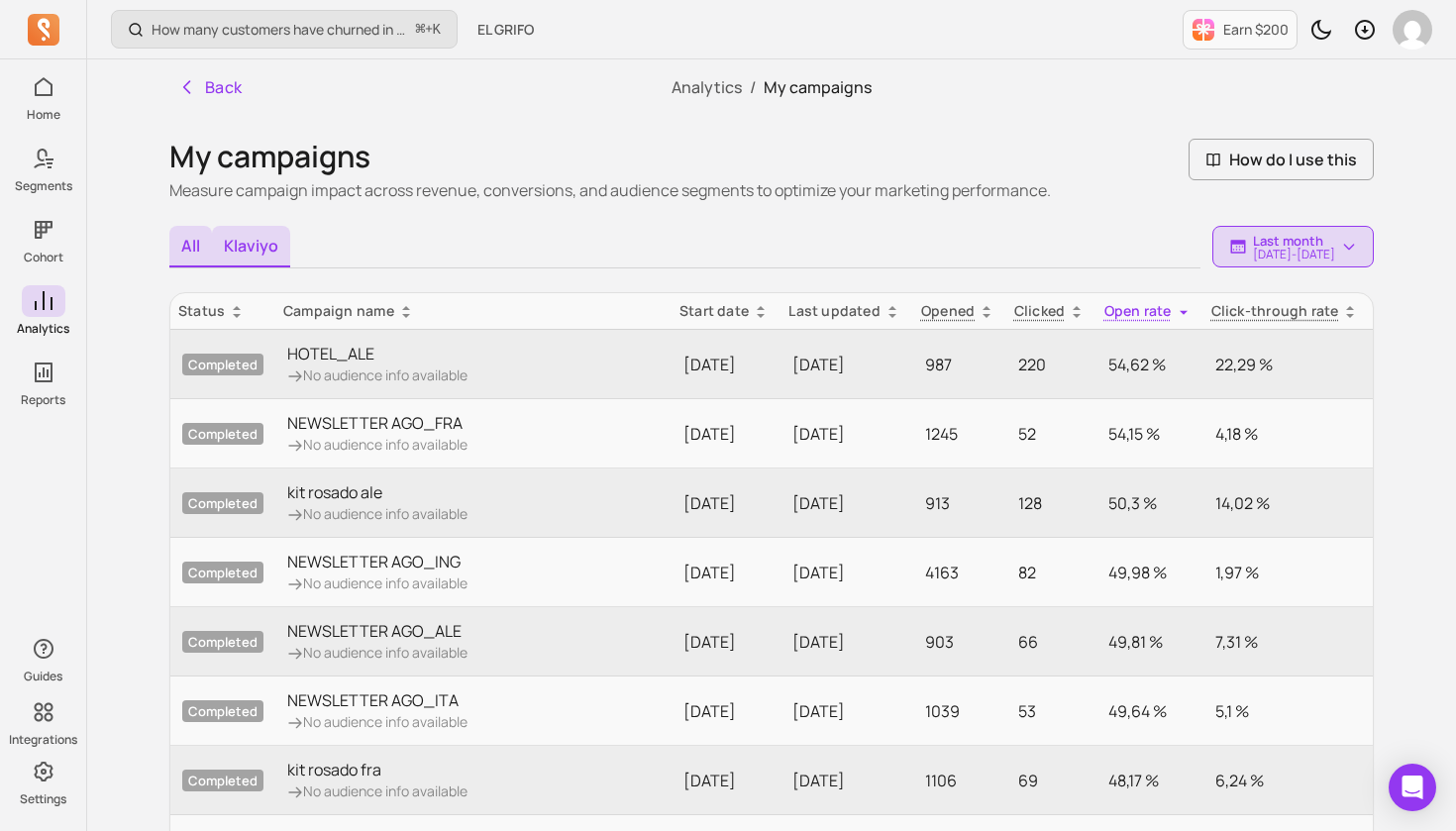
click at [182, 243] on button "All" at bounding box center [190, 247] width 43 height 42
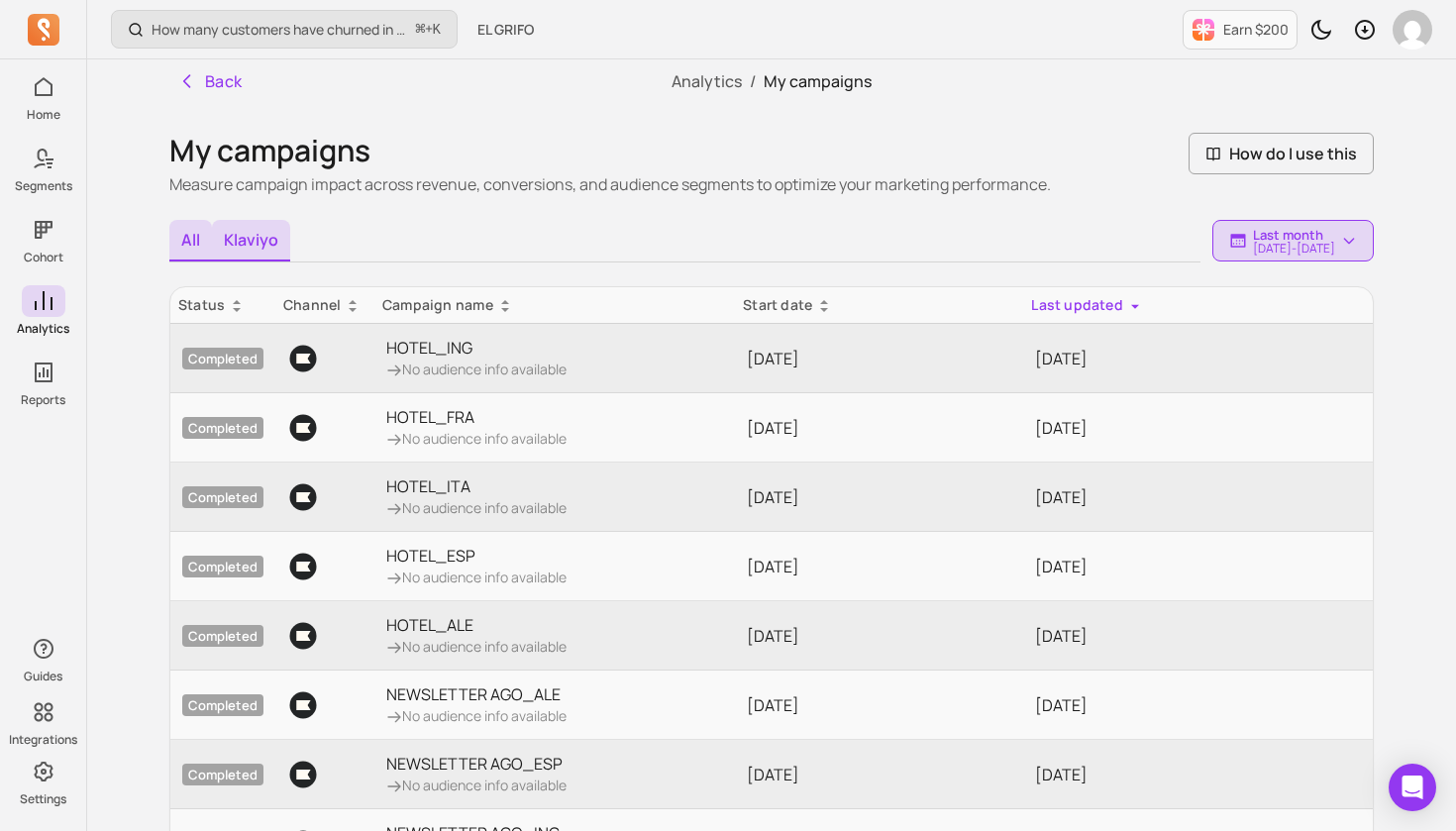
scroll to position [6, 1]
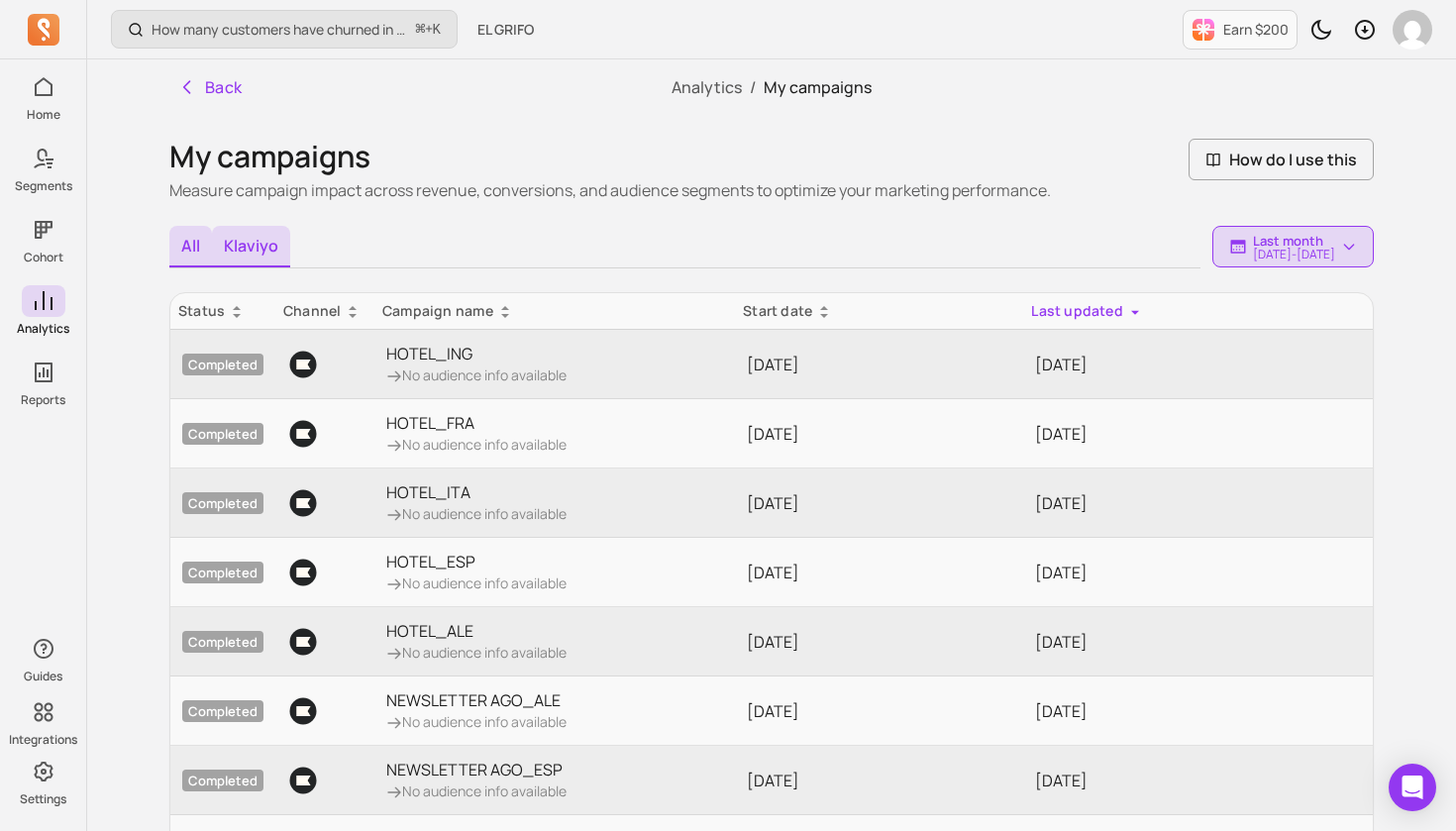
click at [251, 238] on button "Klaviyo" at bounding box center [251, 247] width 79 height 42
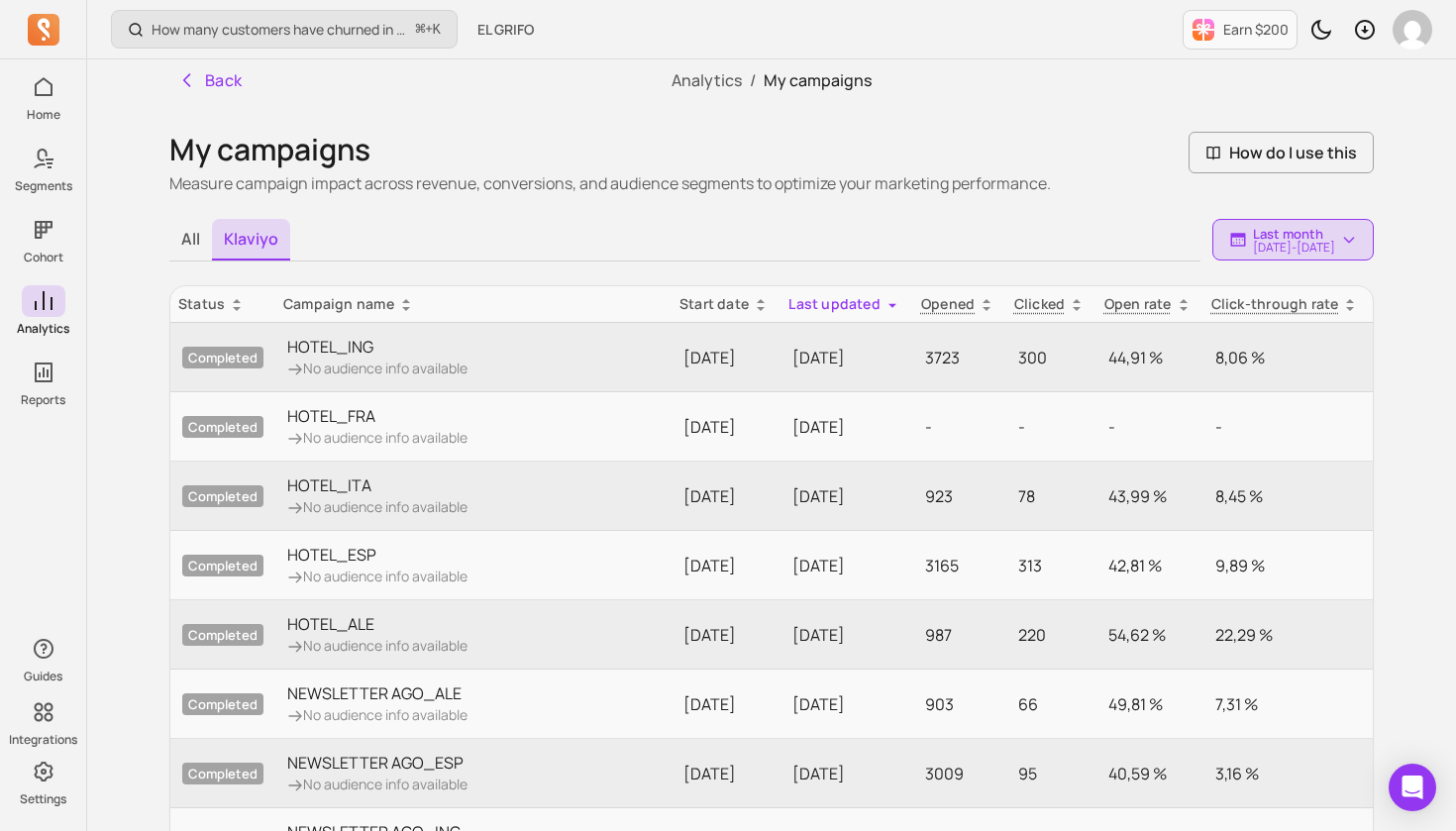
click at [234, 301] on icon at bounding box center [237, 301] width 8 height 4
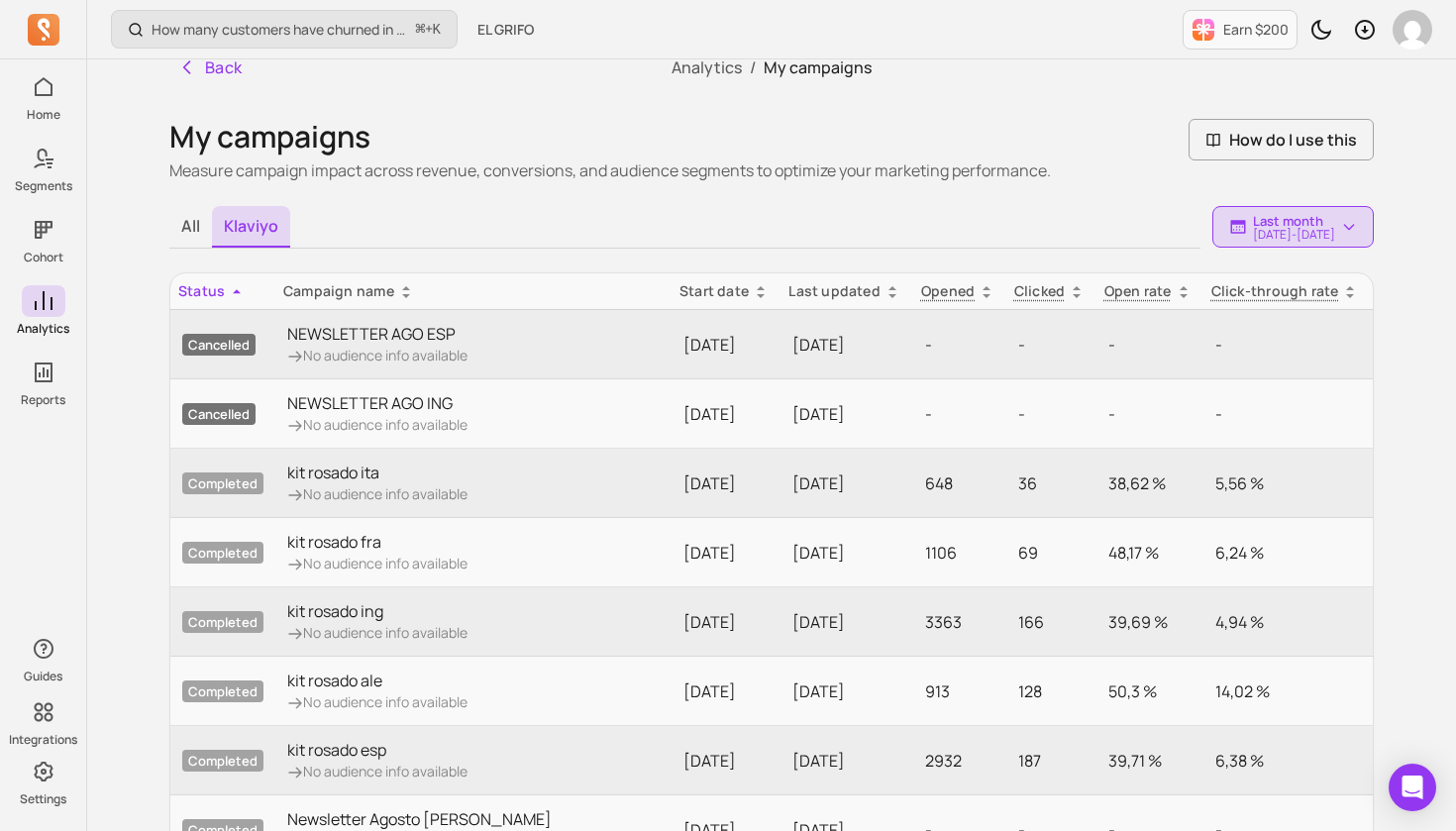
click at [234, 301] on th "status" at bounding box center [223, 291] width 105 height 37
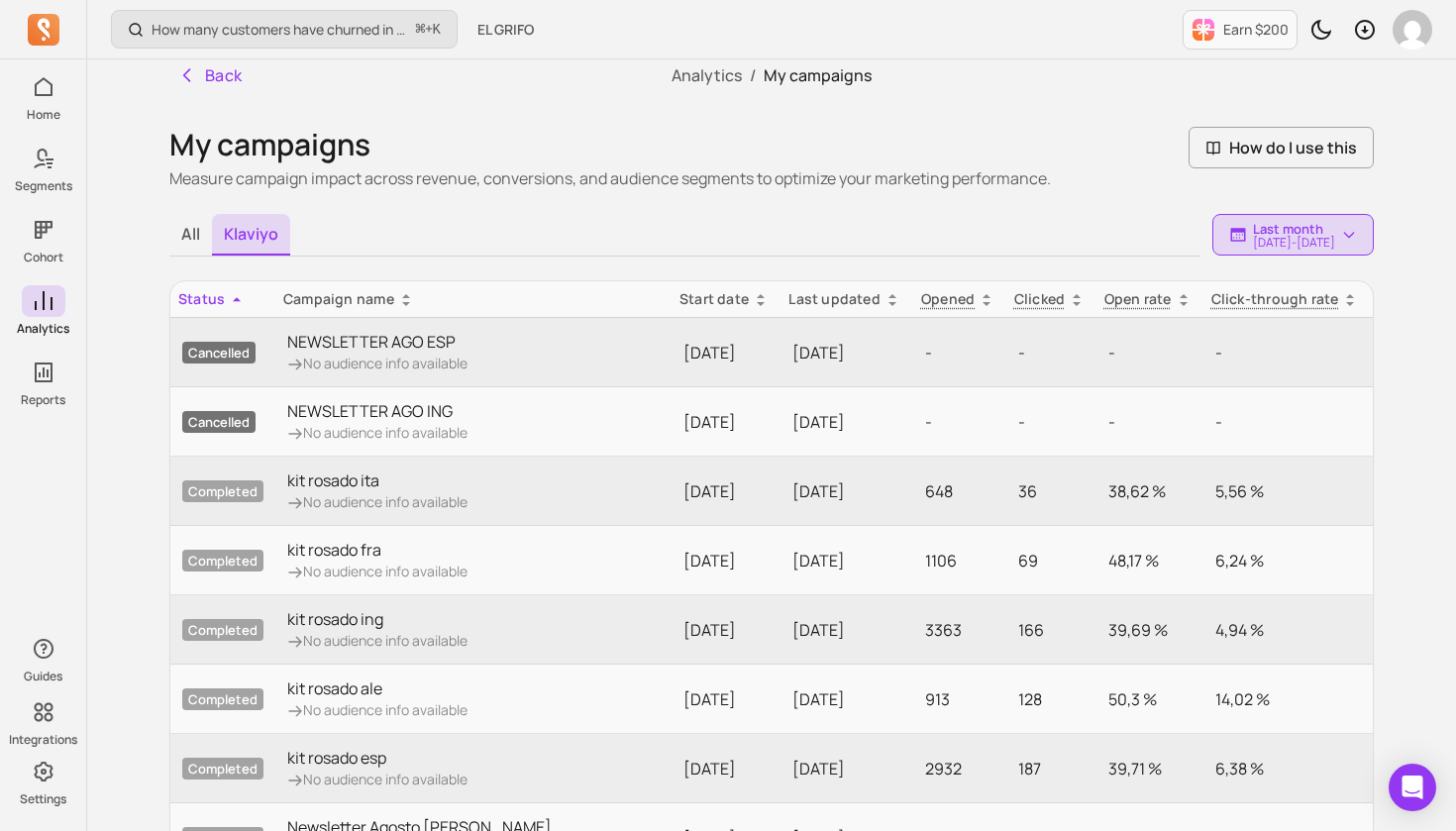
click at [235, 292] on div "status" at bounding box center [223, 299] width 90 height 20
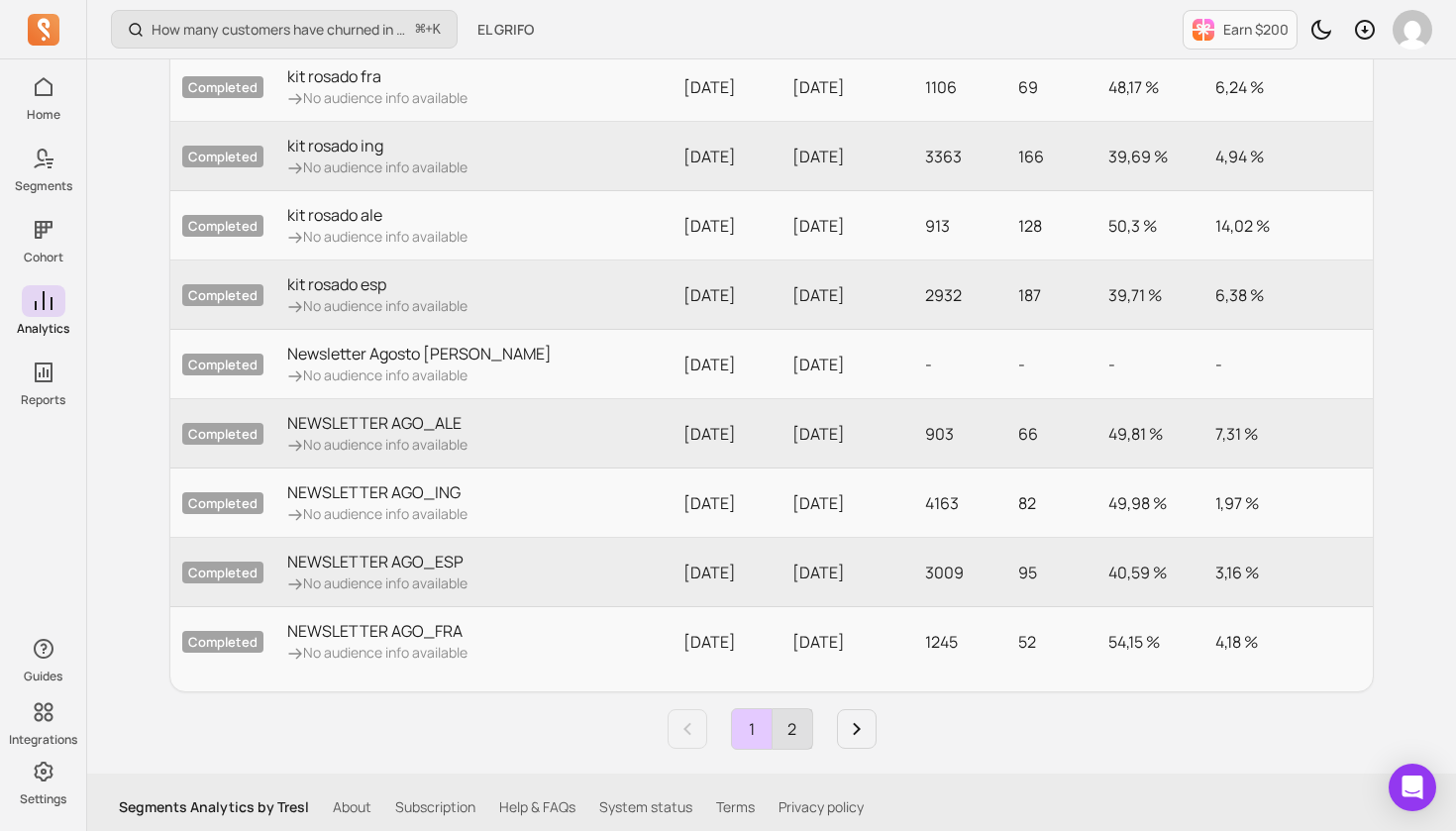
click at [800, 718] on link "2" at bounding box center [793, 729] width 40 height 40
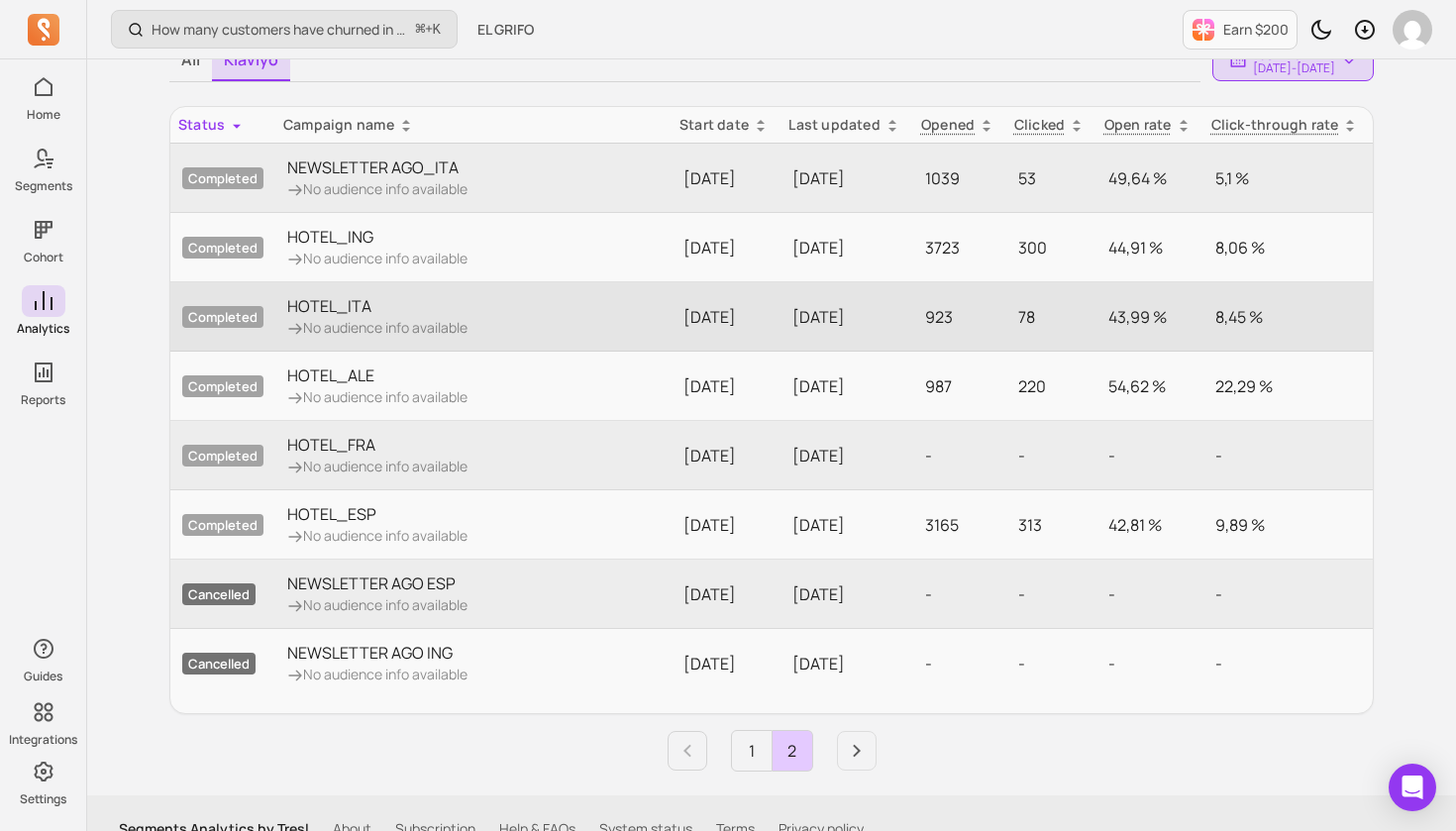
scroll to position [189, 0]
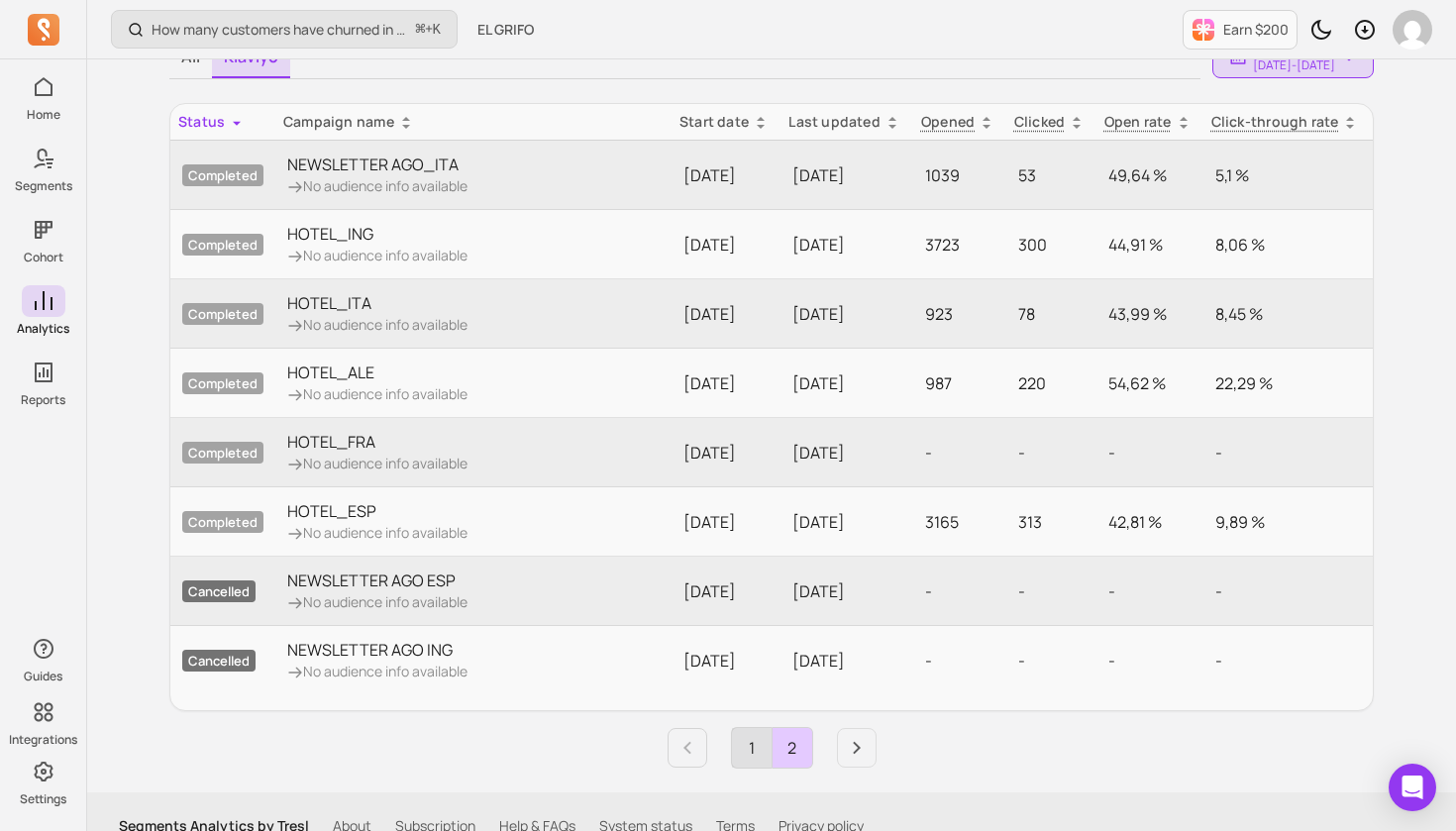
click at [747, 744] on link "1" at bounding box center [752, 748] width 40 height 40
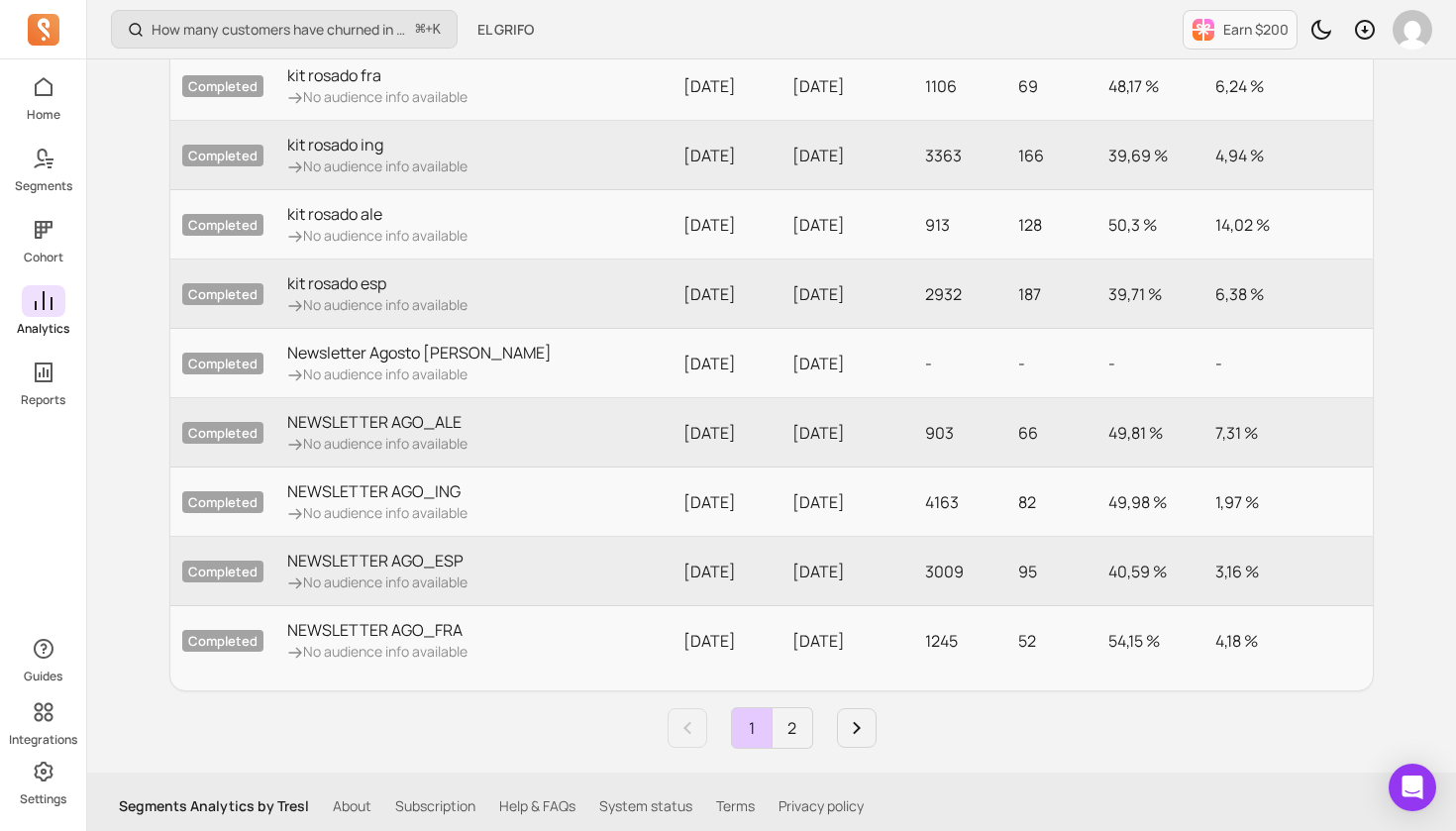
scroll to position [347, 0]
click at [38, 775] on icon at bounding box center [44, 771] width 24 height 24
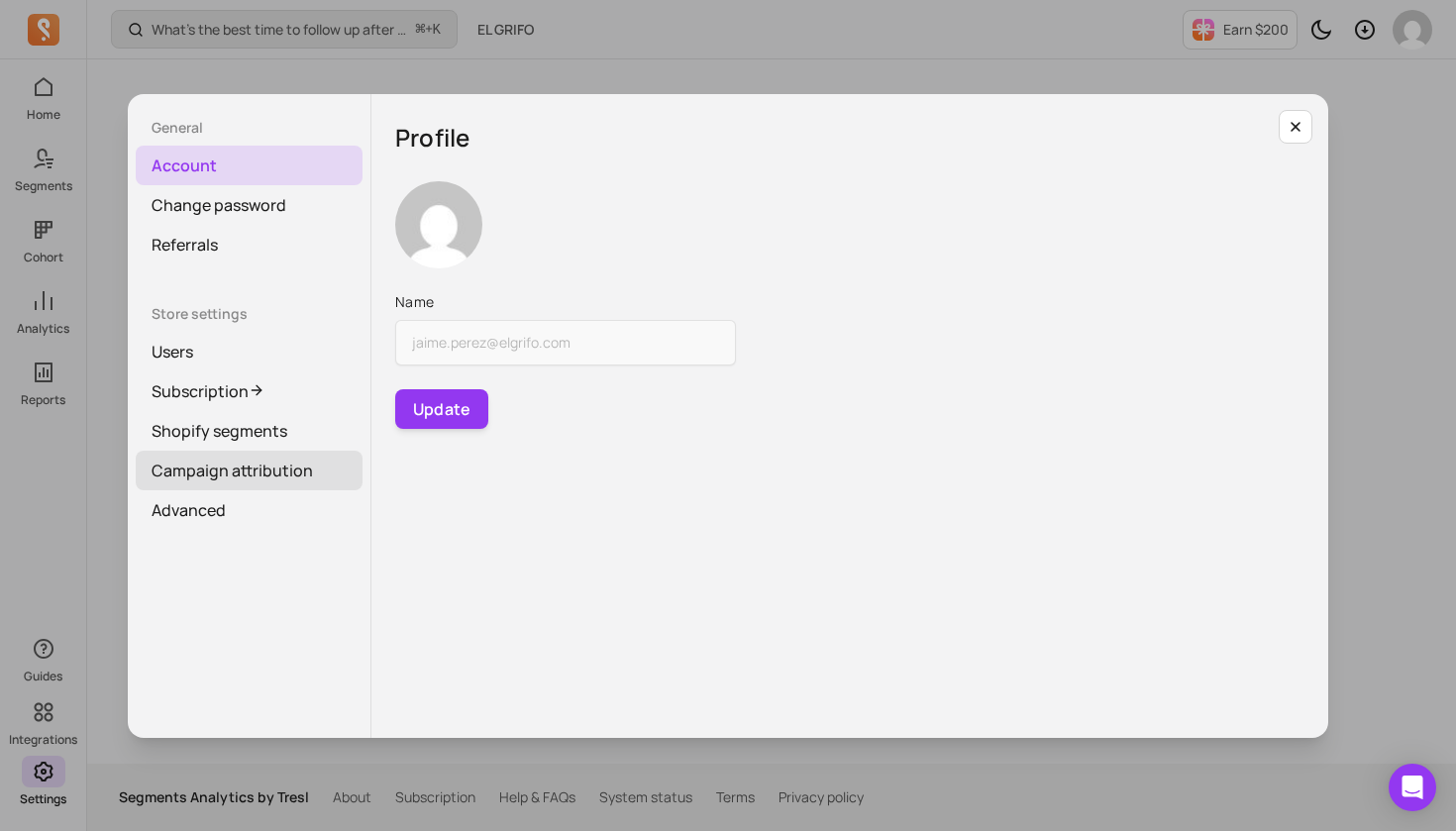
click at [265, 468] on link "Campaign attribution" at bounding box center [249, 470] width 227 height 40
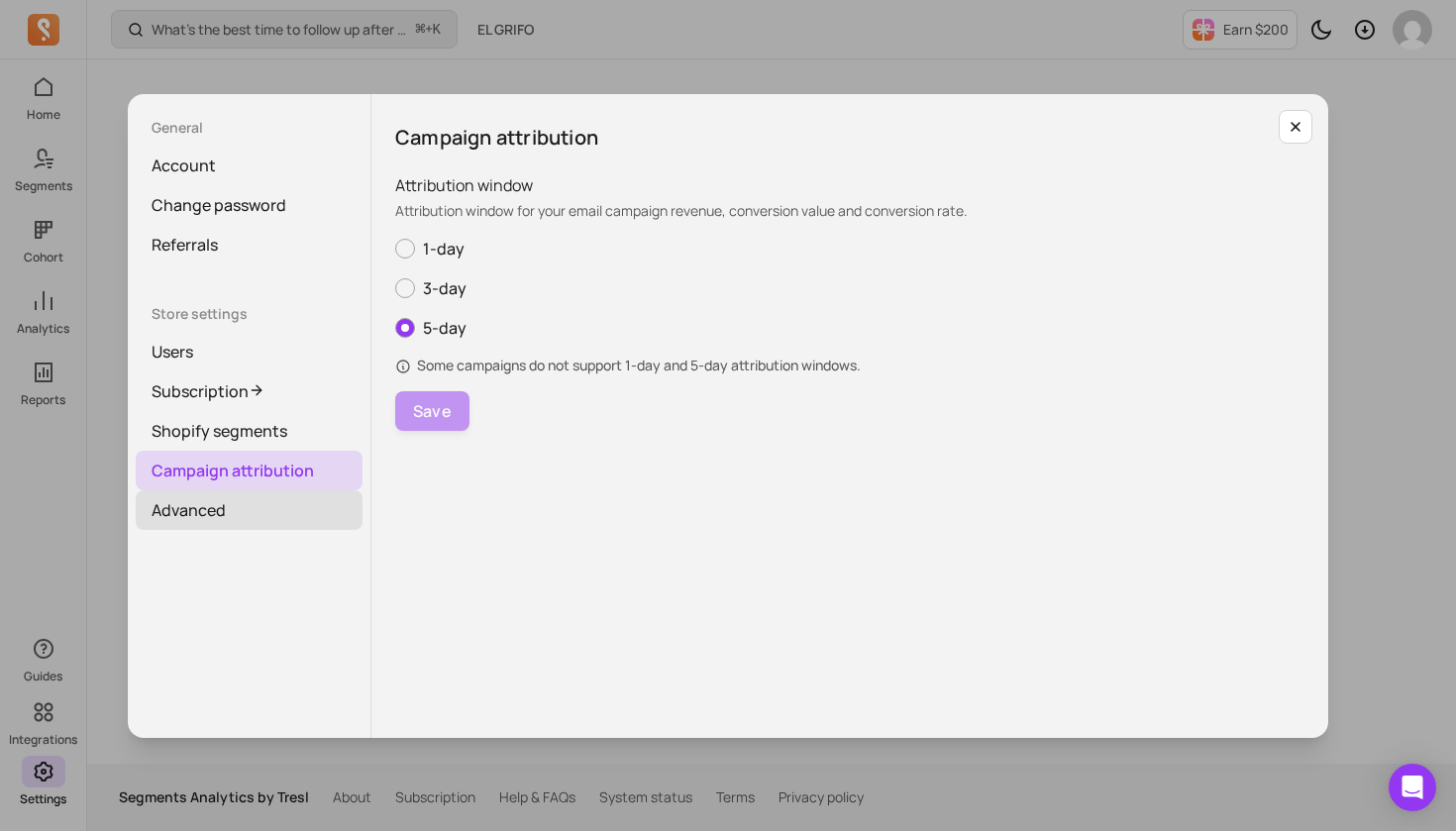
click at [216, 517] on link "Advanced" at bounding box center [249, 510] width 227 height 40
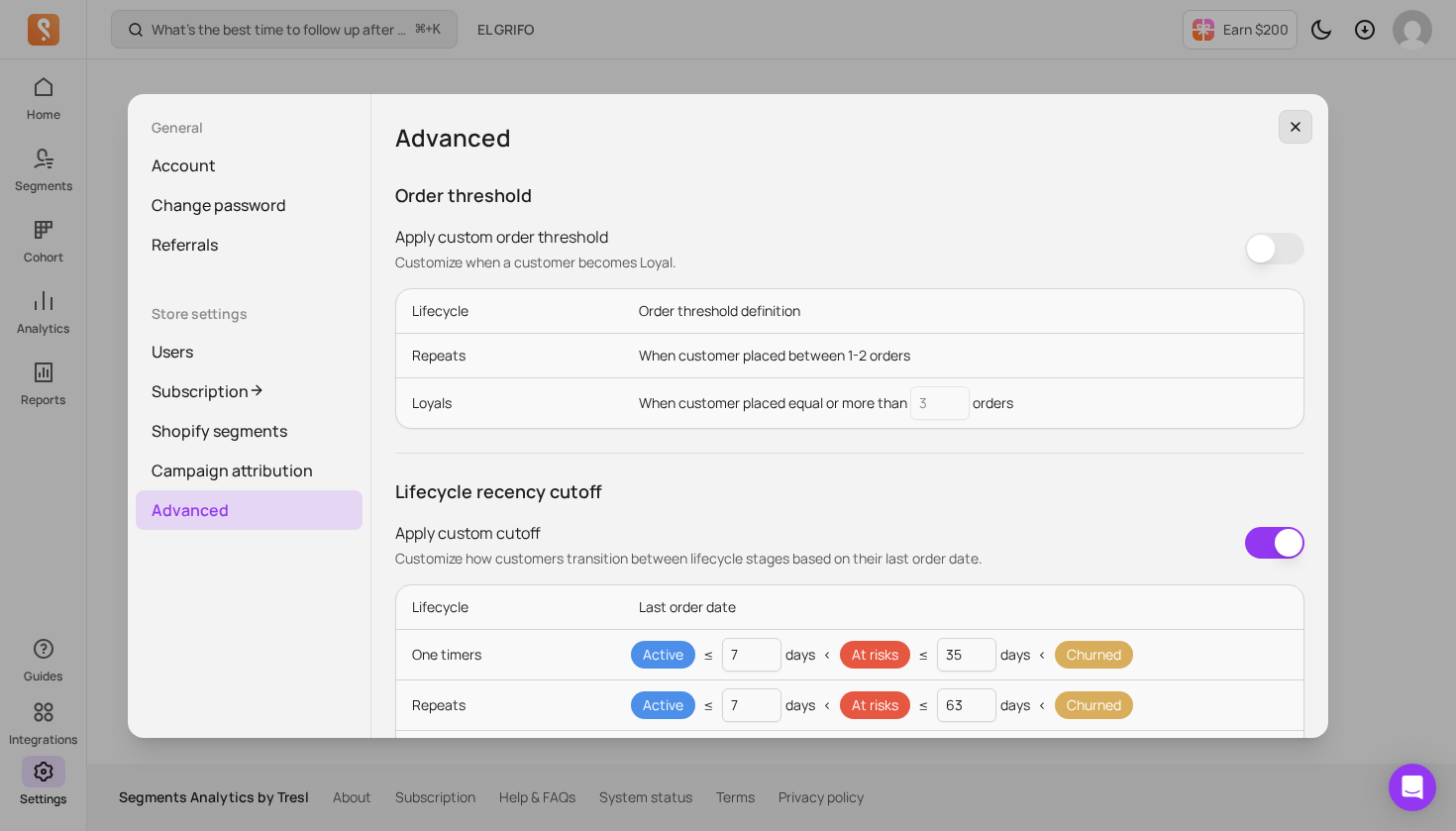
click at [1303, 131] on icon "button" at bounding box center [1296, 127] width 16 height 16
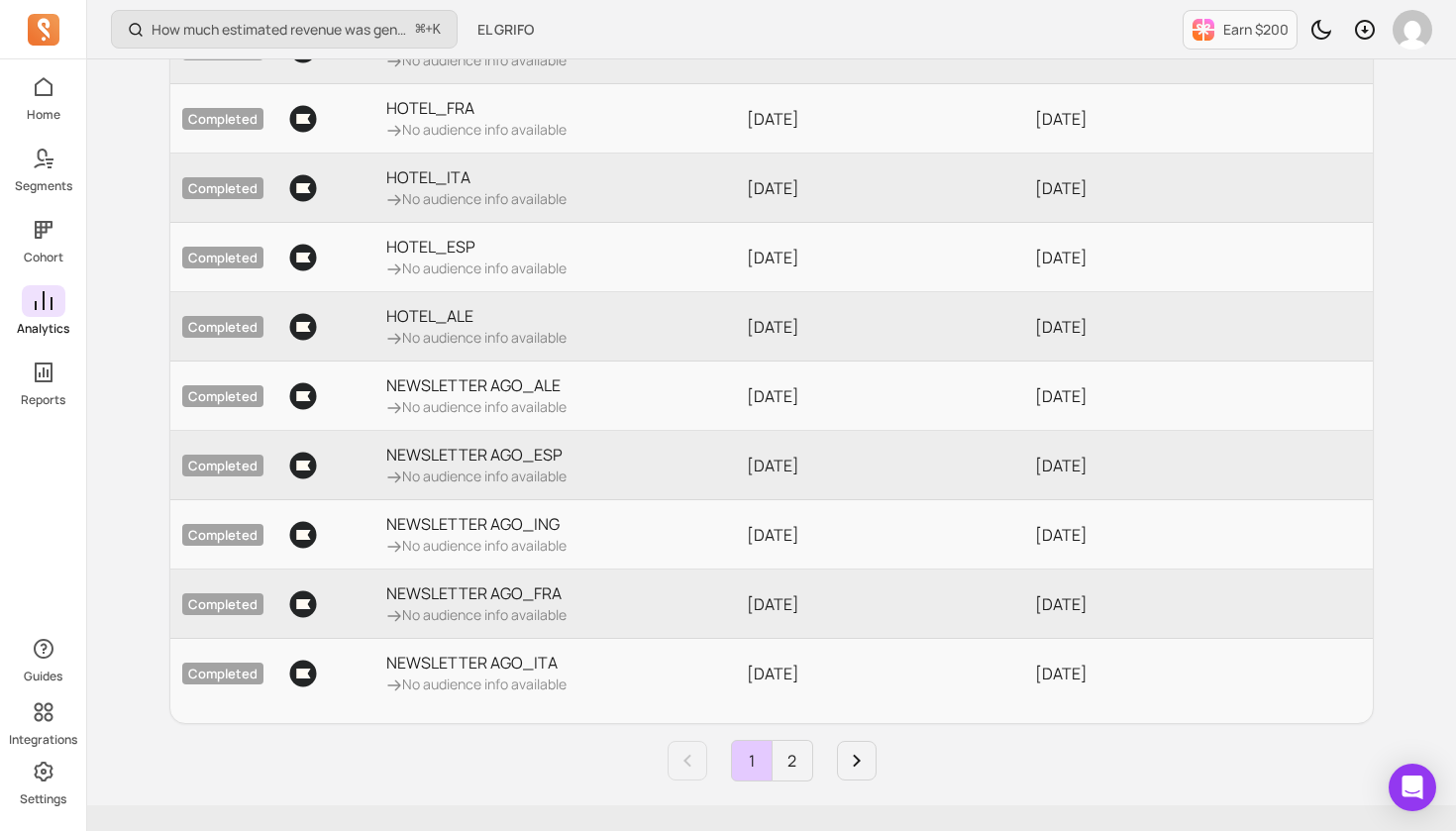
scroll to position [347, 0]
